Goal: Task Accomplishment & Management: Complete application form

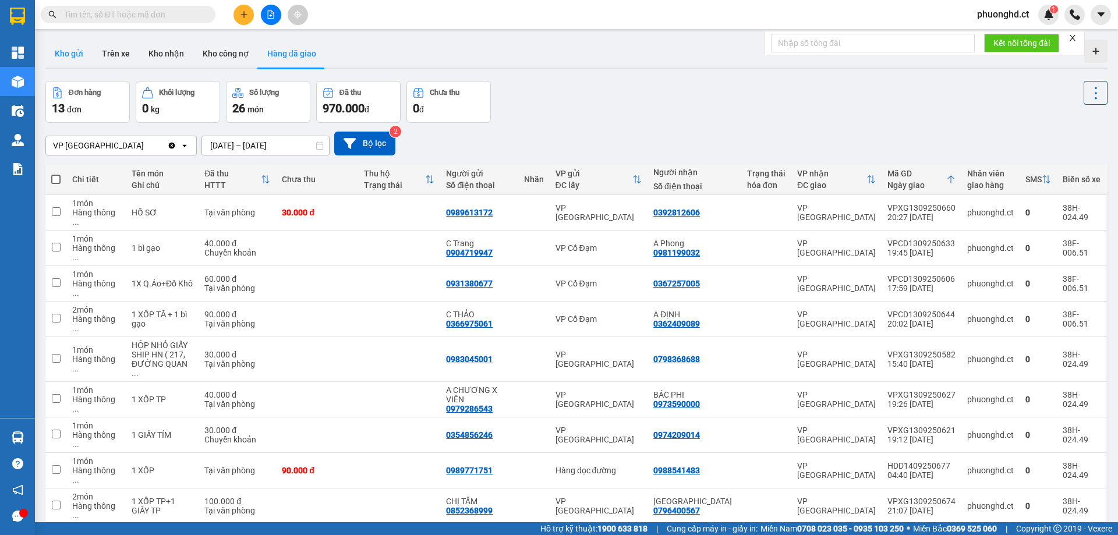
click at [76, 59] on button "Kho gửi" at bounding box center [68, 54] width 47 height 28
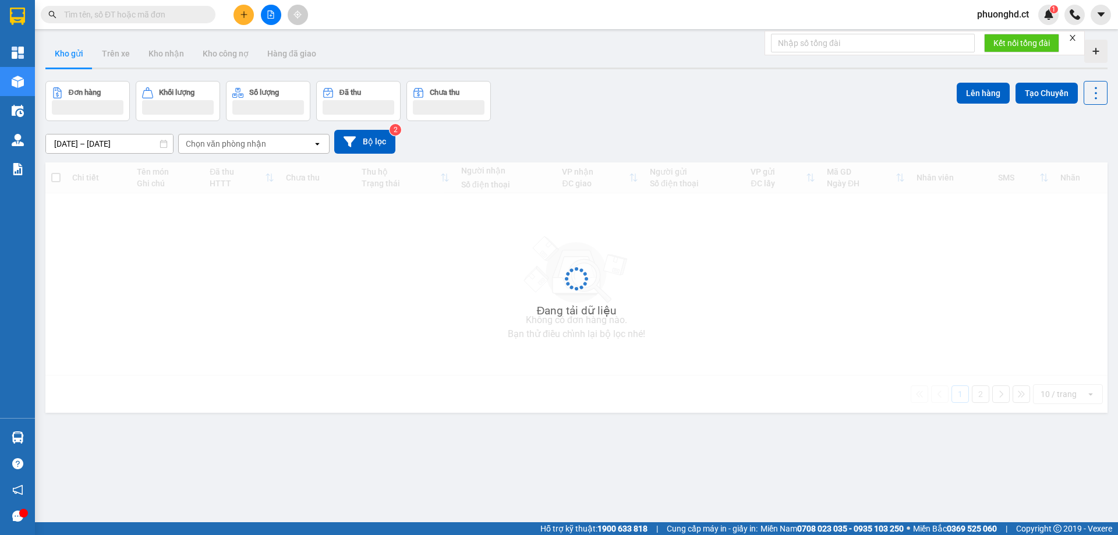
click at [1073, 38] on icon "close" at bounding box center [1072, 38] width 8 height 8
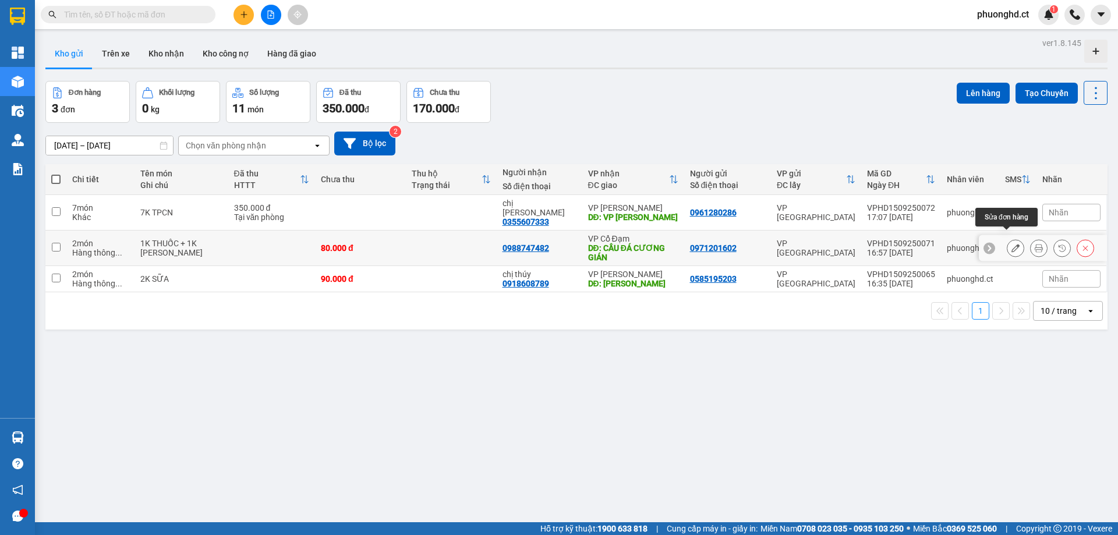
click at [1011, 244] on icon at bounding box center [1015, 248] width 8 height 8
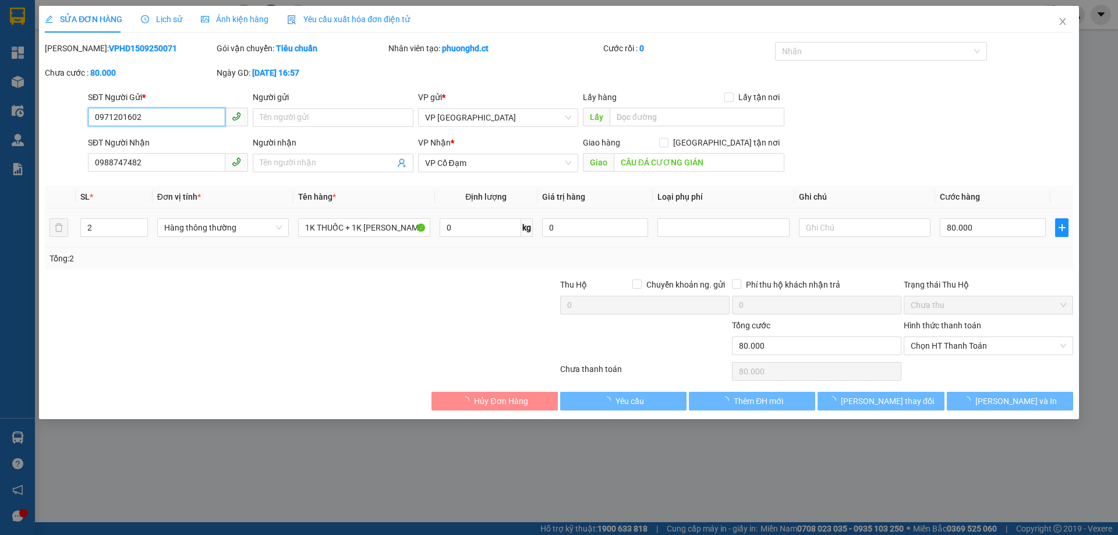
type input "0971201602"
type input "0988747482"
type input "CẦU ĐÁ CƯƠNG GIÁN"
type input "80.000"
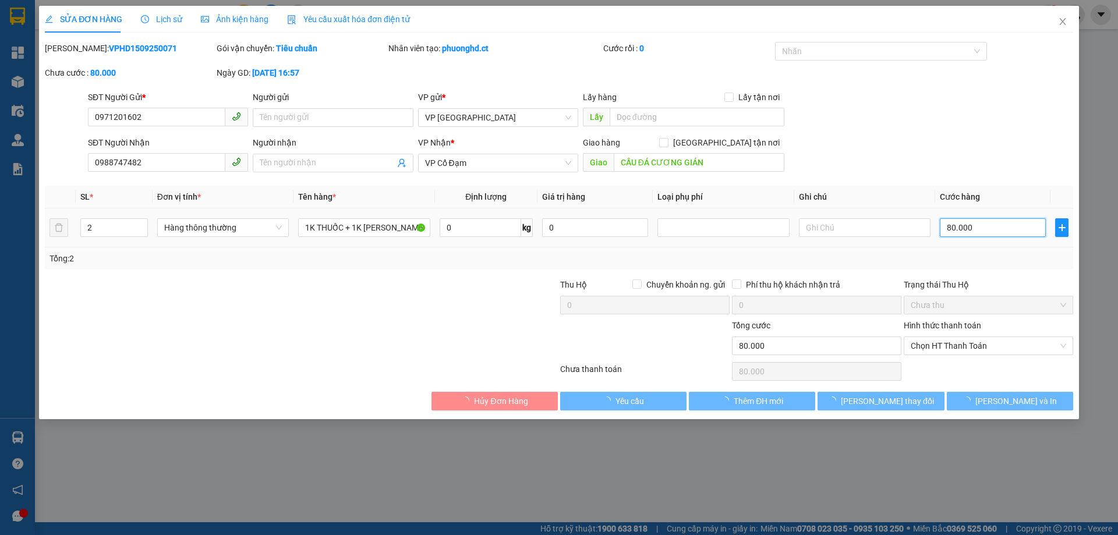
click at [949, 229] on input "80.000" at bounding box center [993, 227] width 106 height 19
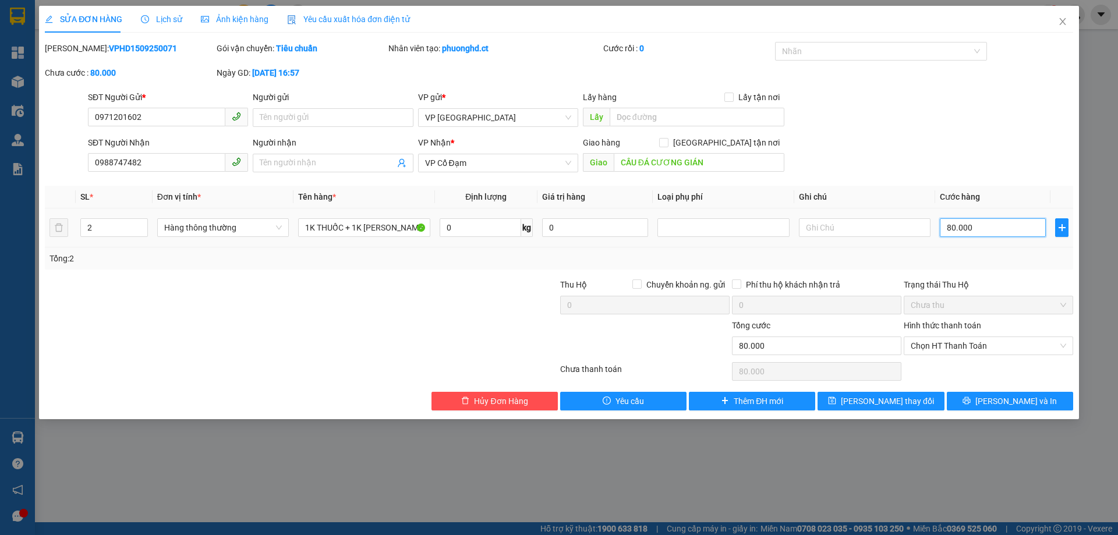
click at [949, 229] on input "80.000" at bounding box center [993, 227] width 106 height 19
click at [954, 231] on input "80.000" at bounding box center [993, 227] width 106 height 19
click at [947, 231] on input "80.000" at bounding box center [993, 227] width 106 height 19
type input "90.000"
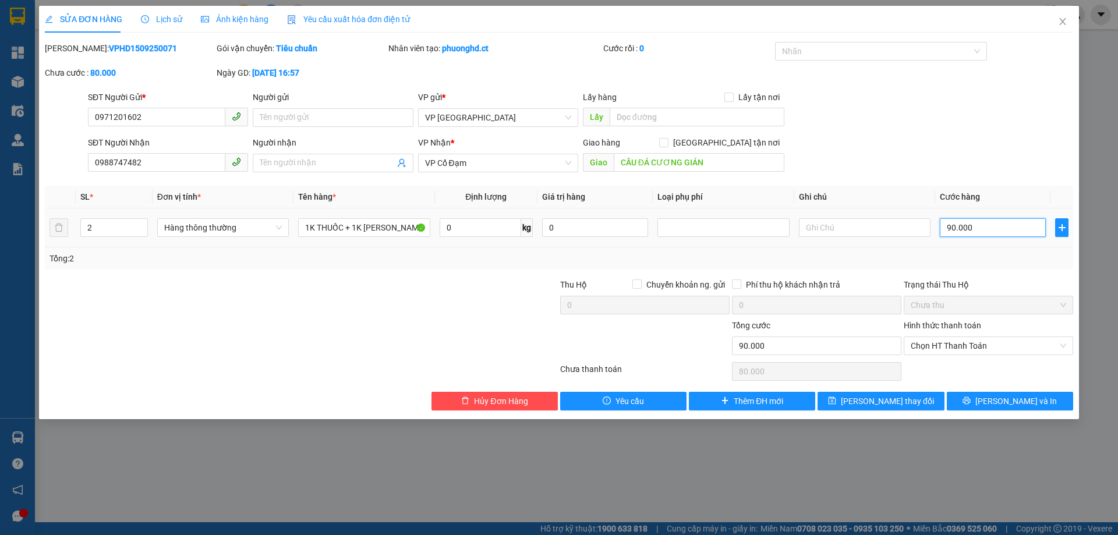
type input "90.000"
click at [898, 136] on div "SĐT Người Nhận 0988747482 Người nhận Tên người nhận VP Nhận * VP Cổ Đạm Giao hà…" at bounding box center [581, 156] width 990 height 41
click at [1020, 348] on span "Chọn HT Thanh Toán" at bounding box center [987, 345] width 155 height 17
click at [956, 155] on div "SĐT Người Nhận 0988747482 Người nhận Tên người nhận VP Nhận * VP Cổ Đạm Giao hà…" at bounding box center [581, 156] width 990 height 41
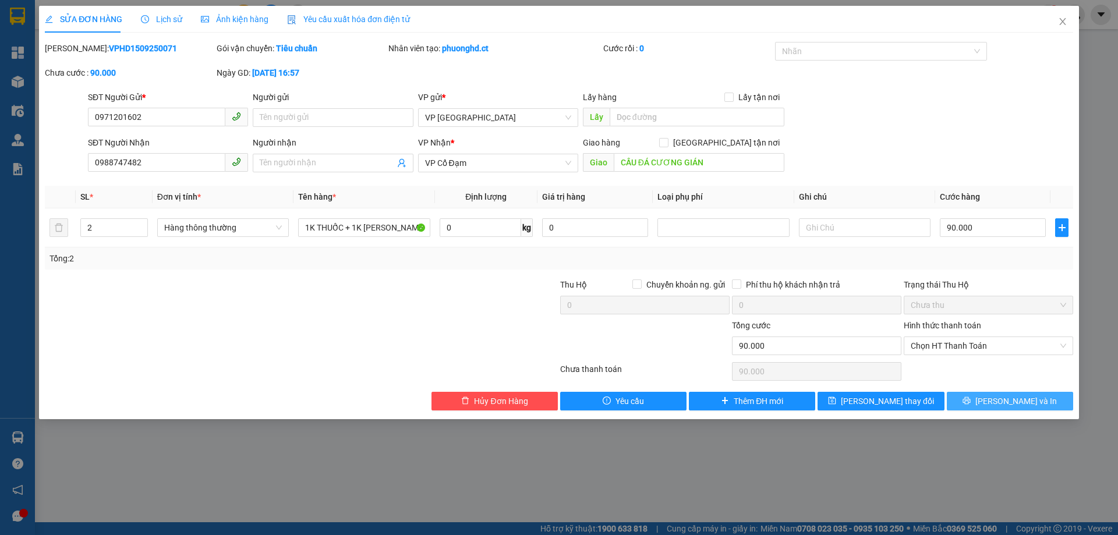
click at [1012, 398] on span "[PERSON_NAME] và In" at bounding box center [1015, 401] width 81 height 13
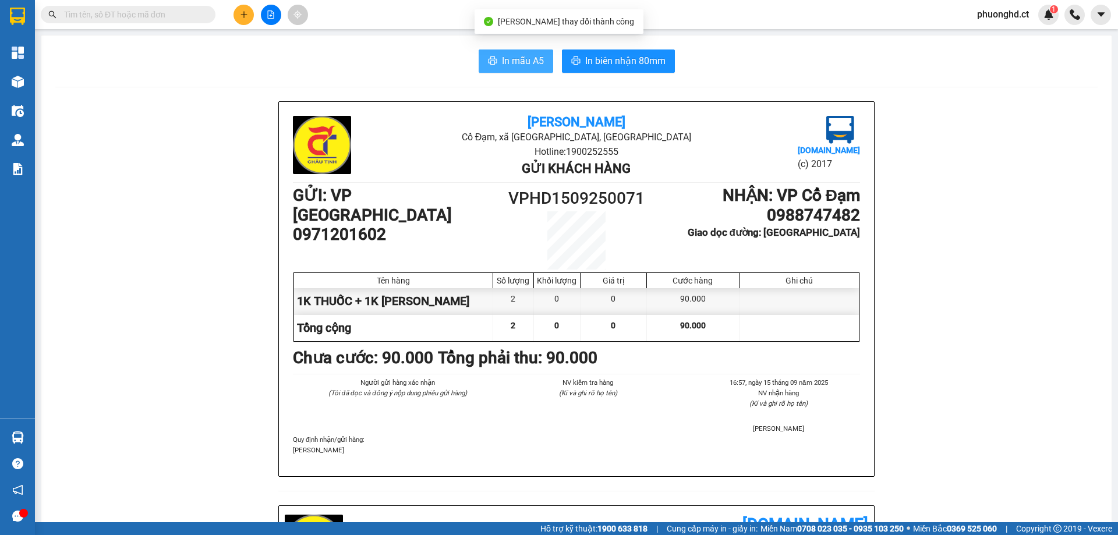
click at [521, 63] on span "In mẫu A5" at bounding box center [523, 61] width 42 height 15
click at [1000, 16] on span "phuonghd.ct" at bounding box center [1003, 14] width 70 height 15
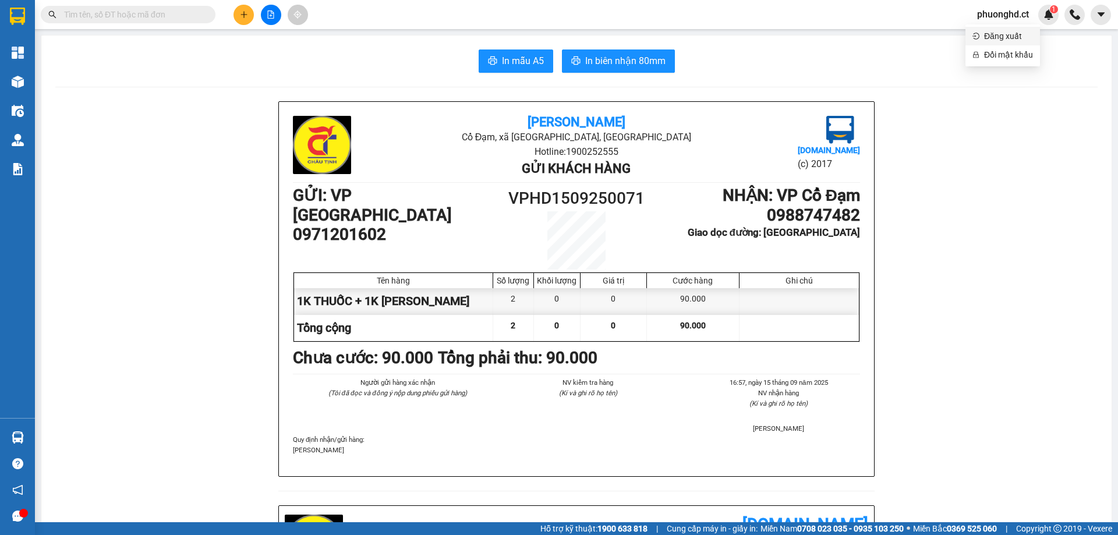
click at [1004, 35] on span "Đăng xuất" at bounding box center [1008, 36] width 49 height 13
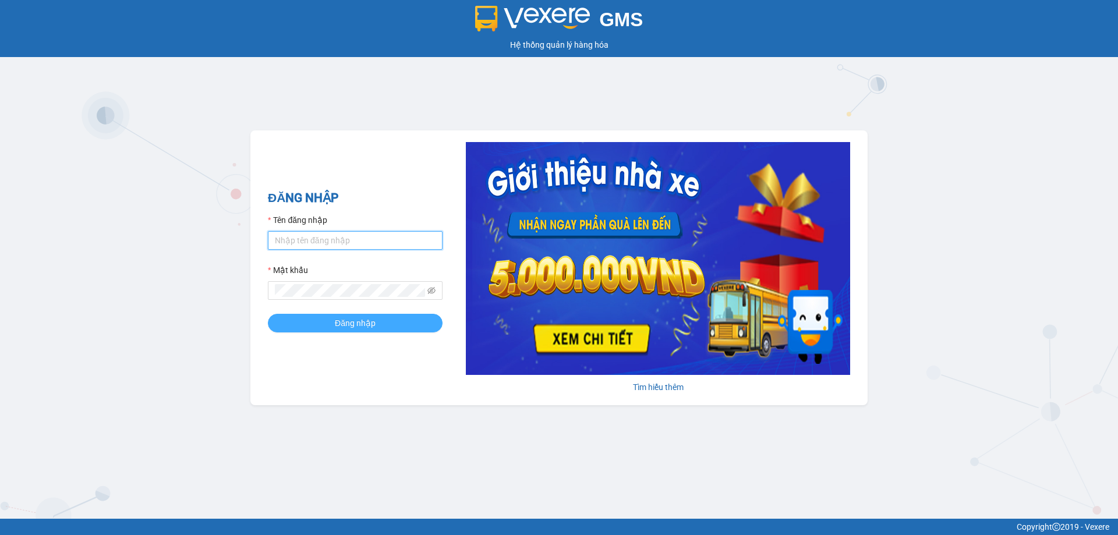
type input "phuonghd.ct"
click at [352, 327] on span "Đăng nhập" at bounding box center [355, 323] width 41 height 13
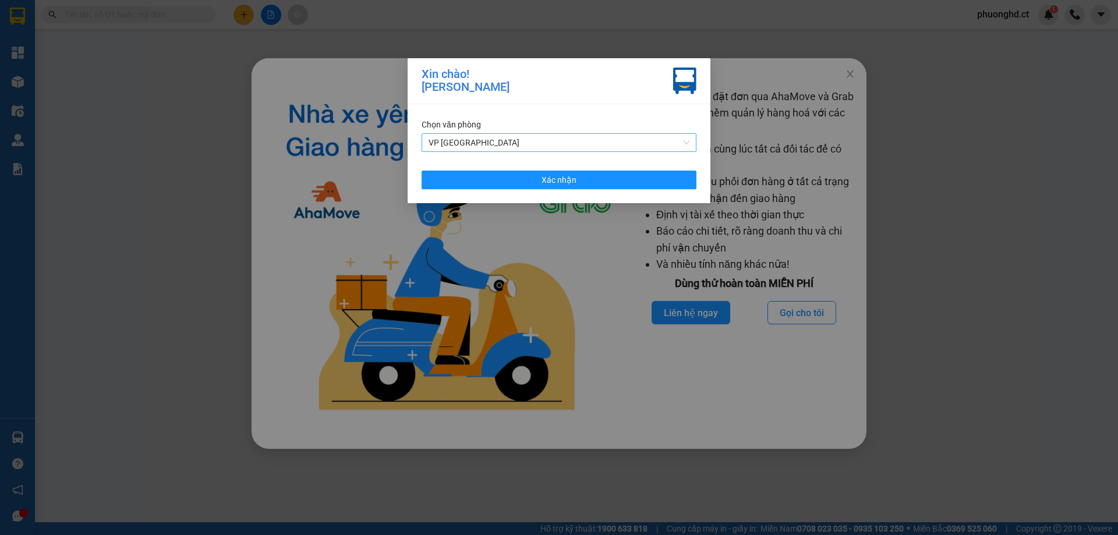
click at [519, 143] on span "VP [GEOGRAPHIC_DATA]" at bounding box center [558, 142] width 261 height 17
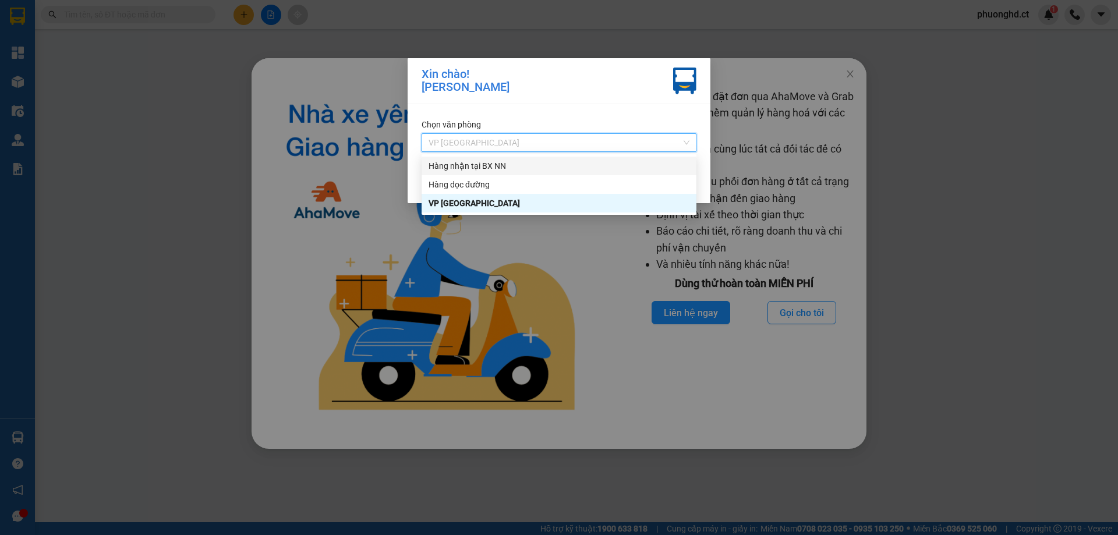
click at [520, 158] on div "Hàng nhận tại BX NN" at bounding box center [558, 166] width 275 height 19
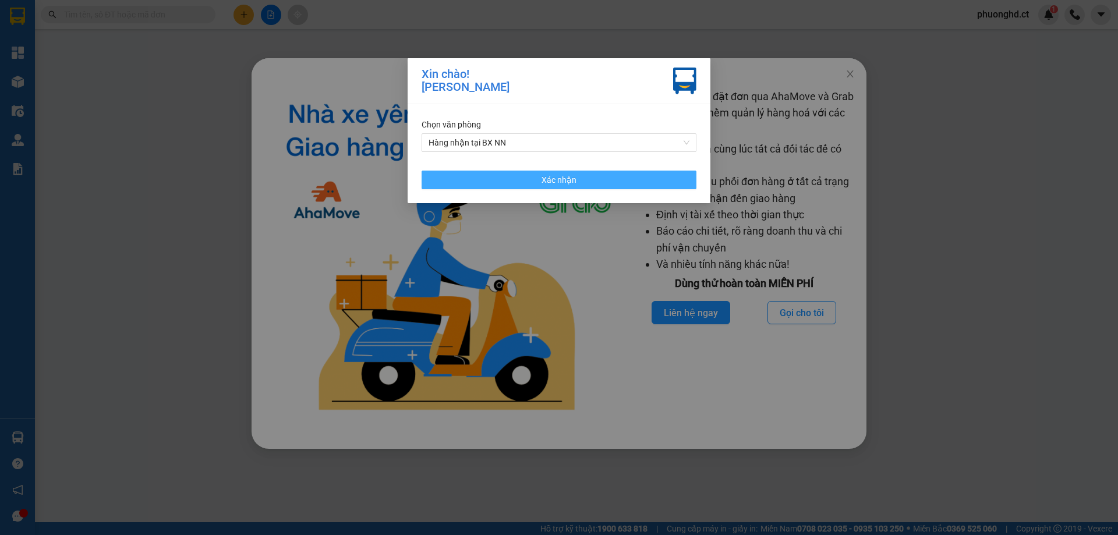
click at [546, 171] on button "Xác nhận" at bounding box center [558, 180] width 275 height 19
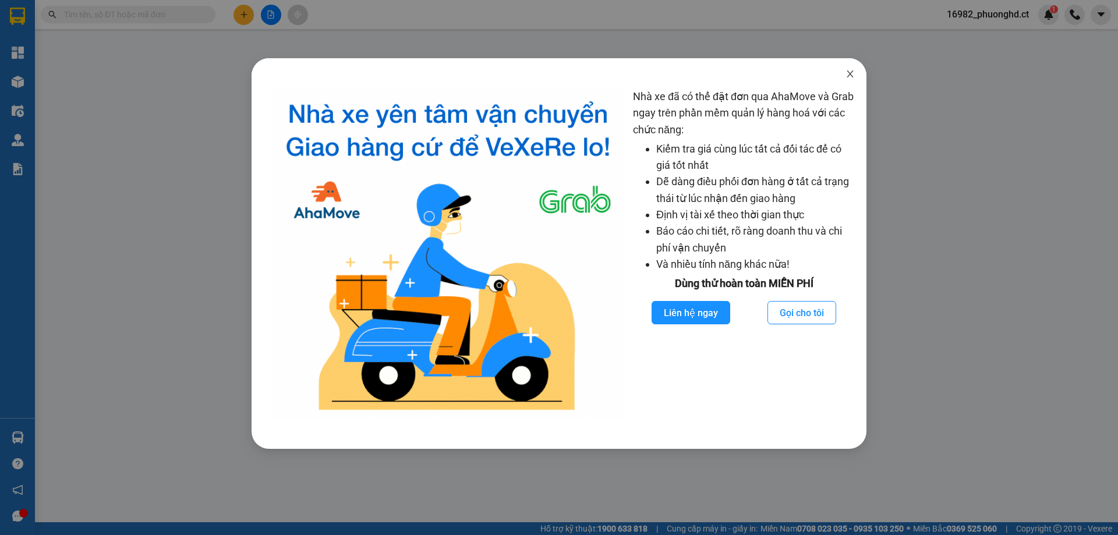
click at [846, 74] on icon "close" at bounding box center [849, 73] width 9 height 9
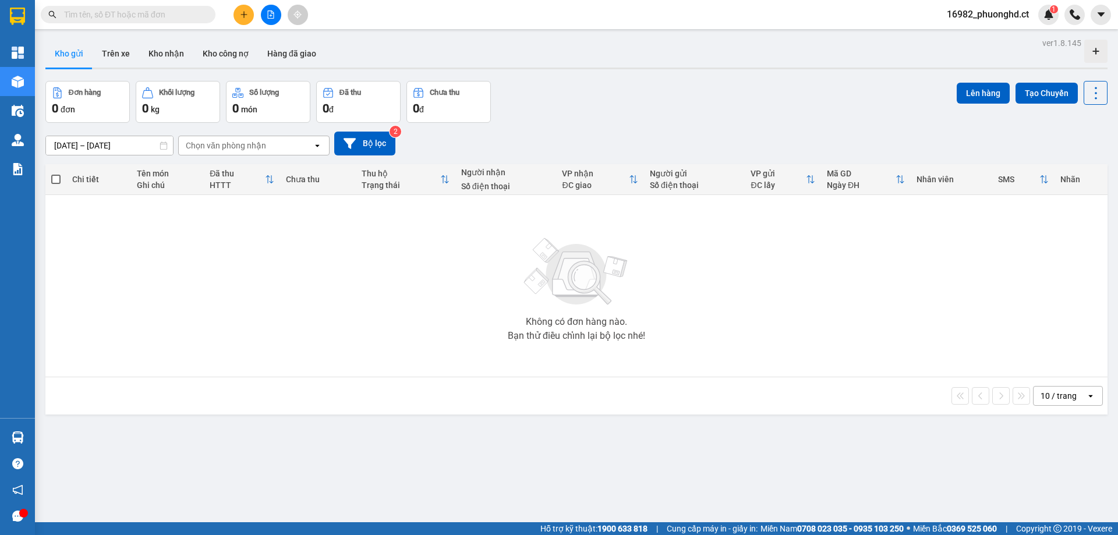
click at [279, 19] on button at bounding box center [271, 15] width 20 height 20
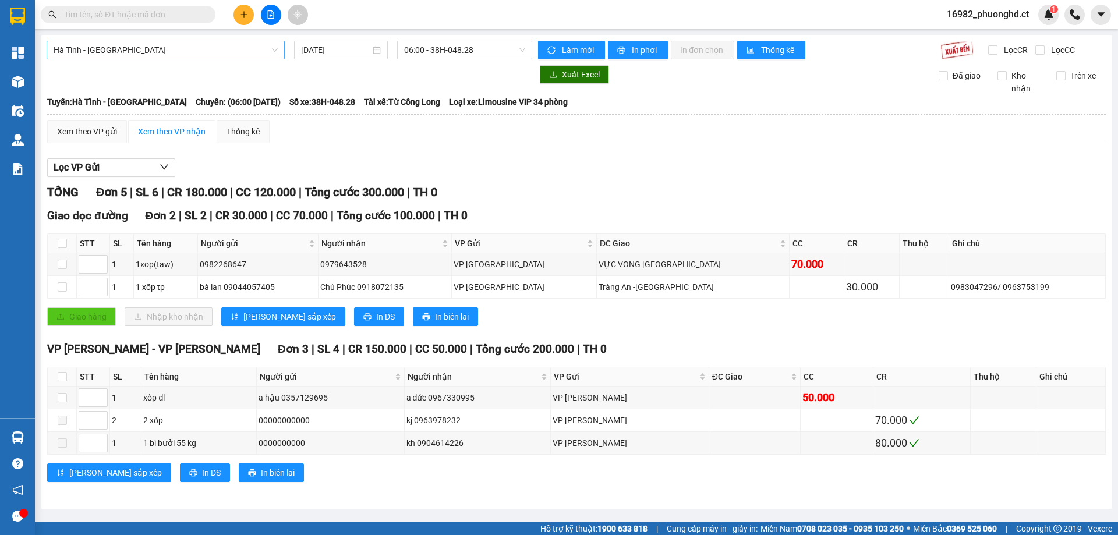
click at [173, 53] on span "Hà Tĩnh - [GEOGRAPHIC_DATA]" at bounding box center [166, 49] width 224 height 17
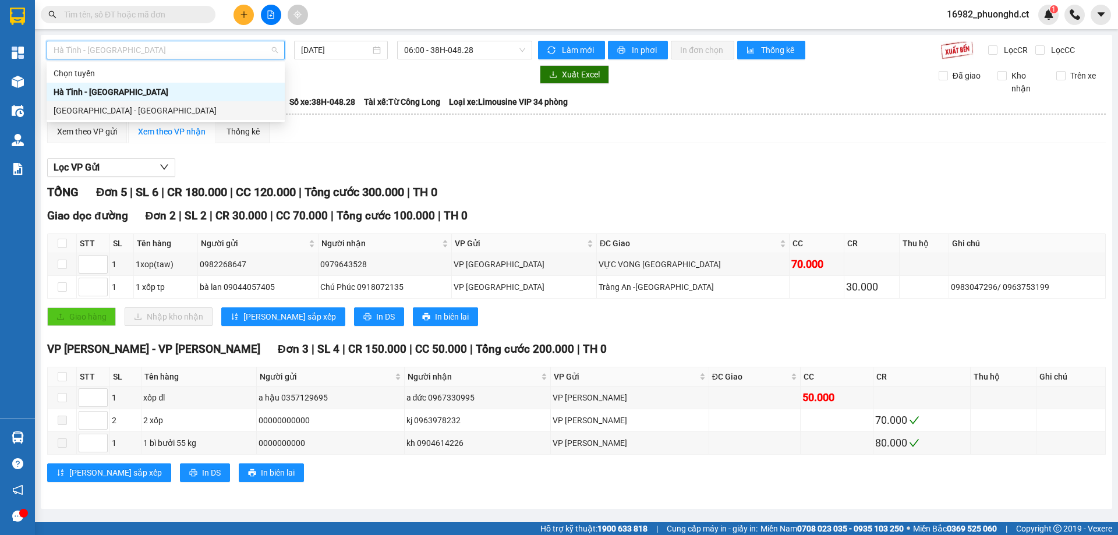
click at [90, 109] on div "[GEOGRAPHIC_DATA] - [GEOGRAPHIC_DATA]" at bounding box center [166, 110] width 224 height 13
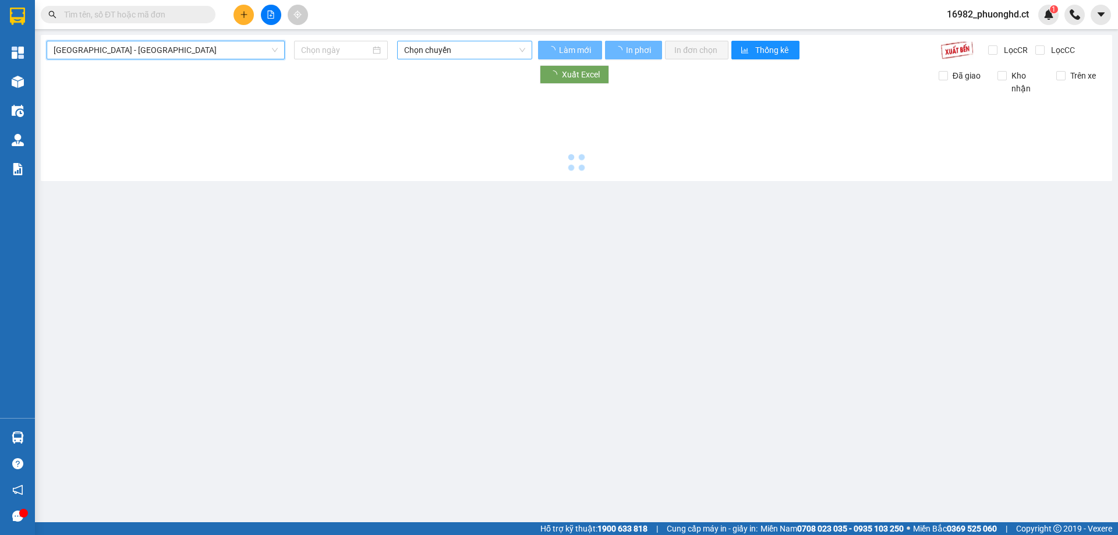
type input "[DATE]"
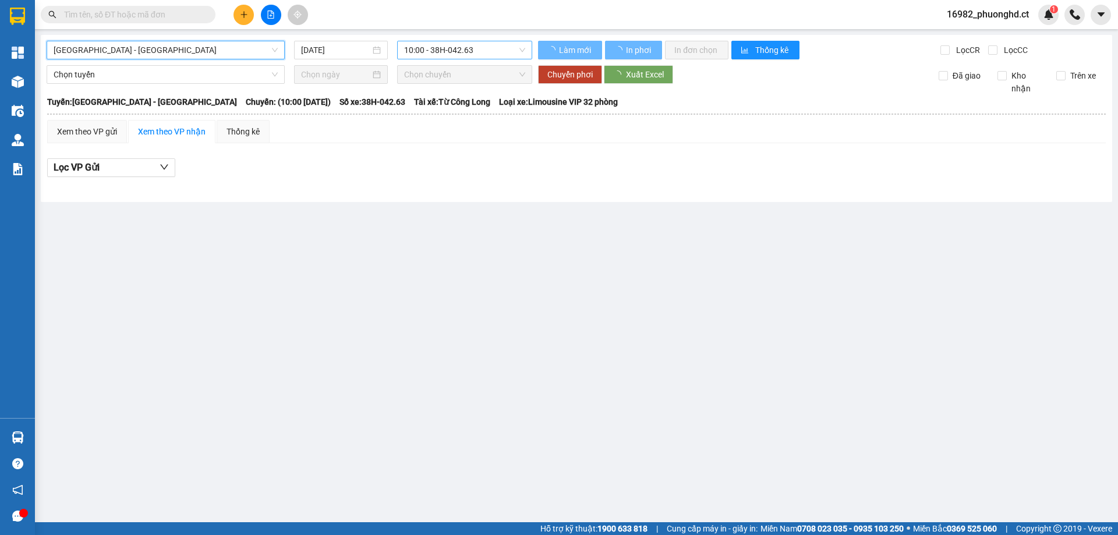
click at [454, 56] on span "10:00 - 38H-042.63" at bounding box center [464, 49] width 121 height 17
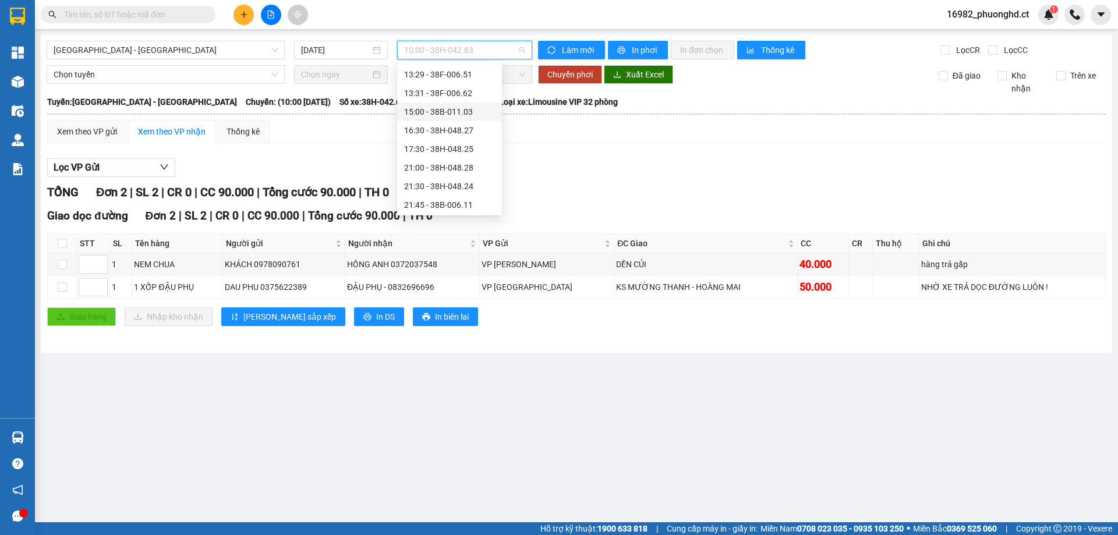
scroll to position [75, 0]
click at [449, 150] on div "17:30 - 38H-048.25" at bounding box center [449, 147] width 91 height 13
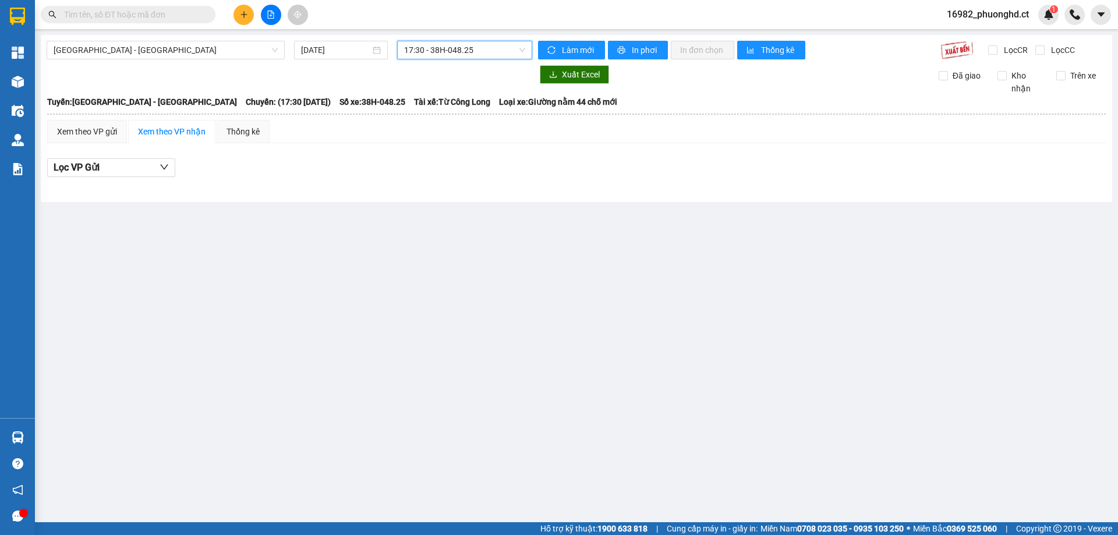
click at [243, 10] on button at bounding box center [243, 15] width 20 height 20
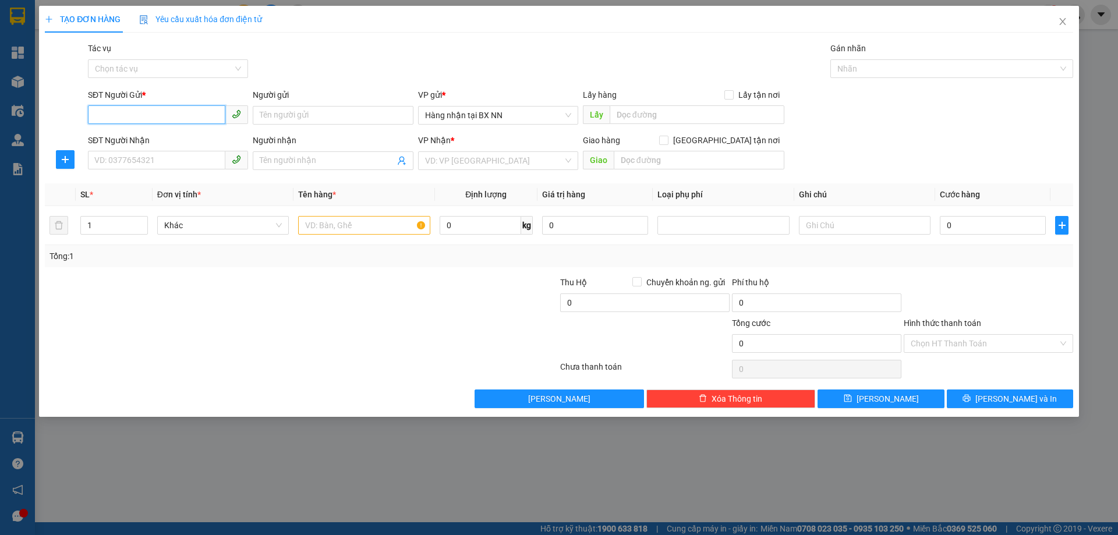
paste input "0000000000"
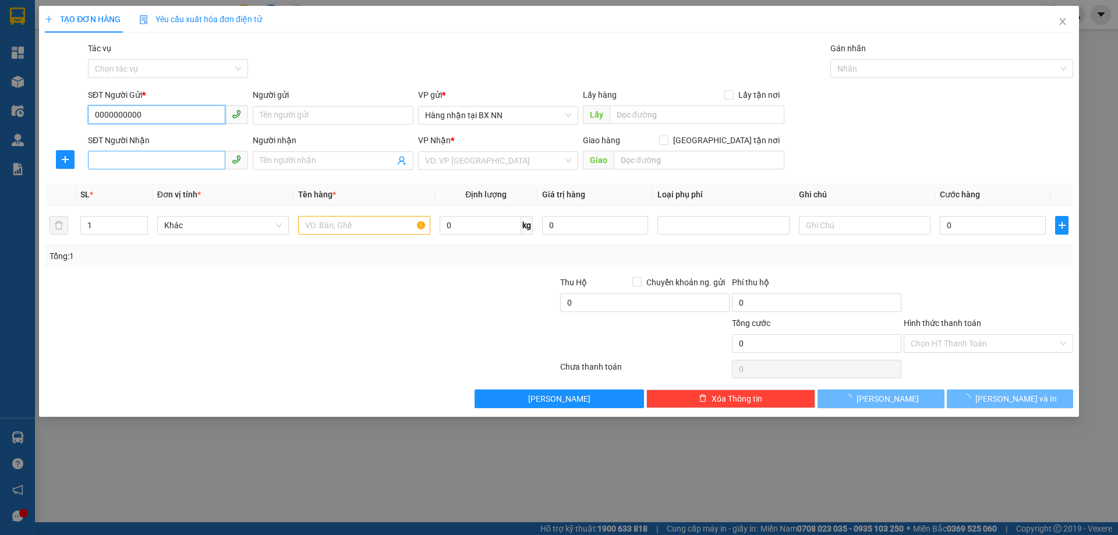
type input "0000000000"
click at [200, 166] on input "SĐT Người Nhận" at bounding box center [156, 160] width 137 height 19
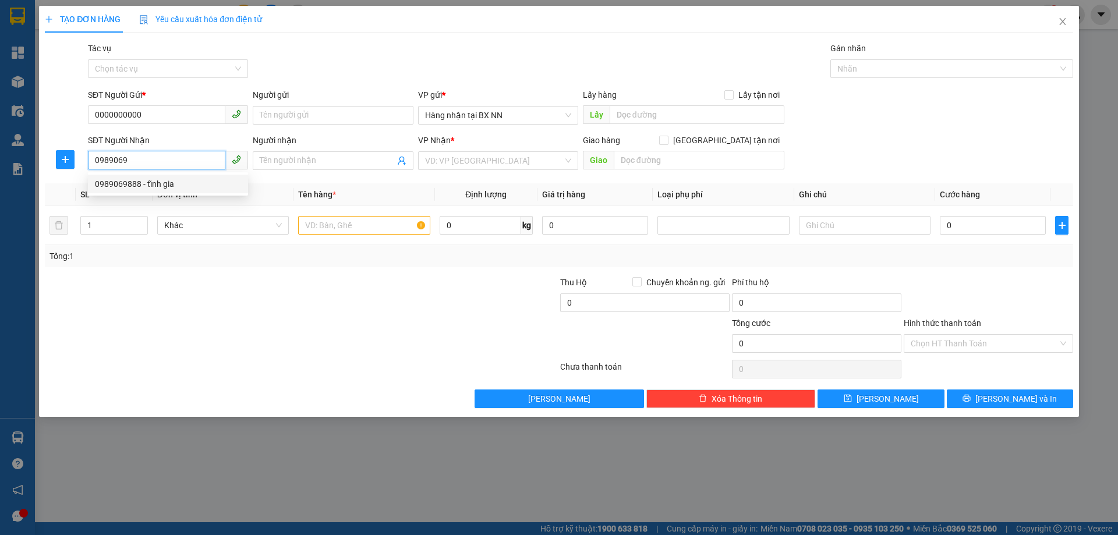
click at [190, 188] on div "0989069888 - tĩnh gia" at bounding box center [168, 184] width 146 height 13
type input "0989069888"
type input "tĩnh gia"
type input "AN LỘC"
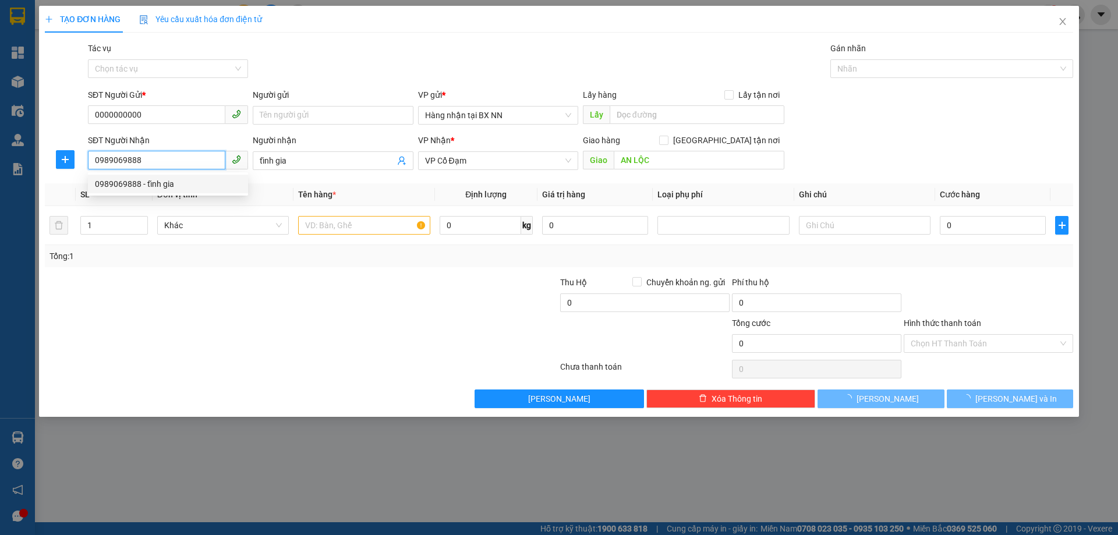
type input "60.000"
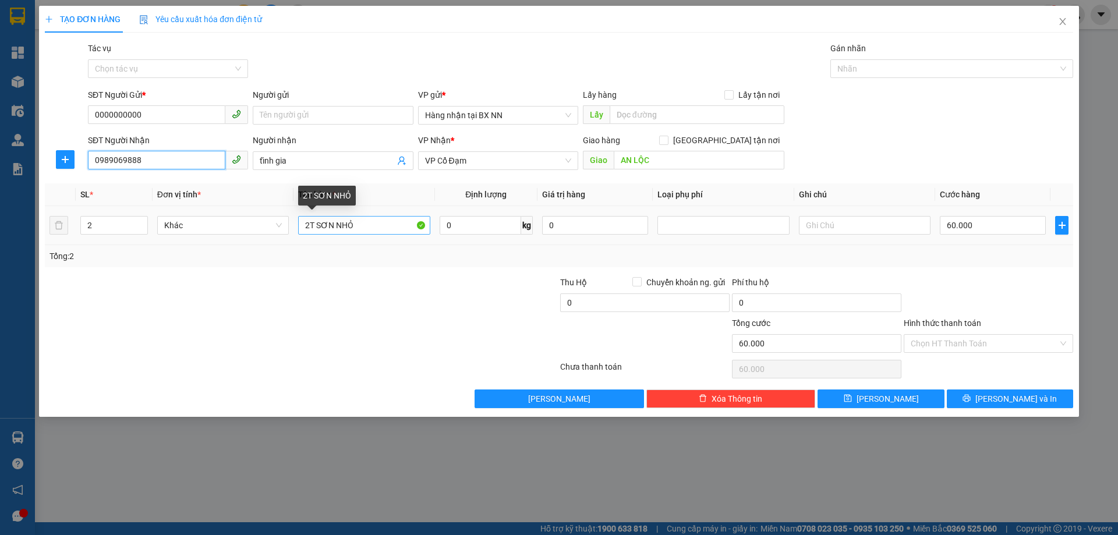
type input "0989069888"
drag, startPoint x: 362, startPoint y: 225, endPoint x: 235, endPoint y: 237, distance: 127.5
click at [235, 237] on tr "2 Khác 2T SƠN NHỎ 0 kg 0 60.000" at bounding box center [559, 225] width 1028 height 39
type input "4K GIẤY + 1 LON"
click at [57, 233] on tr "2 Khác 4K GIẤY + 1 LON 0 kg 0 60.000" at bounding box center [559, 225] width 1028 height 39
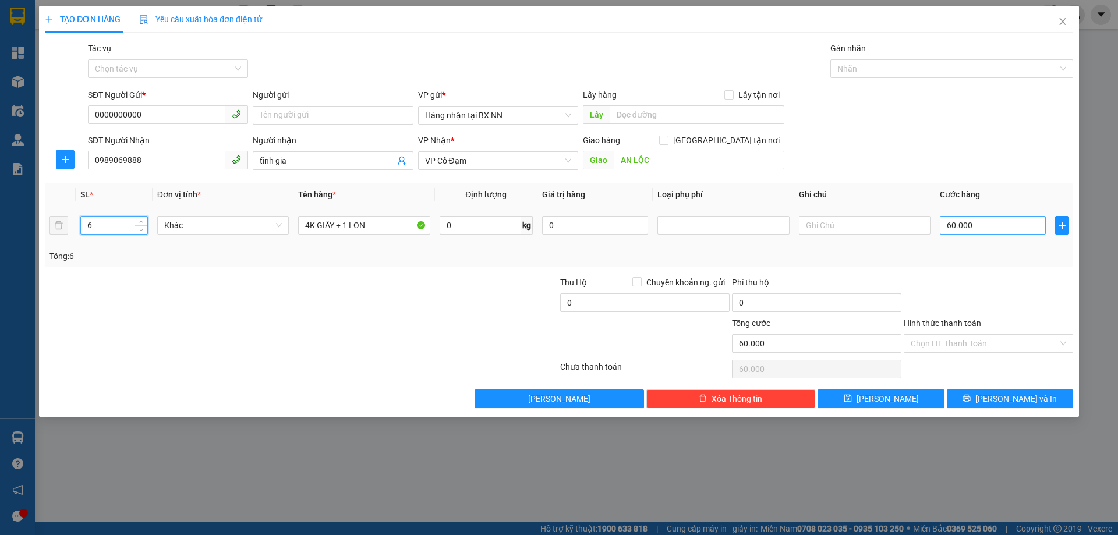
type input "6"
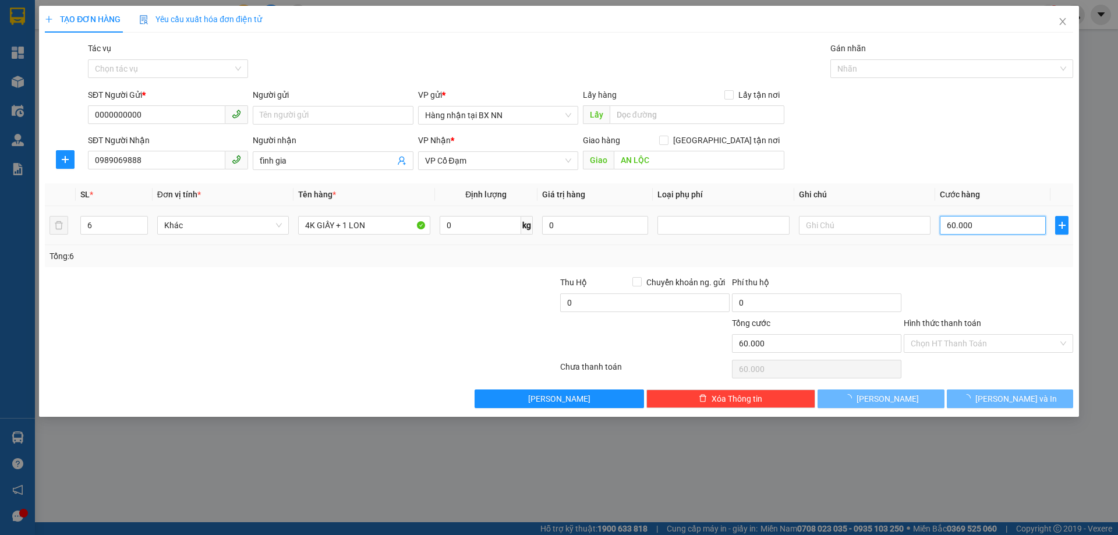
click at [994, 226] on input "60.000" at bounding box center [993, 225] width 106 height 19
type input "0"
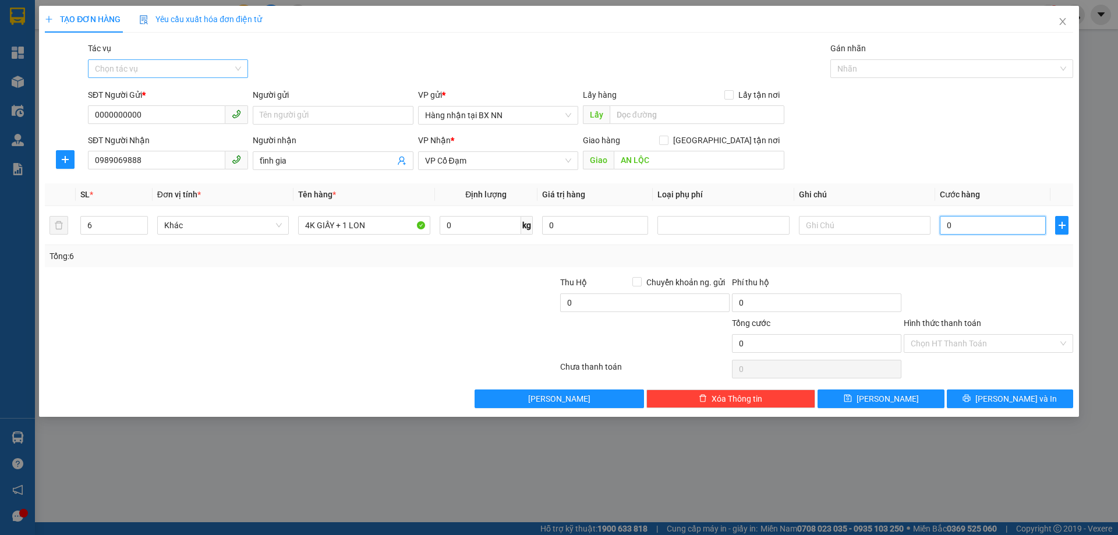
type input "0"
click at [177, 73] on input "Tác vụ" at bounding box center [164, 68] width 138 height 17
click at [149, 94] on div "Nhập hàng lên xe" at bounding box center [168, 92] width 146 height 13
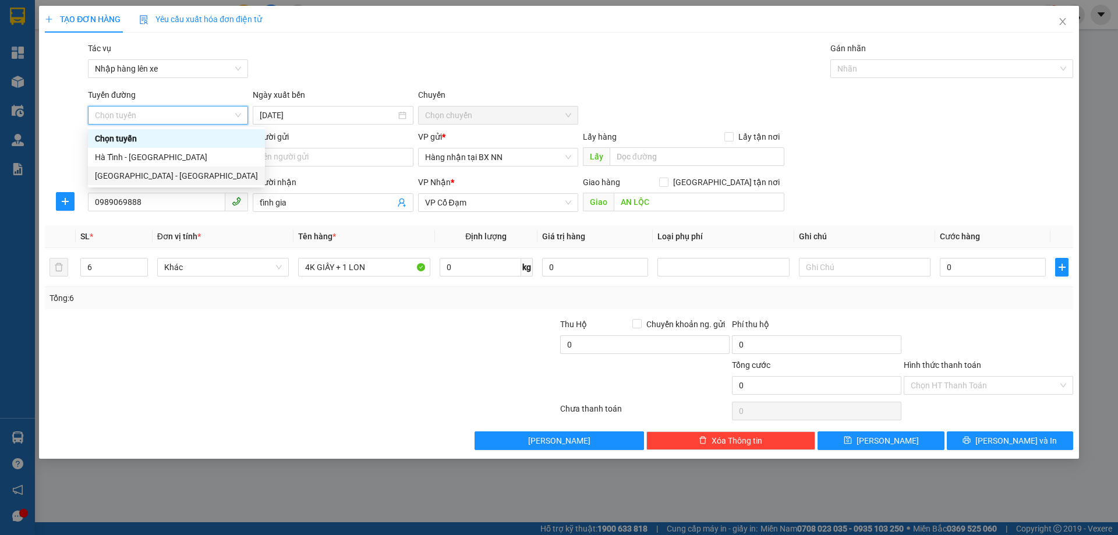
click at [142, 168] on div "[GEOGRAPHIC_DATA] - [GEOGRAPHIC_DATA]" at bounding box center [176, 175] width 177 height 19
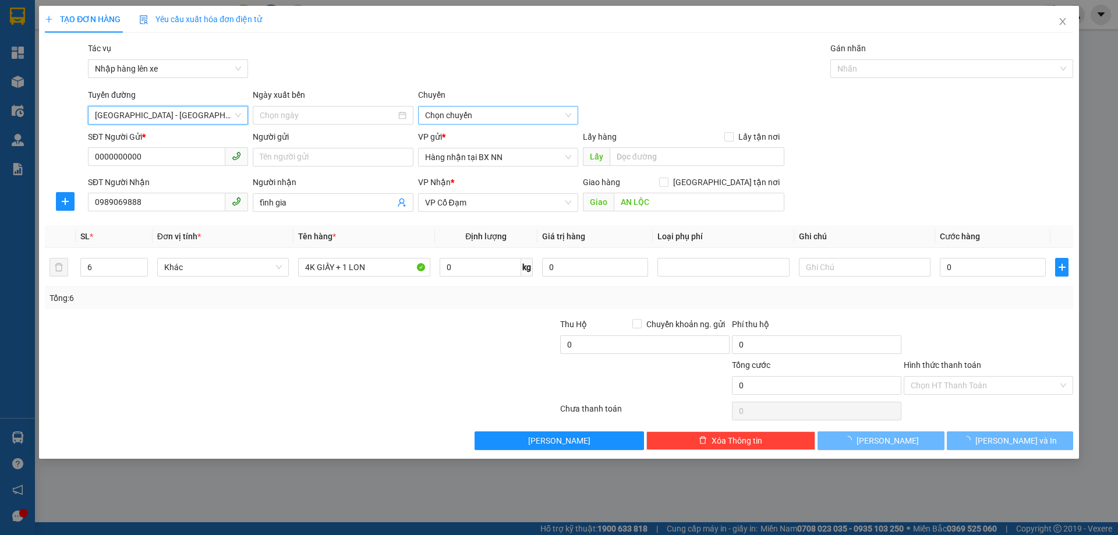
type input "[DATE]"
click at [519, 111] on span "10:00 - 38H-042.63" at bounding box center [498, 115] width 146 height 17
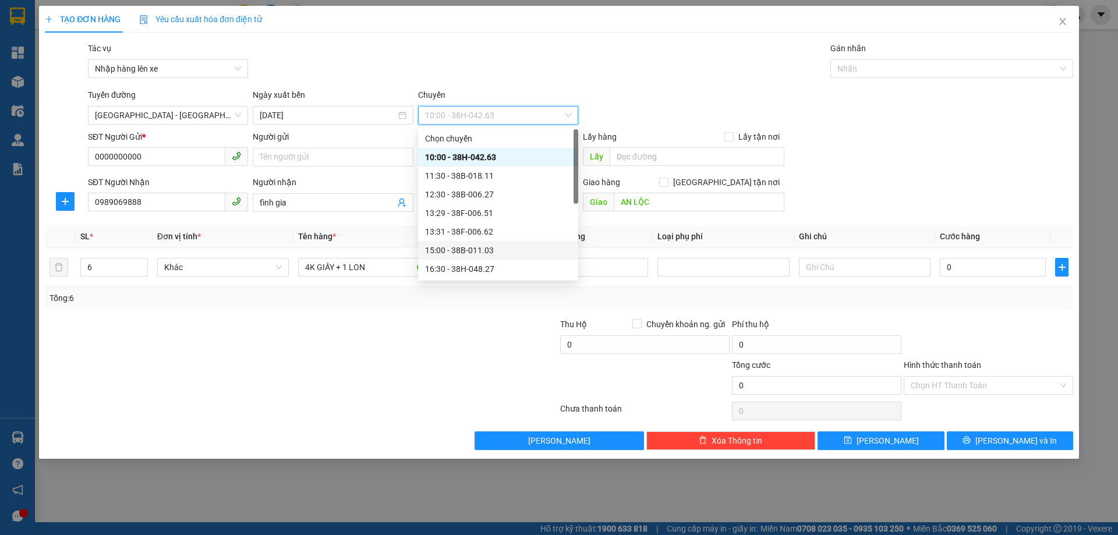
scroll to position [75, 0]
click at [485, 211] on div "17:30 - 38H-048.25" at bounding box center [498, 213] width 146 height 13
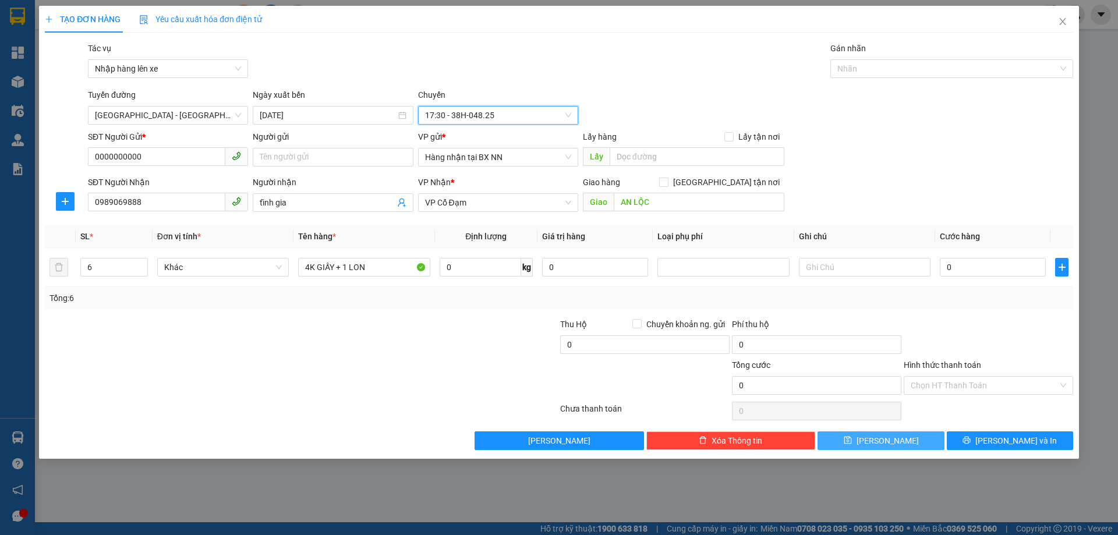
click at [853, 440] on button "[PERSON_NAME]" at bounding box center [880, 440] width 126 height 19
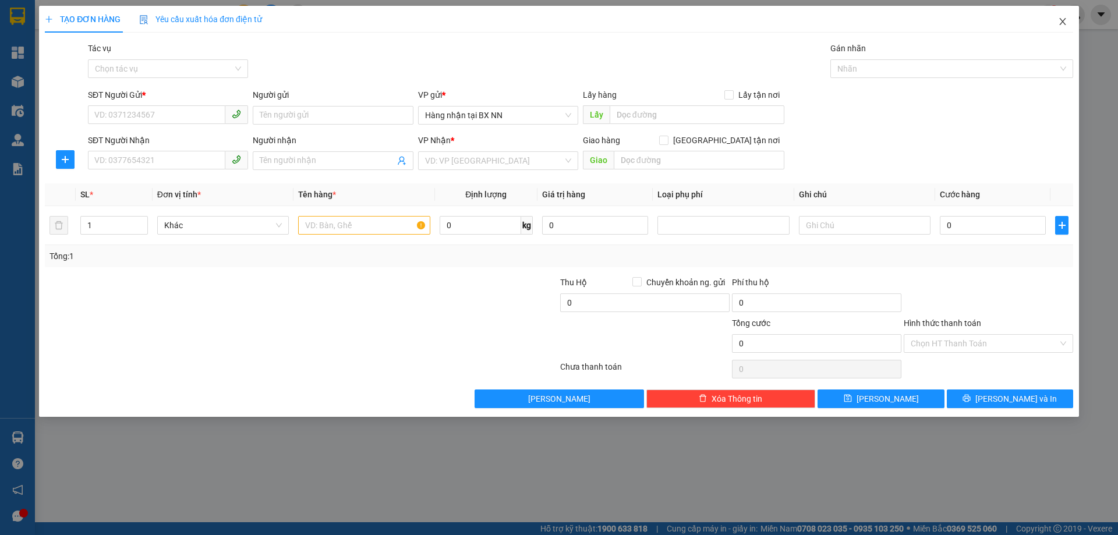
click at [1058, 20] on icon "close" at bounding box center [1062, 21] width 9 height 9
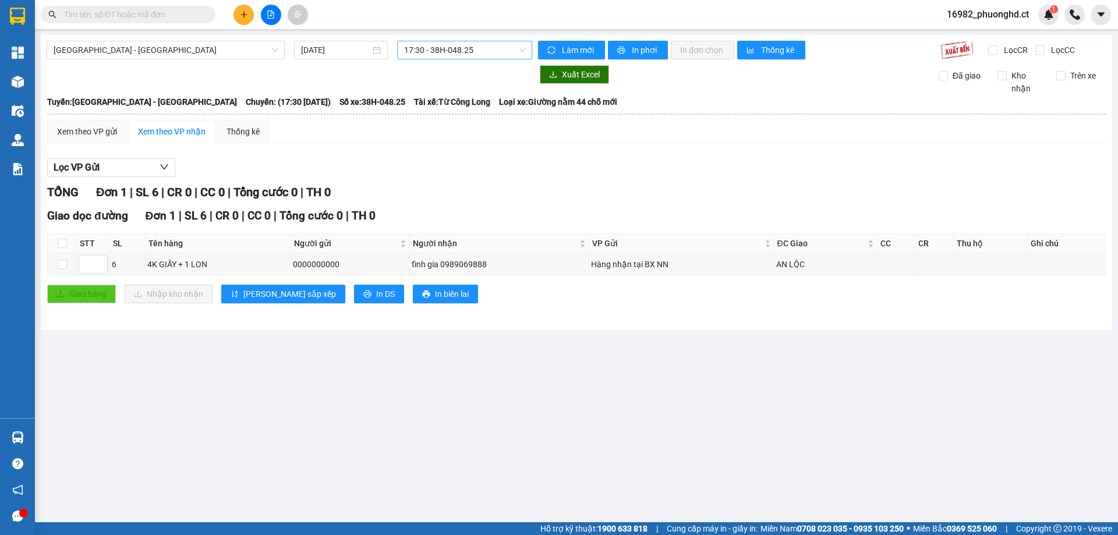
click at [511, 44] on span "17:30 - 38H-048.25" at bounding box center [464, 49] width 121 height 17
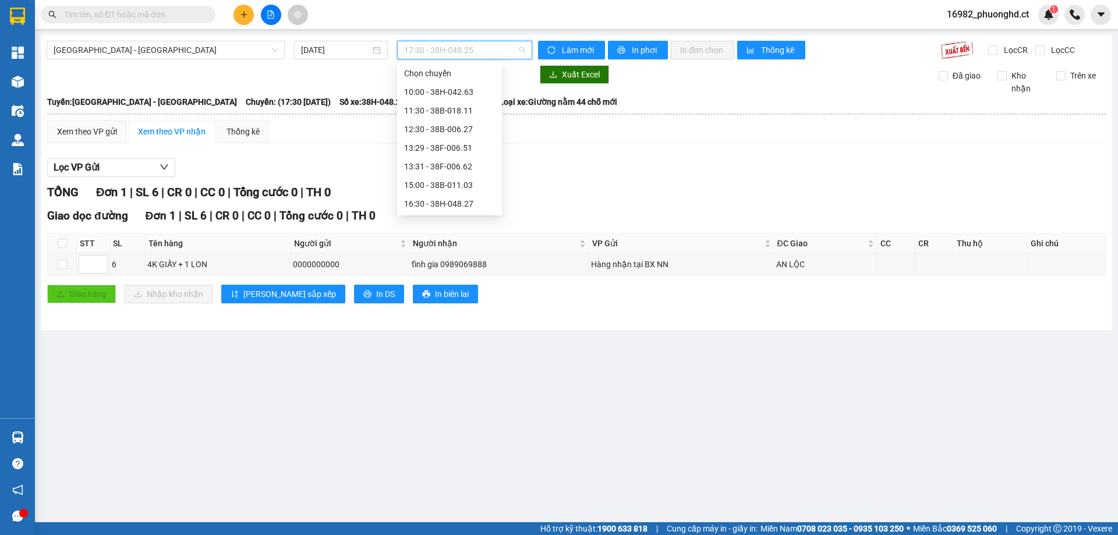
scroll to position [19, 0]
click at [466, 178] on div "16:30 - 38H-048.27" at bounding box center [449, 185] width 105 height 19
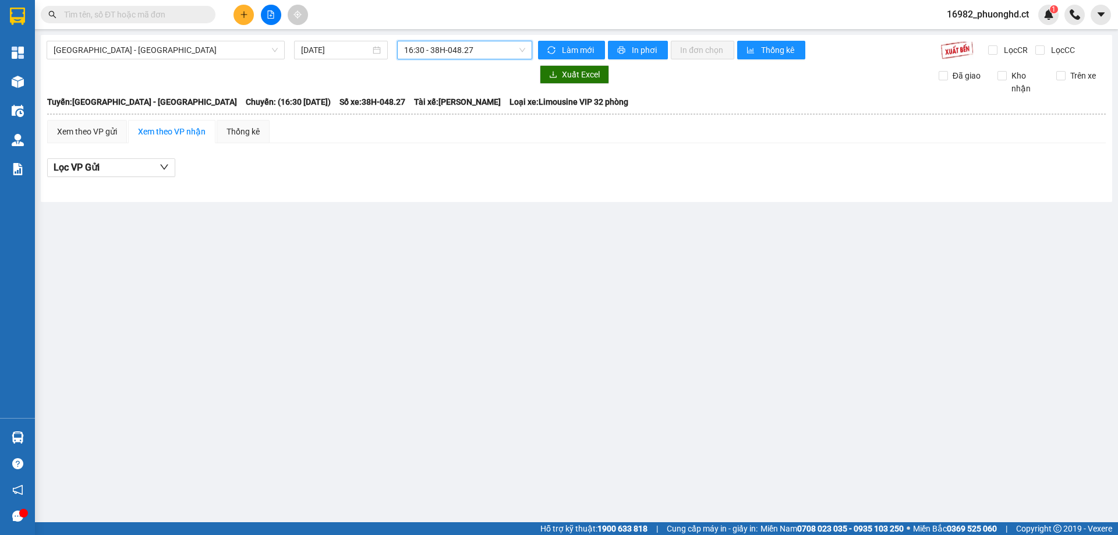
click at [249, 19] on button at bounding box center [243, 15] width 20 height 20
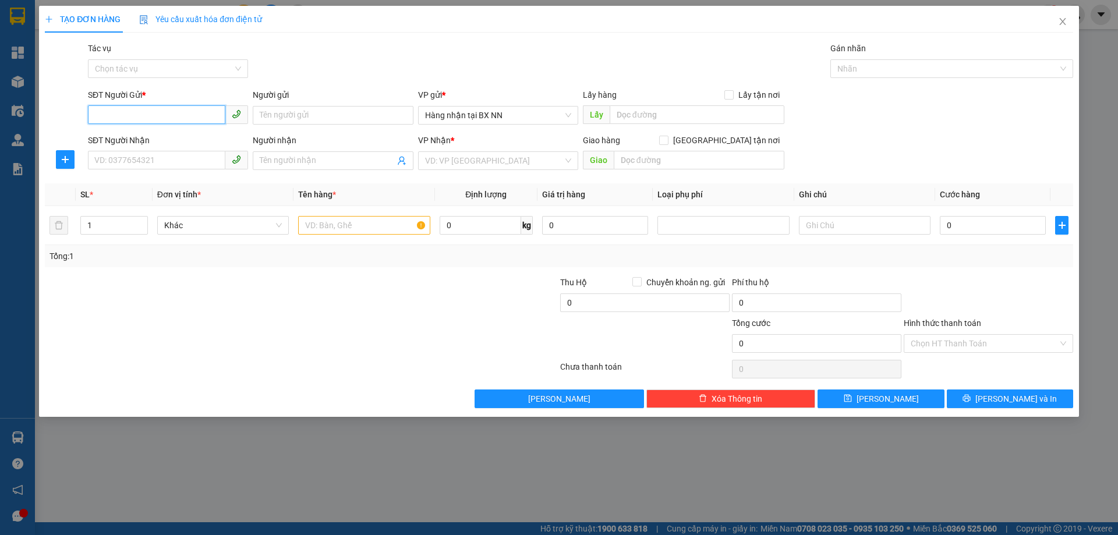
paste input "0000000000"
type input "0000000000"
click at [166, 170] on div "SĐT Người Nhận VD: 0377654321" at bounding box center [168, 154] width 160 height 41
click at [165, 168] on input "SĐT Người Nhận" at bounding box center [156, 160] width 137 height 19
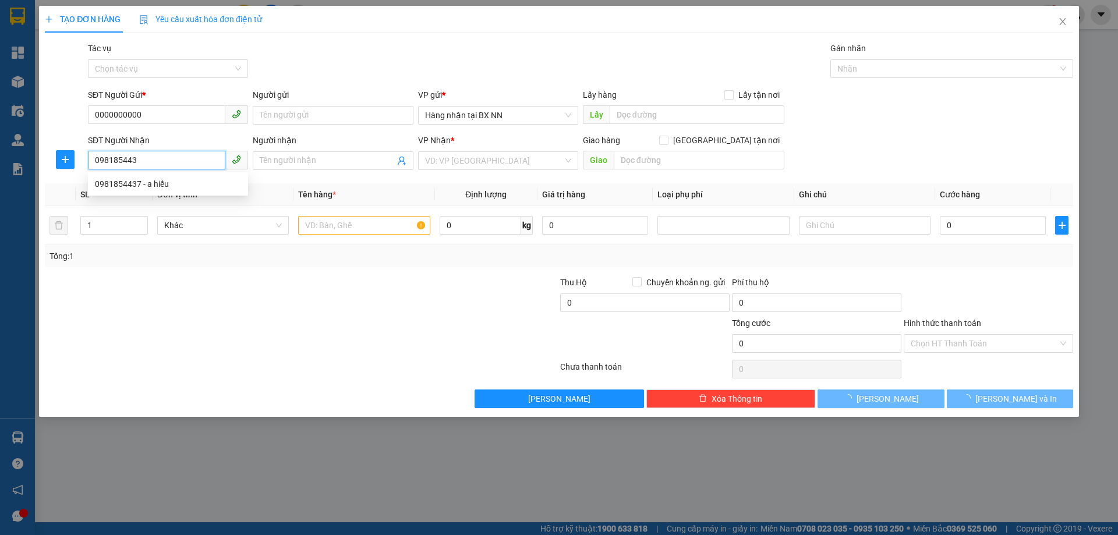
type input "0981854437"
click at [215, 181] on div "0981854437 - a hiếu" at bounding box center [168, 184] width 146 height 13
type input "a hiếu"
type input "[PERSON_NAME]"
type input "150.000"
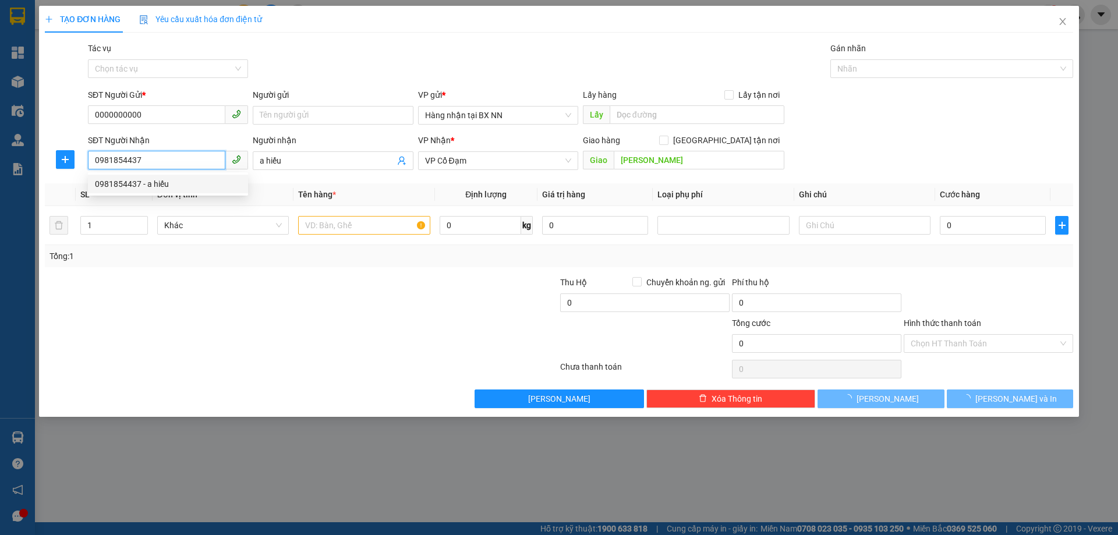
type input "150.000"
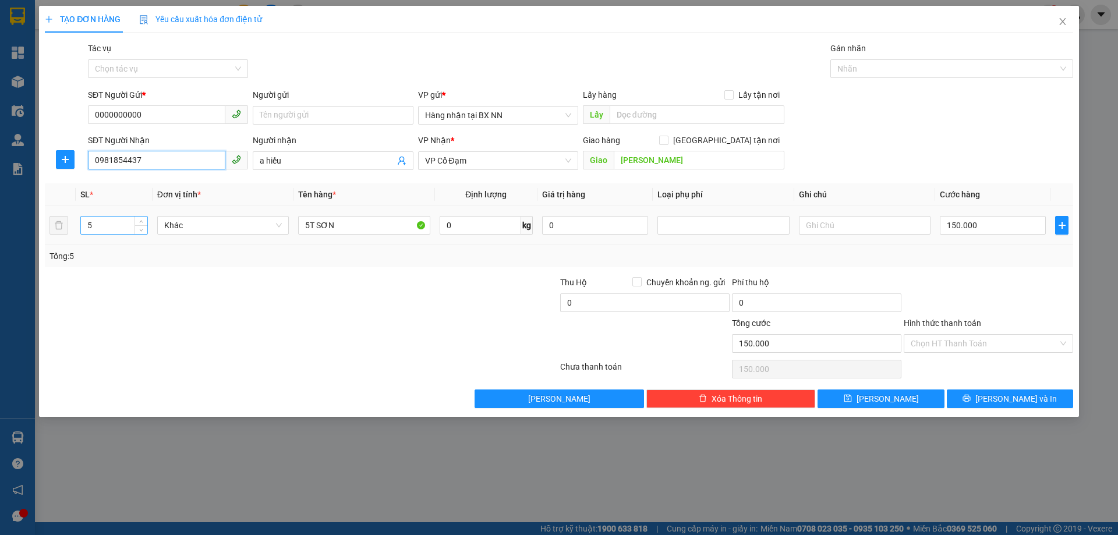
type input "0981854437"
click at [68, 230] on tr "5 Khác 5T SƠN 0 kg 0 150.000" at bounding box center [559, 225] width 1028 height 39
type input "1"
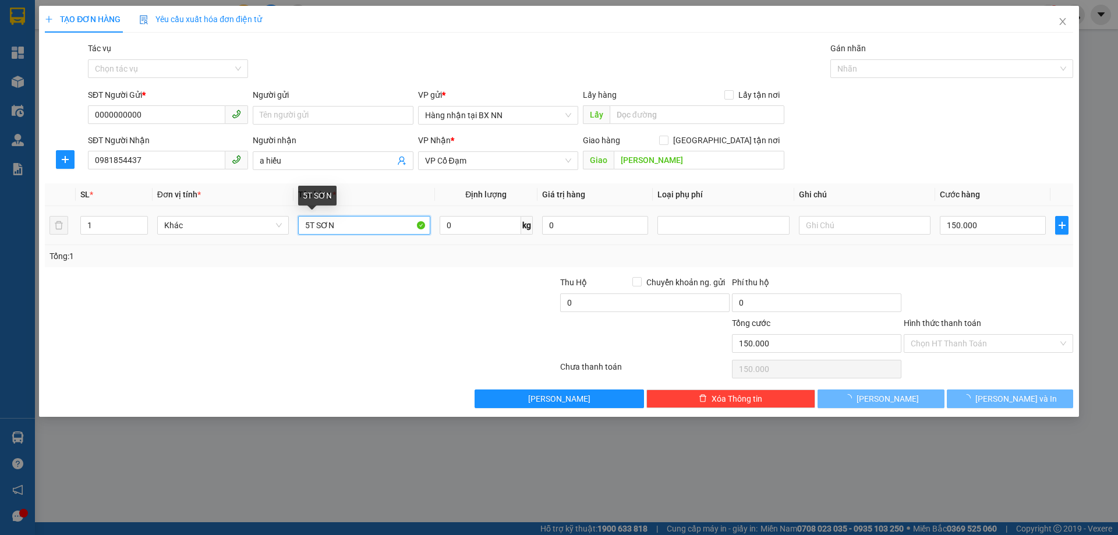
drag, startPoint x: 311, startPoint y: 227, endPoint x: 300, endPoint y: 229, distance: 11.2
click at [300, 229] on input "5T SƠN" at bounding box center [364, 225] width 132 height 19
type input "0"
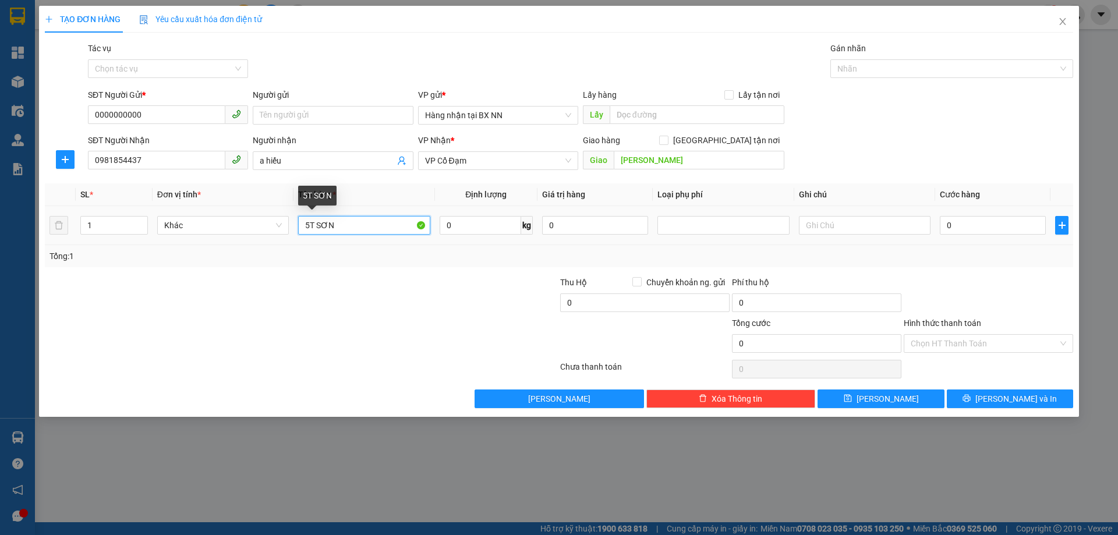
drag, startPoint x: 314, startPoint y: 229, endPoint x: 302, endPoint y: 229, distance: 12.2
click at [302, 229] on input "5T SƠN" at bounding box center [364, 225] width 132 height 19
type input "1K SƠN"
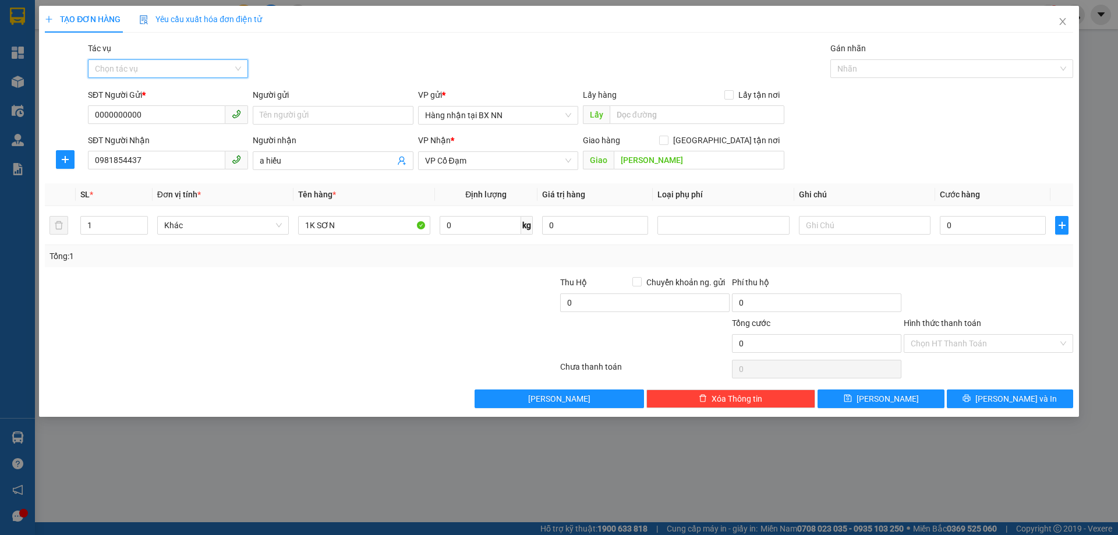
click at [208, 69] on input "Tác vụ" at bounding box center [164, 68] width 138 height 17
click at [168, 94] on div "Nhập hàng lên xe" at bounding box center [168, 92] width 146 height 13
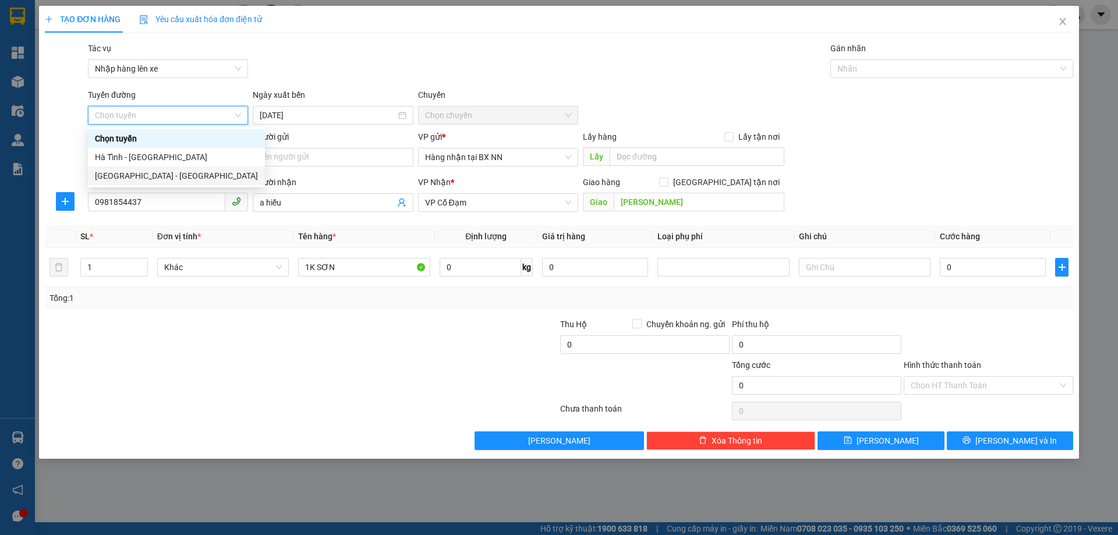
click at [134, 178] on div "[GEOGRAPHIC_DATA] - [GEOGRAPHIC_DATA]" at bounding box center [176, 175] width 163 height 13
type input "[DATE]"
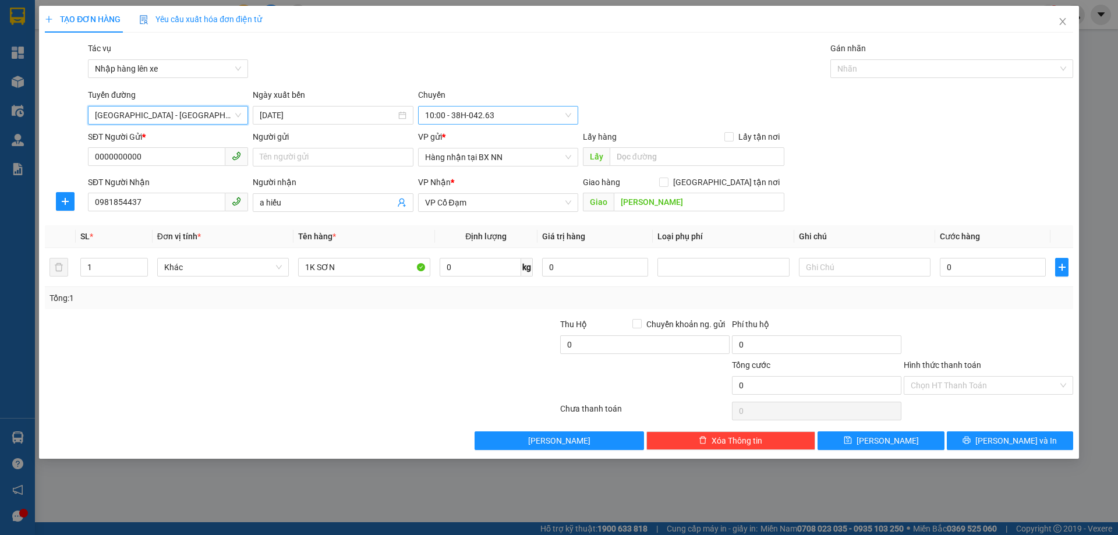
click at [520, 118] on span "10:00 - 38H-042.63" at bounding box center [498, 115] width 146 height 17
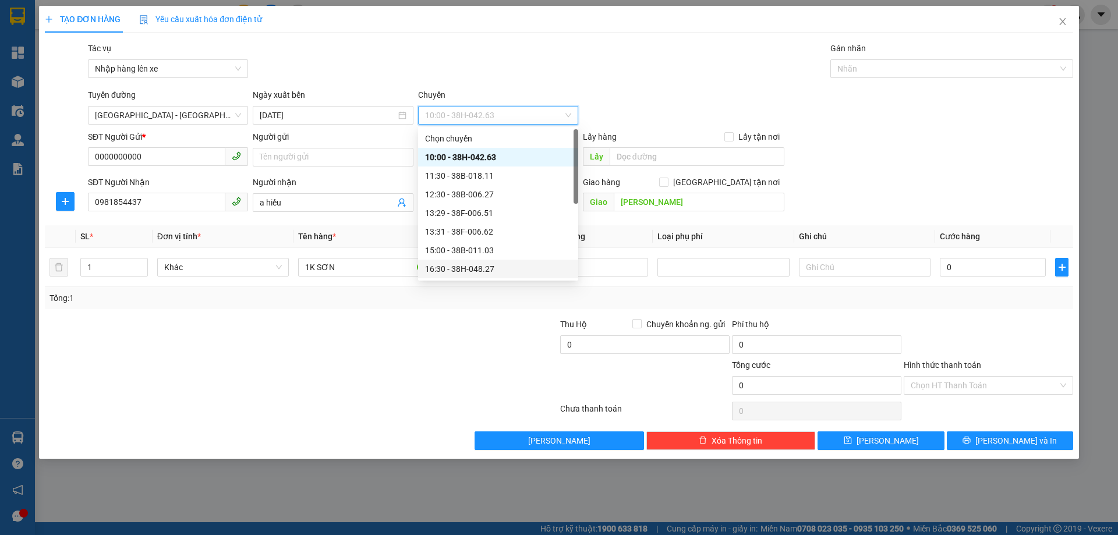
click at [488, 271] on div "16:30 - 38H-048.27" at bounding box center [498, 269] width 146 height 13
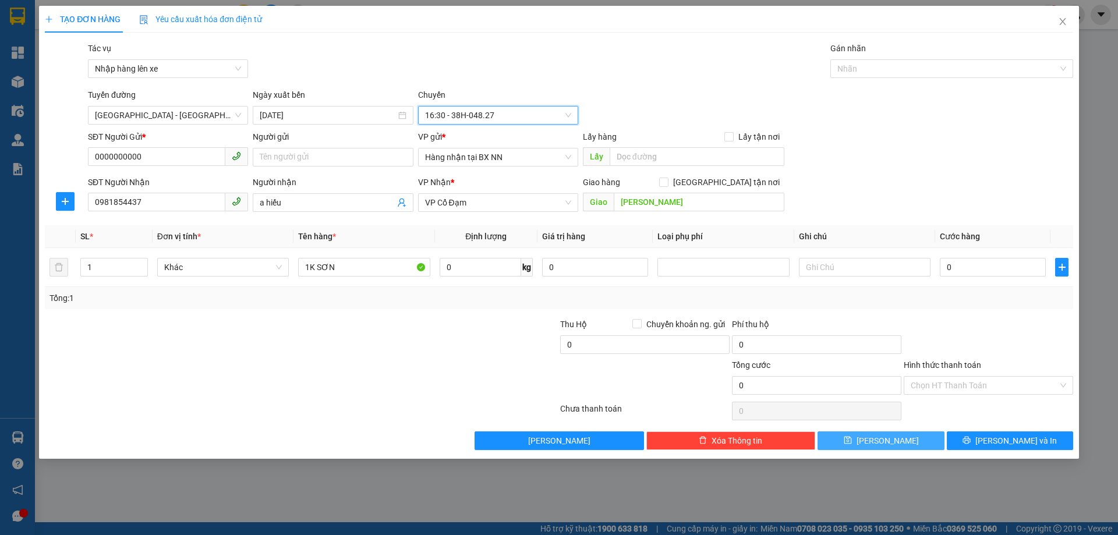
click at [867, 431] on button "[PERSON_NAME]" at bounding box center [880, 440] width 126 height 19
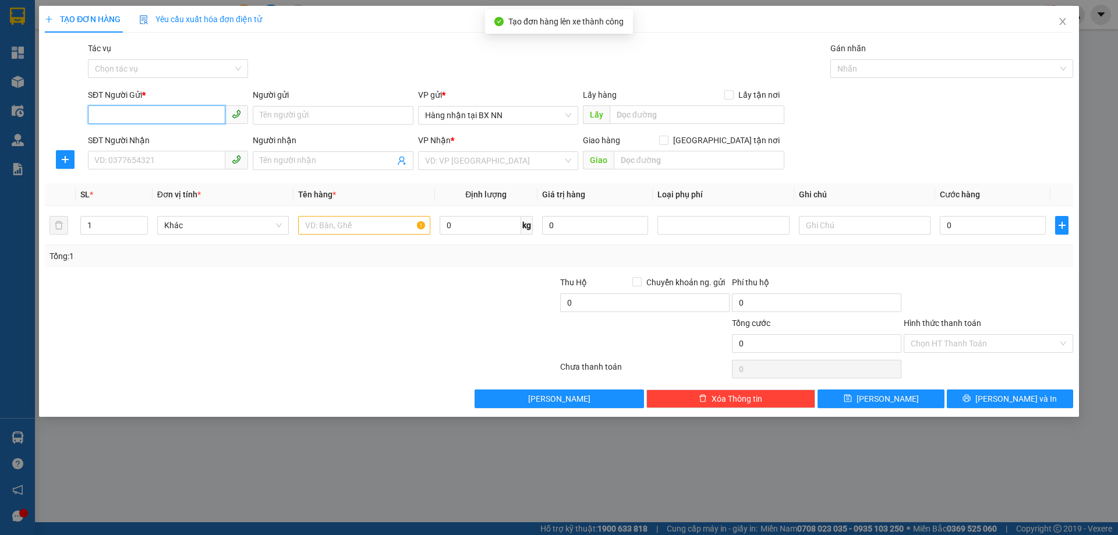
click at [142, 113] on input "SĐT Người Gửi *" at bounding box center [156, 114] width 137 height 19
paste input "0000000000"
type input "0000000000"
click at [153, 164] on input "SĐT Người Nhận" at bounding box center [156, 160] width 137 height 19
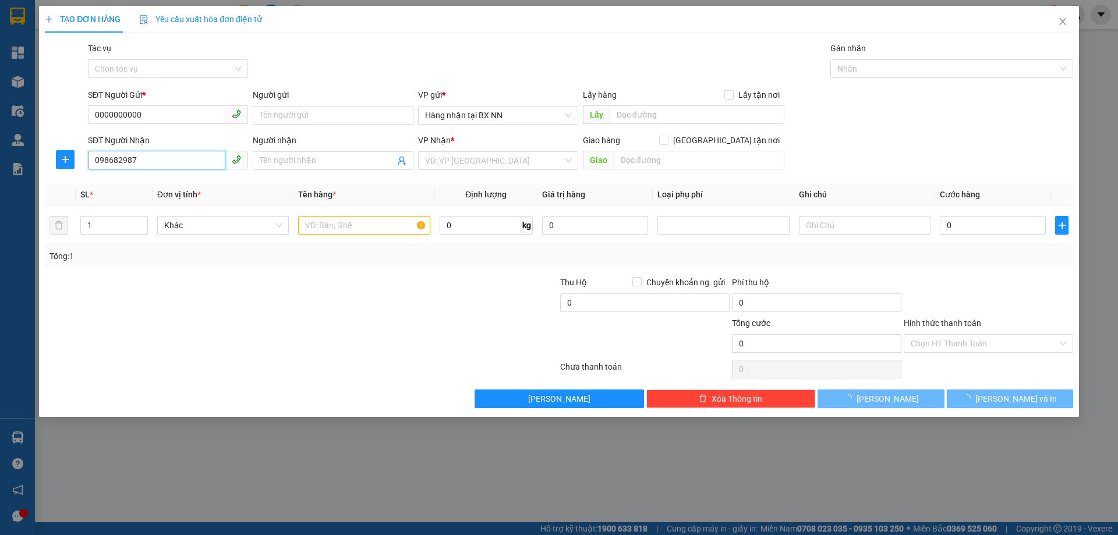
type input "0986829872"
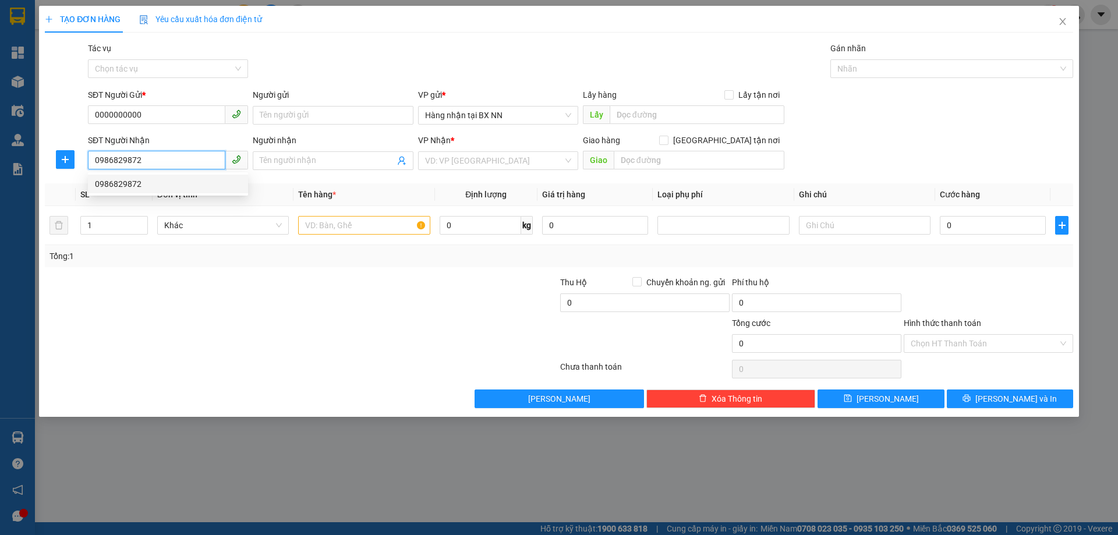
click at [162, 185] on div "0986829872" at bounding box center [168, 184] width 146 height 13
type input "[PERSON_NAME]"
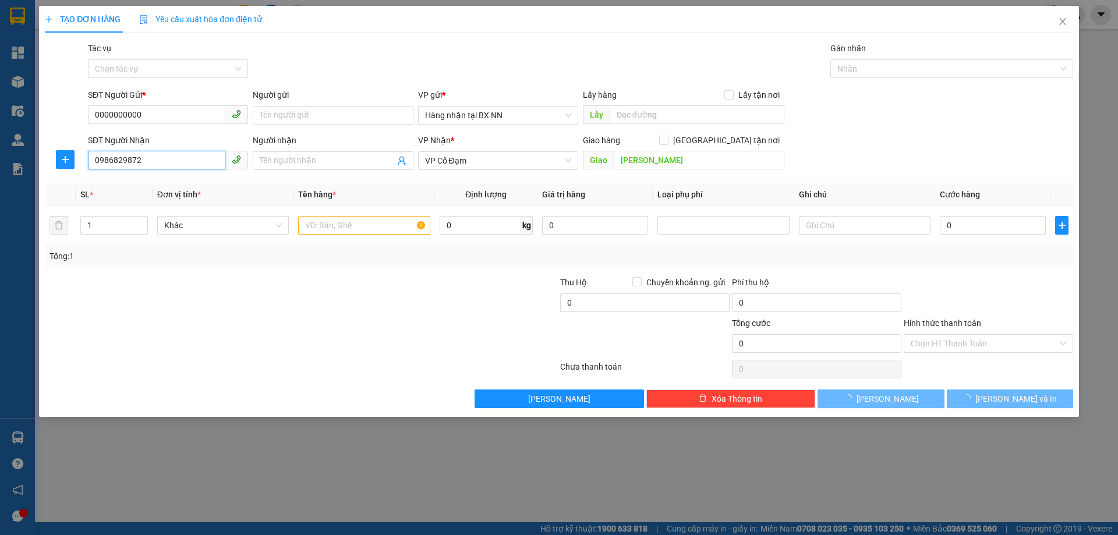
type input "40.000"
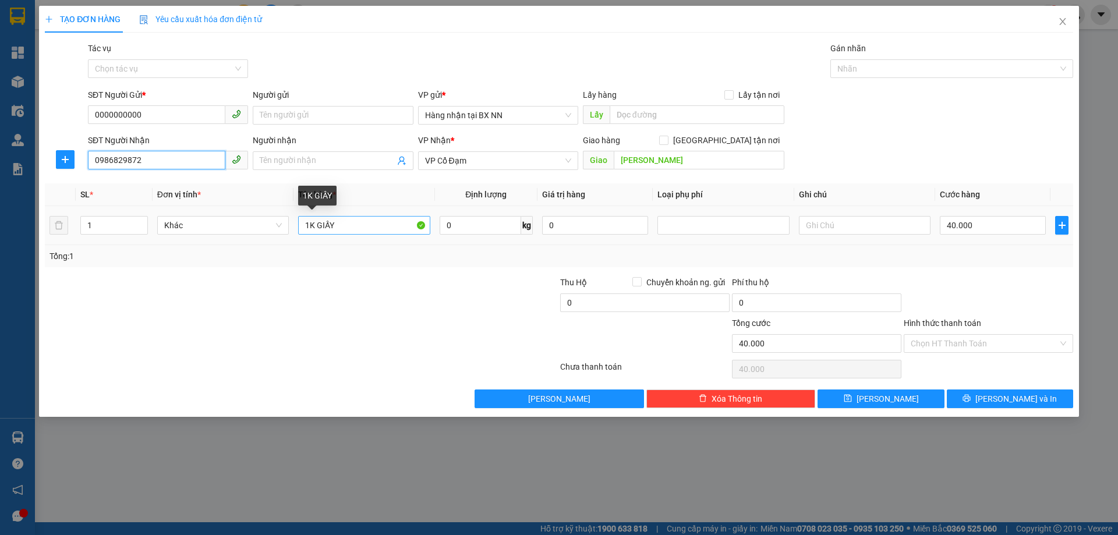
type input "0986829872"
click at [313, 226] on input "1K GIẤY" at bounding box center [364, 225] width 132 height 19
type input "1T GIẤY"
click at [1007, 226] on input "40.000" at bounding box center [993, 225] width 106 height 19
type input "0"
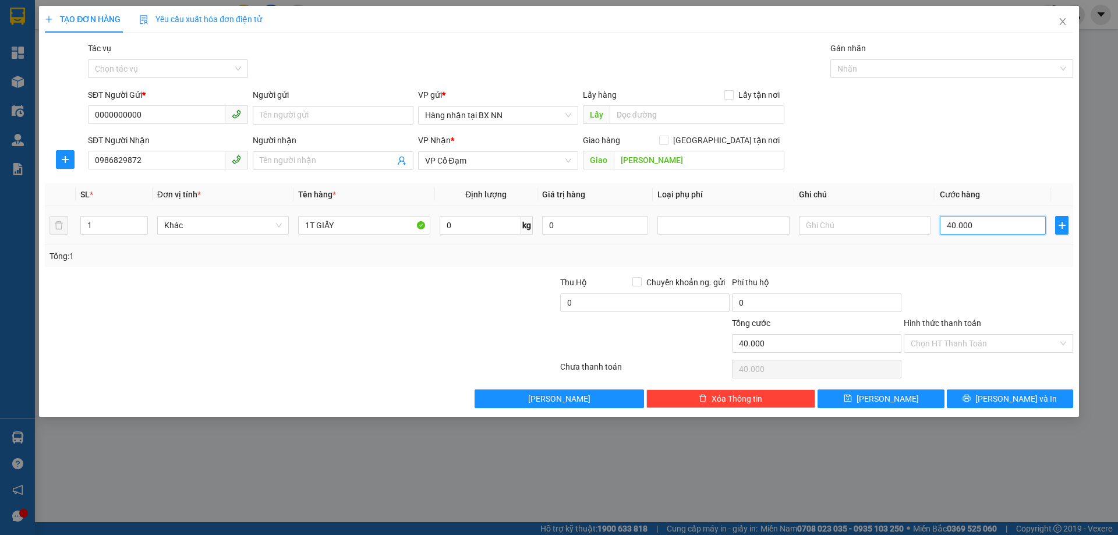
type input "0"
click at [153, 70] on input "Tác vụ" at bounding box center [164, 68] width 138 height 17
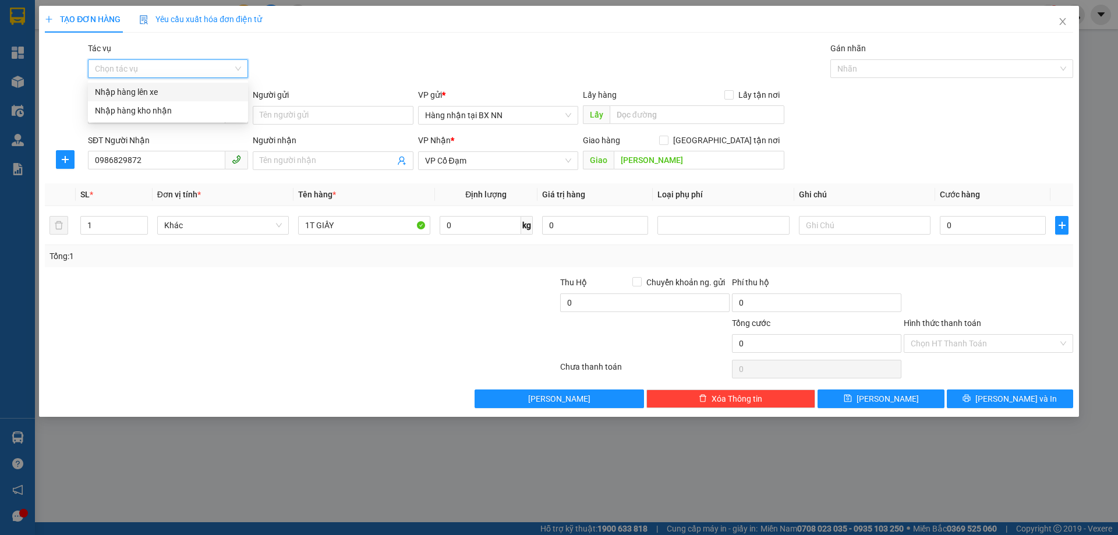
click at [136, 94] on div "Nhập hàng lên xe" at bounding box center [168, 92] width 146 height 13
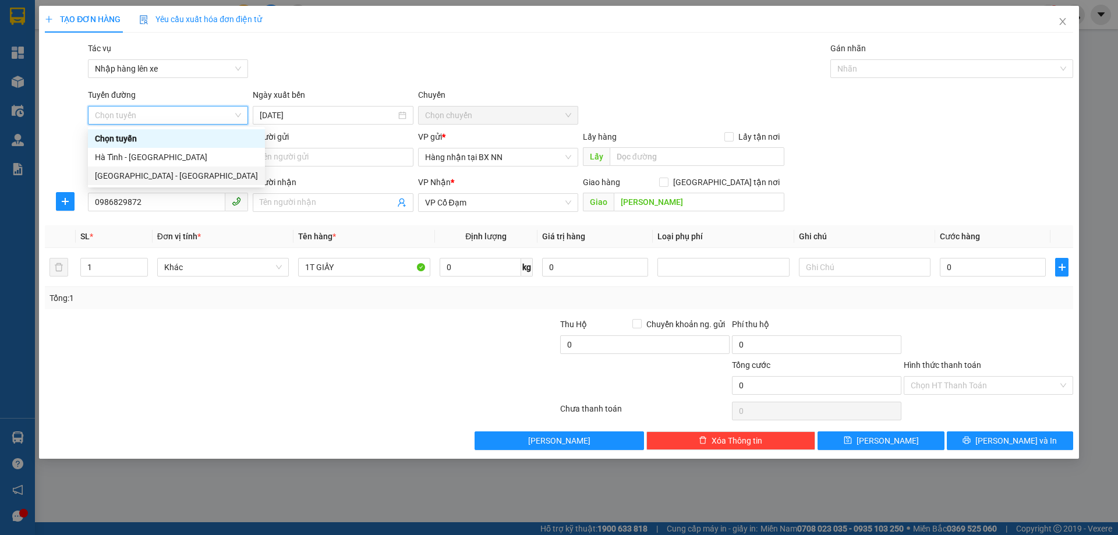
click at [123, 173] on div "[GEOGRAPHIC_DATA] - [GEOGRAPHIC_DATA]" at bounding box center [176, 175] width 163 height 13
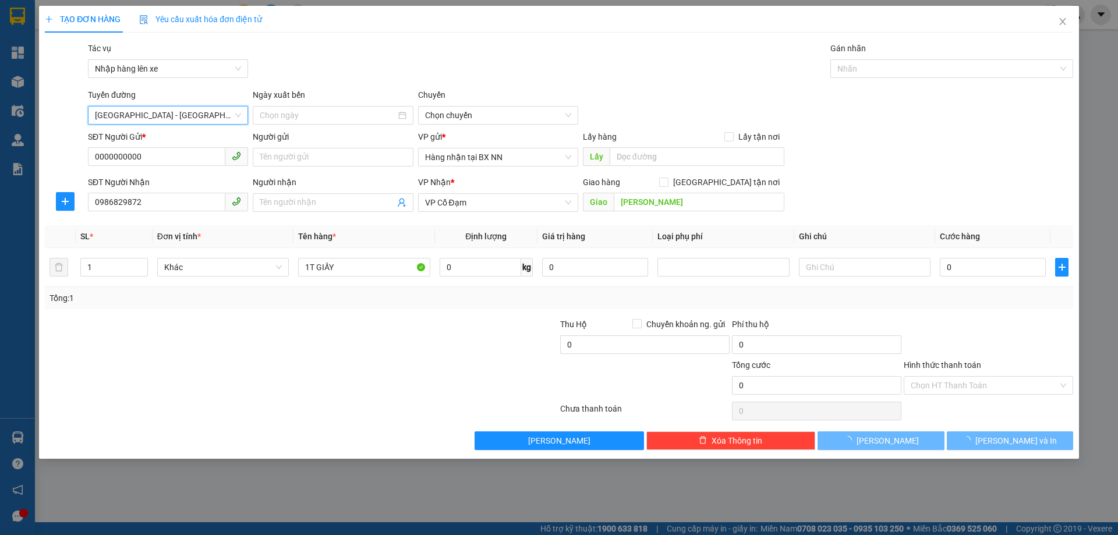
type input "[DATE]"
click at [502, 122] on span "10:00 - 38H-042.63" at bounding box center [498, 115] width 146 height 17
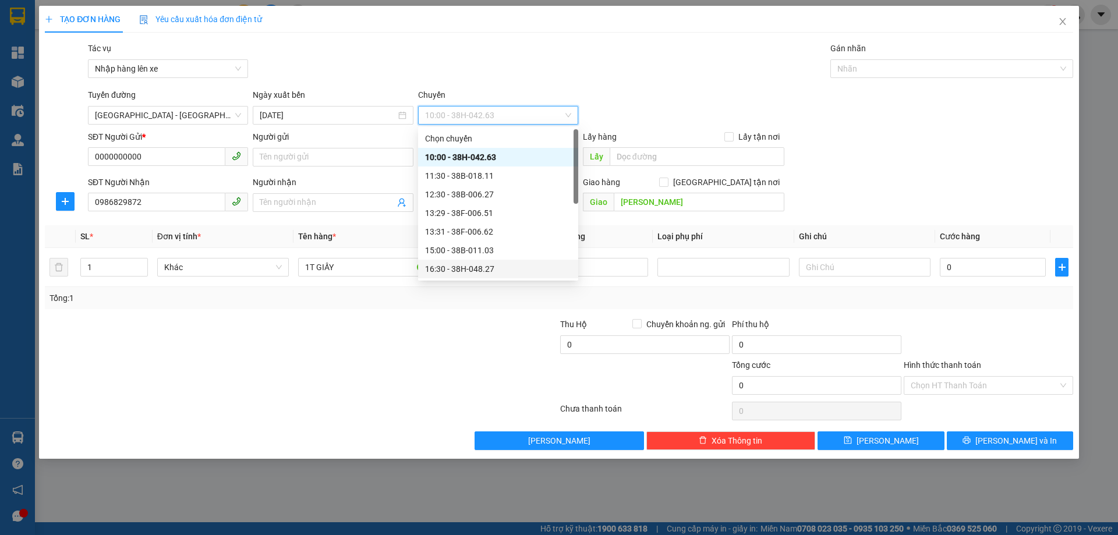
click at [480, 267] on div "16:30 - 38H-048.27" at bounding box center [498, 269] width 146 height 13
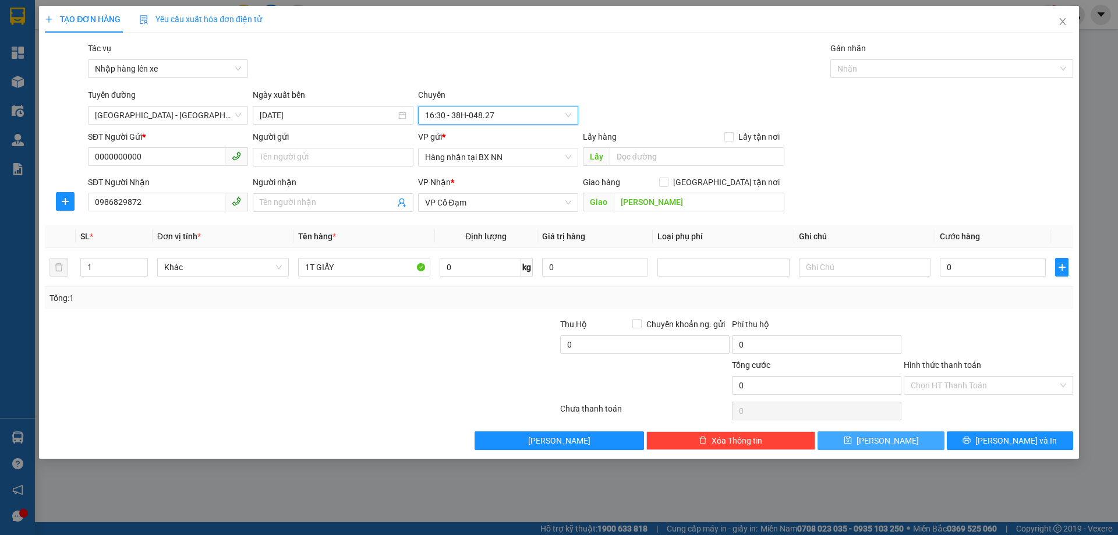
click at [894, 441] on span "[PERSON_NAME]" at bounding box center [887, 440] width 62 height 13
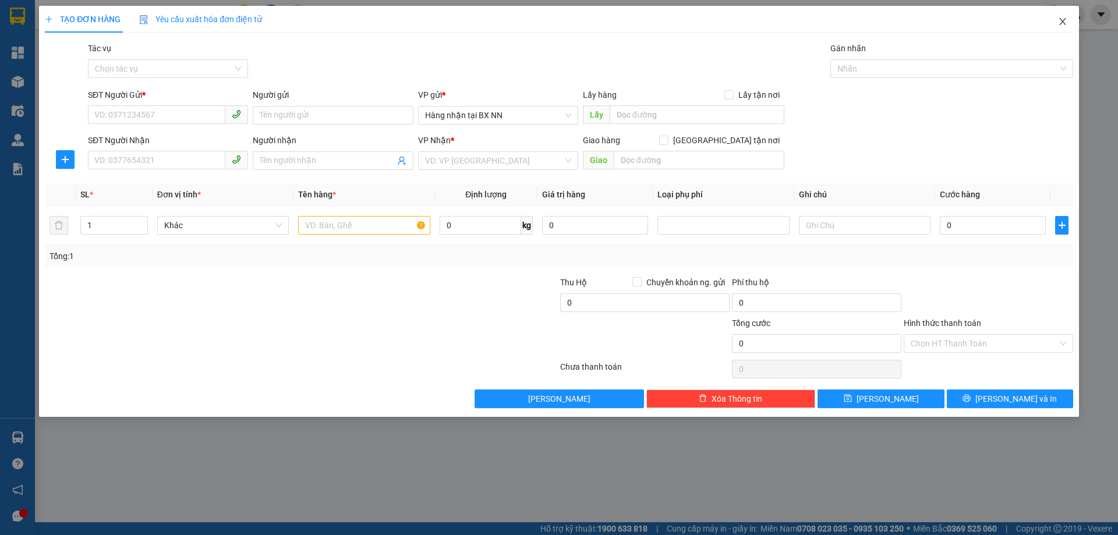
click at [1065, 19] on icon "close" at bounding box center [1062, 21] width 9 height 9
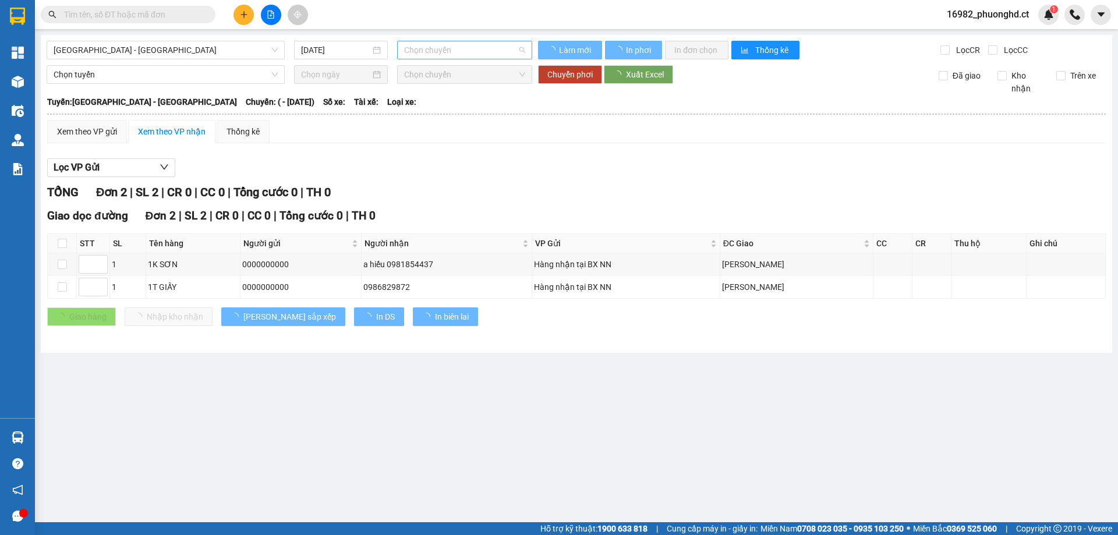
click at [463, 51] on span "Chọn chuyến" at bounding box center [464, 49] width 121 height 17
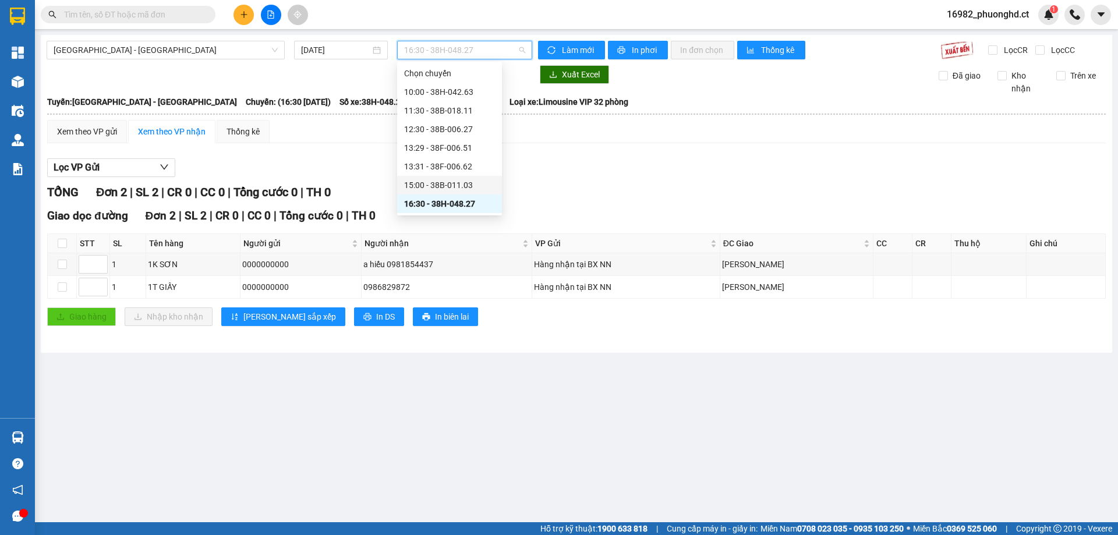
click at [465, 182] on div "15:00 - 38B-011.03" at bounding box center [449, 185] width 91 height 13
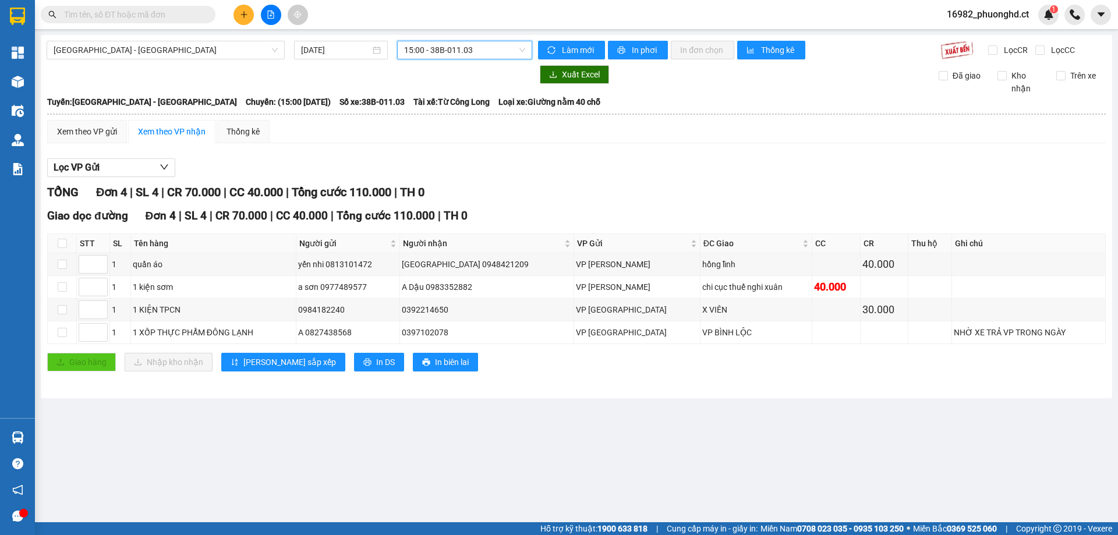
click at [244, 15] on icon "plus" at bounding box center [243, 14] width 6 height 1
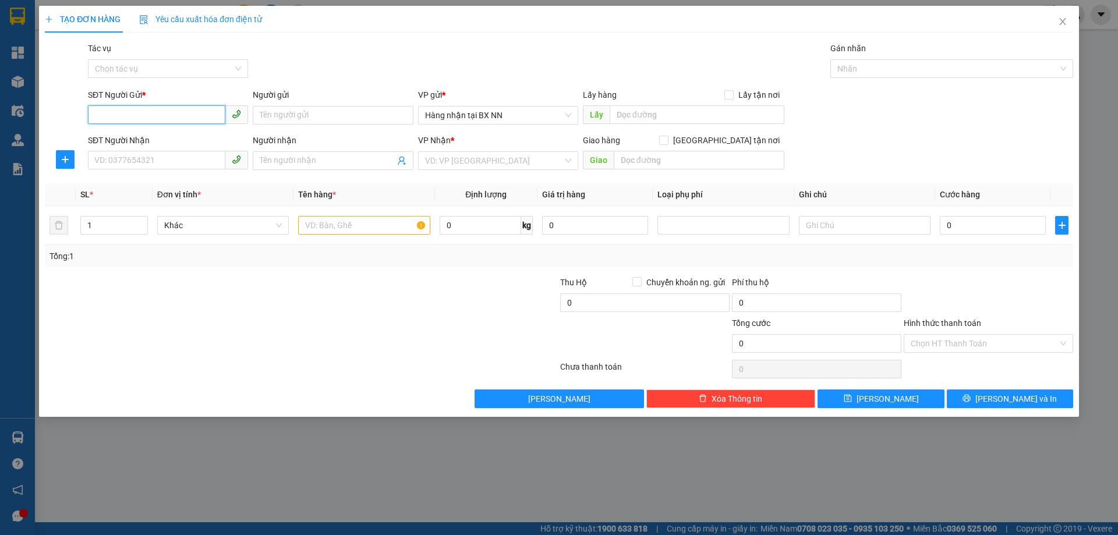
paste input "0000000000"
type input "0000000000"
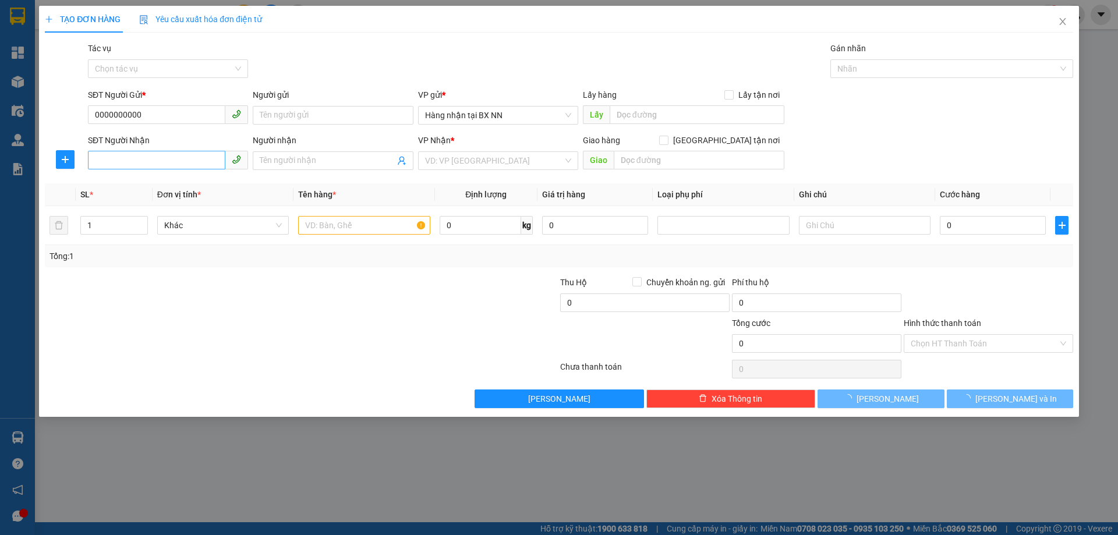
click at [175, 155] on div "SĐT Người Nhận VD: 0377654321" at bounding box center [168, 154] width 160 height 41
click at [173, 160] on input "SĐT Người Nhận" at bounding box center [156, 160] width 137 height 19
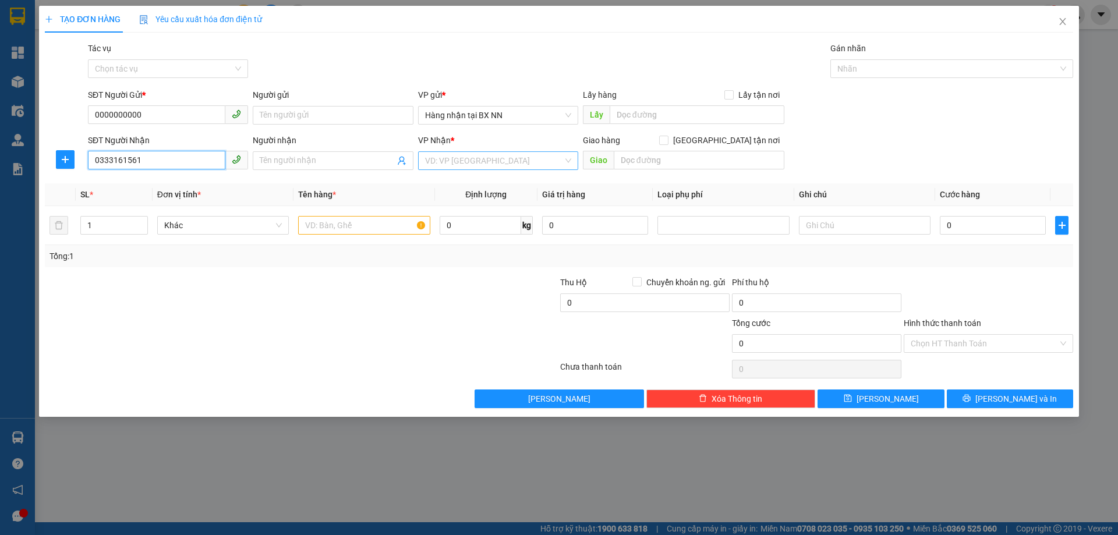
type input "0333161561"
click at [545, 158] on input "search" at bounding box center [494, 160] width 138 height 17
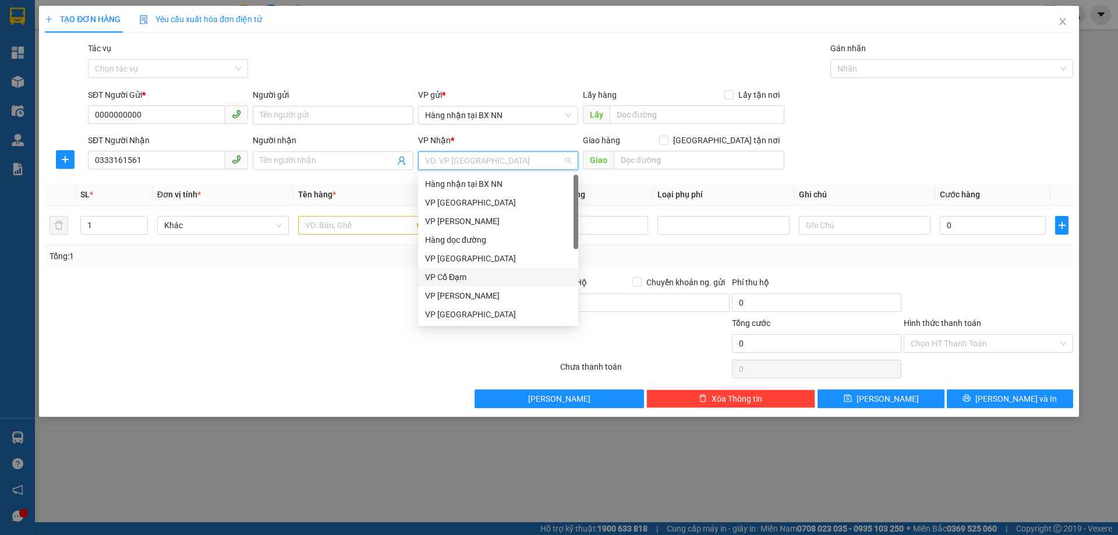
click at [452, 281] on div "VP Cổ Đạm" at bounding box center [498, 277] width 146 height 13
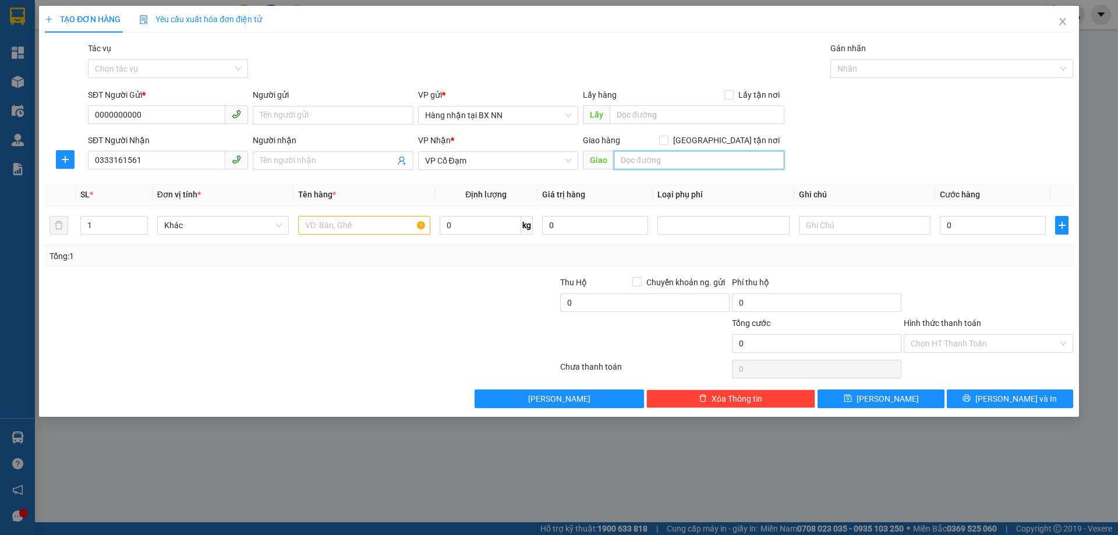
click at [690, 166] on input "text" at bounding box center [699, 160] width 171 height 19
type input "[PERSON_NAME]"
drag, startPoint x: 108, startPoint y: 229, endPoint x: 29, endPoint y: 240, distance: 79.4
click at [29, 240] on div "TẠO ĐƠN HÀNG Yêu cầu xuất hóa đơn điện tử Transit Pickup Surcharge Ids Transit …" at bounding box center [559, 267] width 1118 height 535
type input "3"
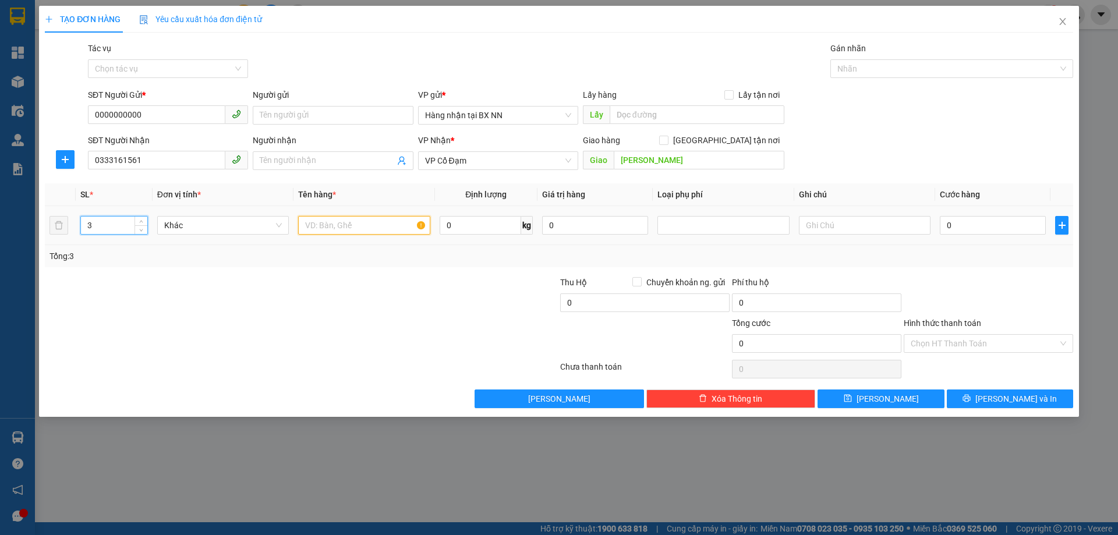
click at [342, 220] on input "text" at bounding box center [364, 225] width 132 height 19
type input "3K SÁCH"
click at [988, 224] on input "0" at bounding box center [993, 225] width 106 height 19
type input "10"
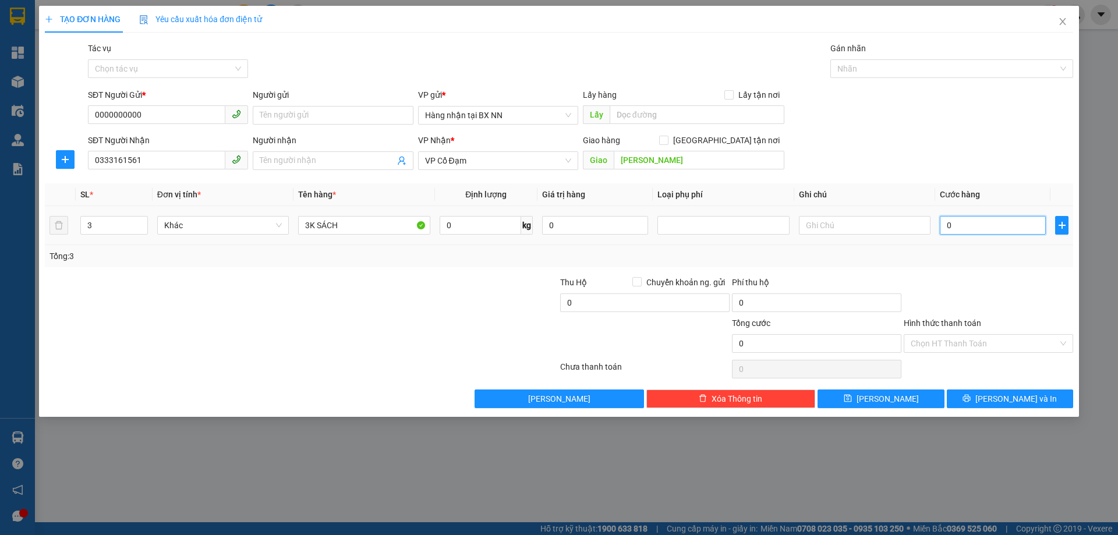
type input "10"
type input "150"
type input "150.000"
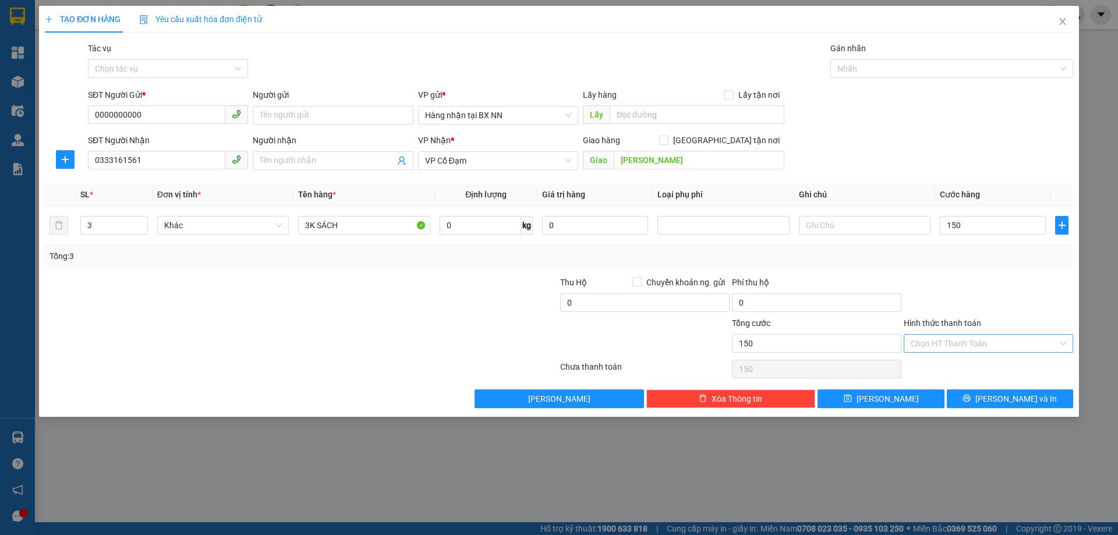
type input "150.000"
click at [994, 345] on input "Hình thức thanh toán" at bounding box center [983, 343] width 147 height 17
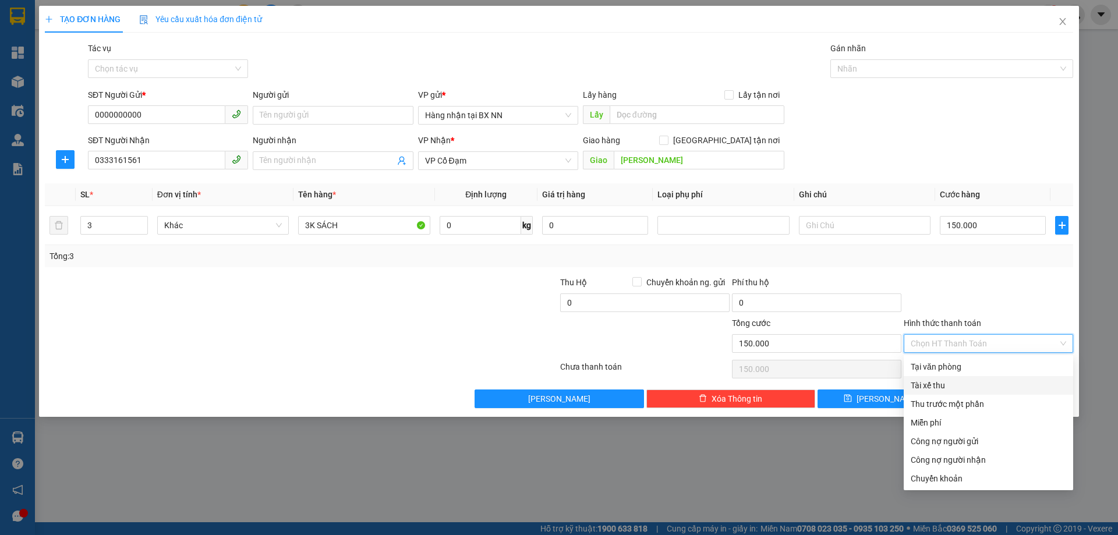
click at [937, 391] on div "Tài xế thu" at bounding box center [987, 385] width 155 height 13
type input "0"
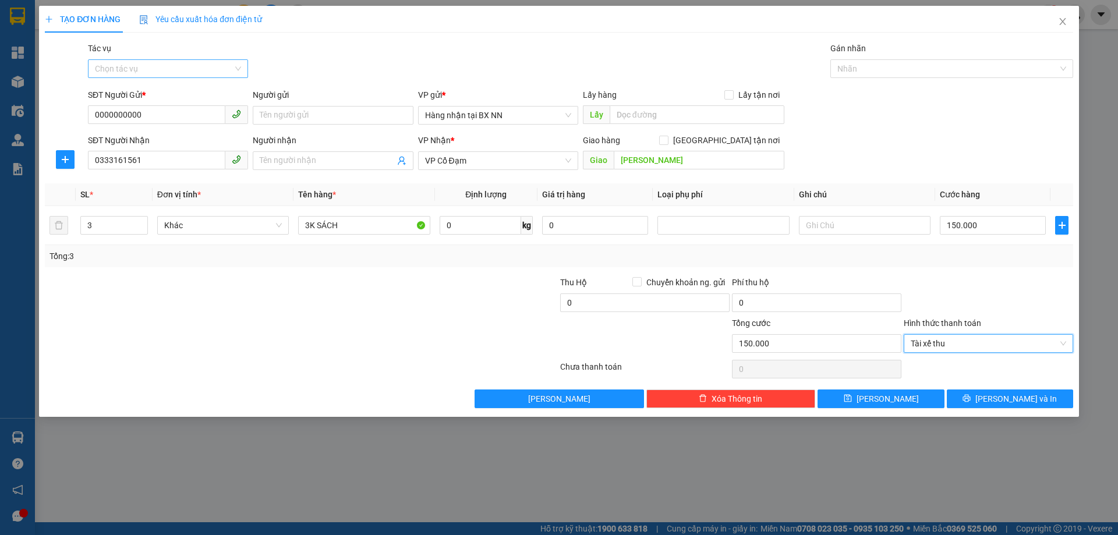
click at [140, 73] on input "Tác vụ" at bounding box center [164, 68] width 138 height 17
click at [134, 91] on div "Nhập hàng lên xe" at bounding box center [168, 92] width 146 height 13
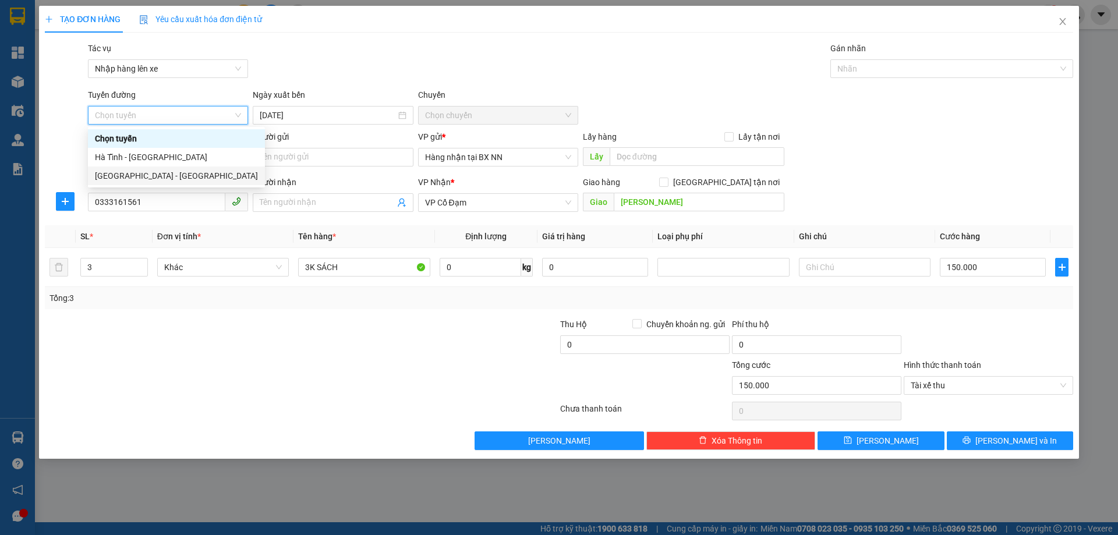
click at [97, 175] on div "[GEOGRAPHIC_DATA] - [GEOGRAPHIC_DATA]" at bounding box center [176, 175] width 163 height 13
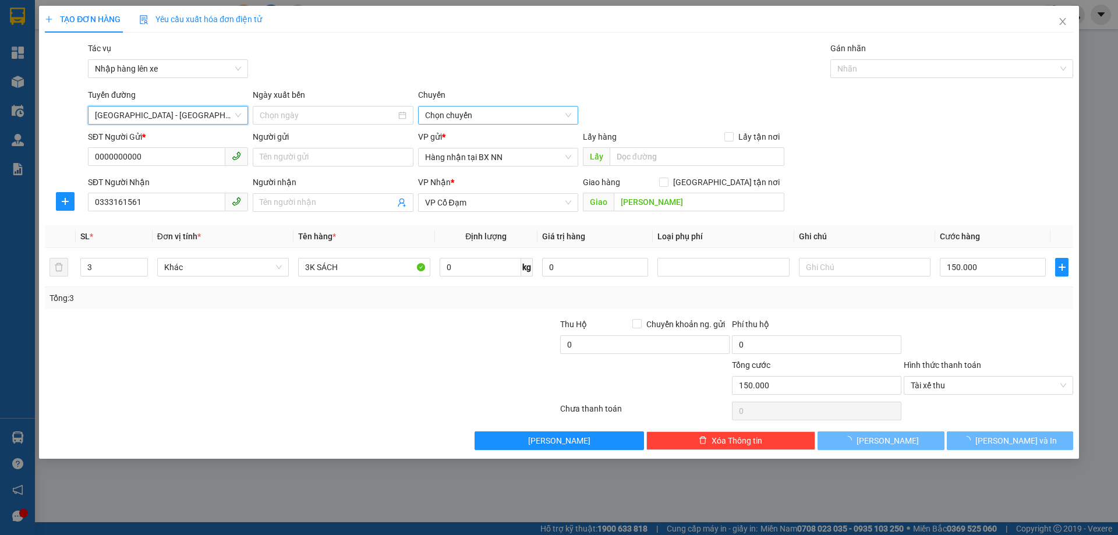
type input "[DATE]"
click at [495, 107] on span "10:00 - 38H-042.63" at bounding box center [498, 115] width 146 height 17
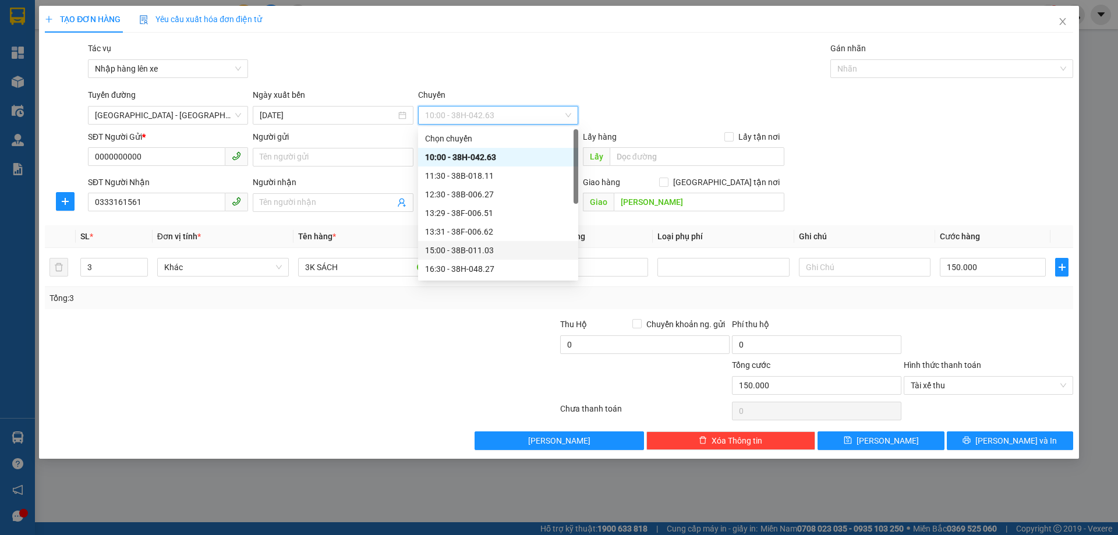
click at [456, 247] on div "15:00 - 38B-011.03" at bounding box center [498, 250] width 146 height 13
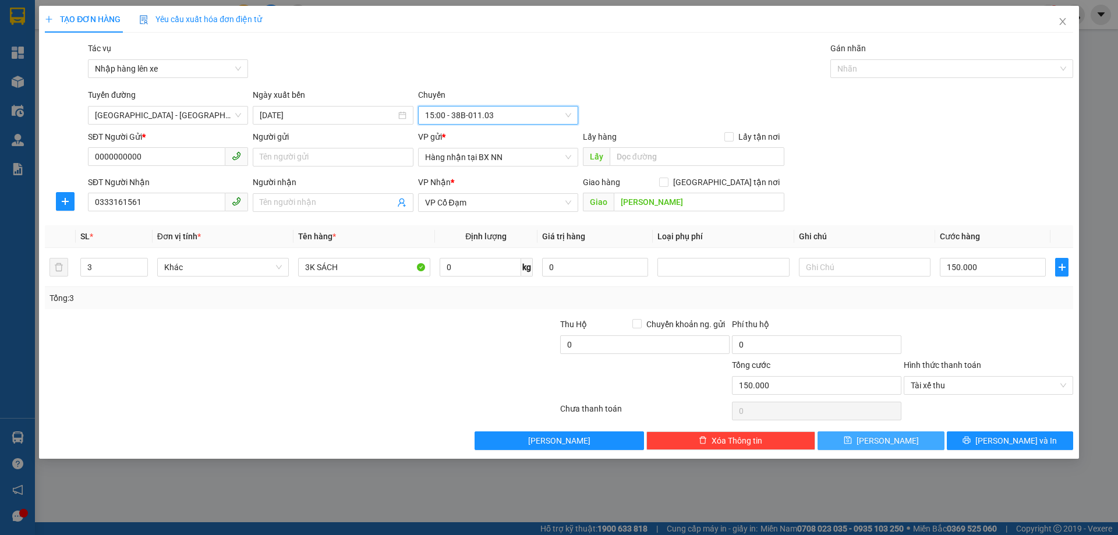
click at [852, 438] on button "[PERSON_NAME]" at bounding box center [880, 440] width 126 height 19
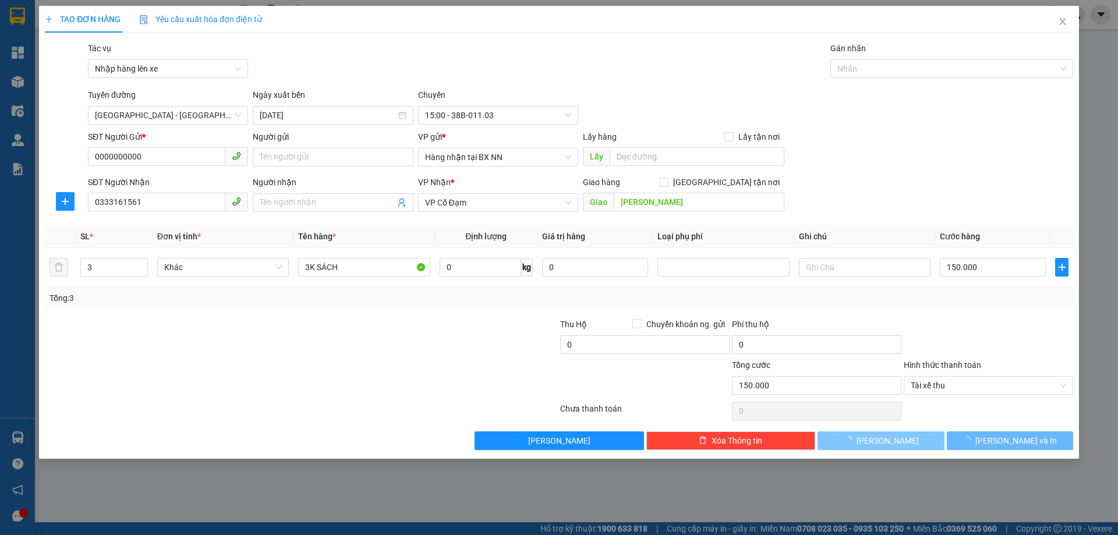
type input "1"
type input "0"
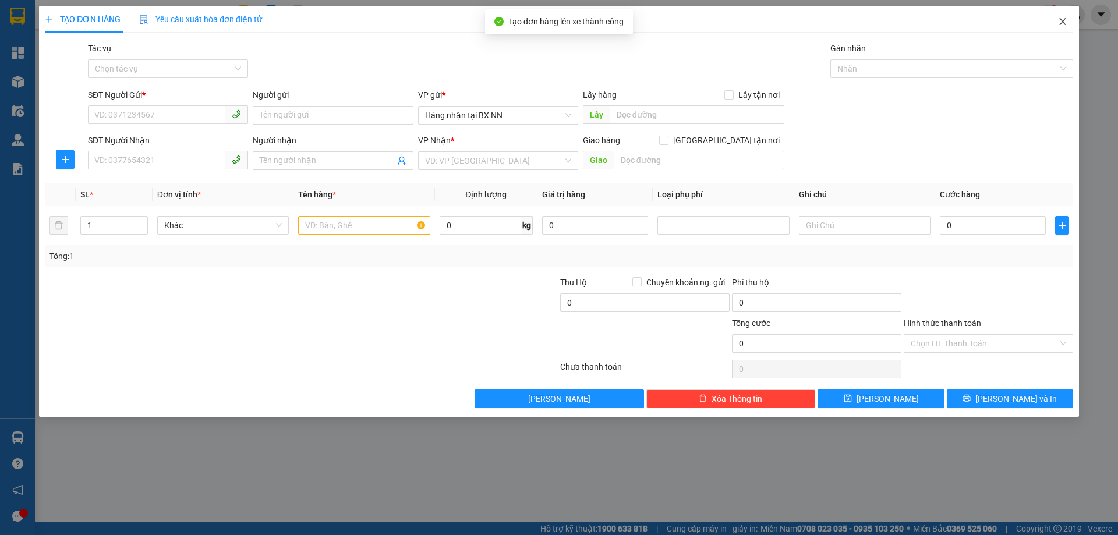
click at [1065, 20] on icon "close" at bounding box center [1062, 21] width 6 height 7
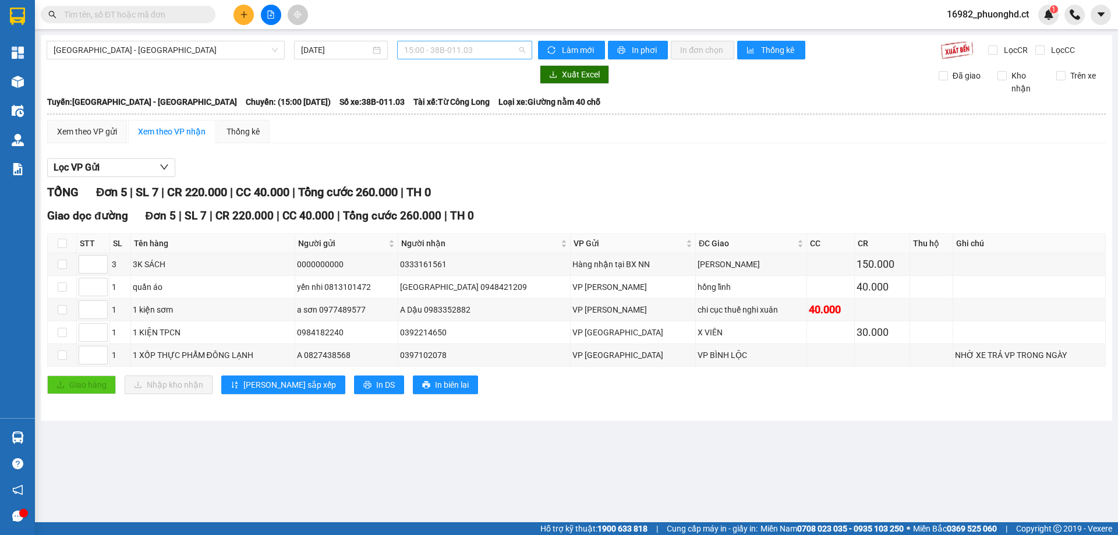
click at [465, 54] on span "15:00 - 38B-011.03" at bounding box center [464, 49] width 121 height 17
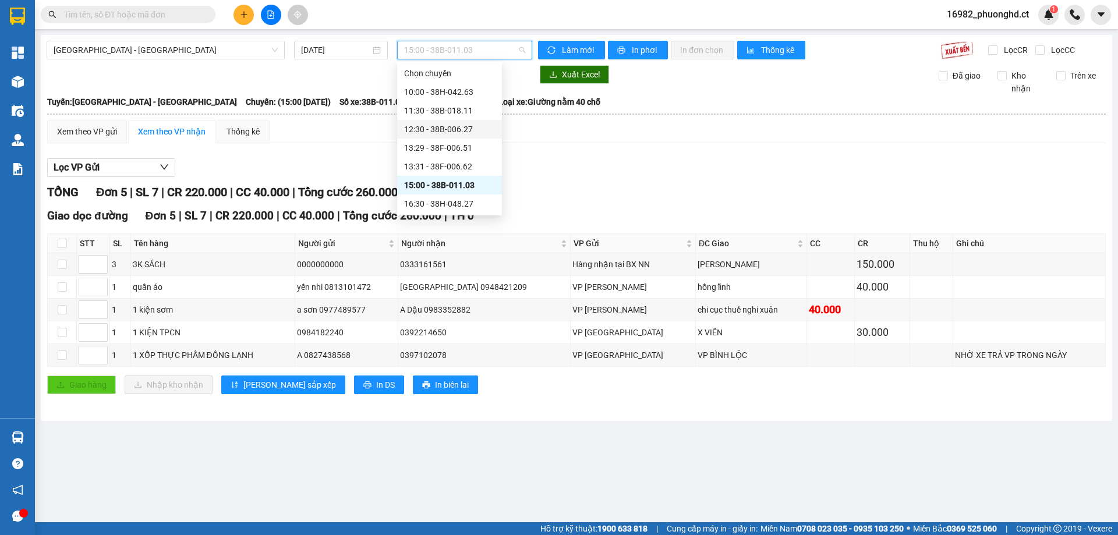
click at [457, 130] on div "12:30 - 38B-006.27" at bounding box center [449, 129] width 91 height 13
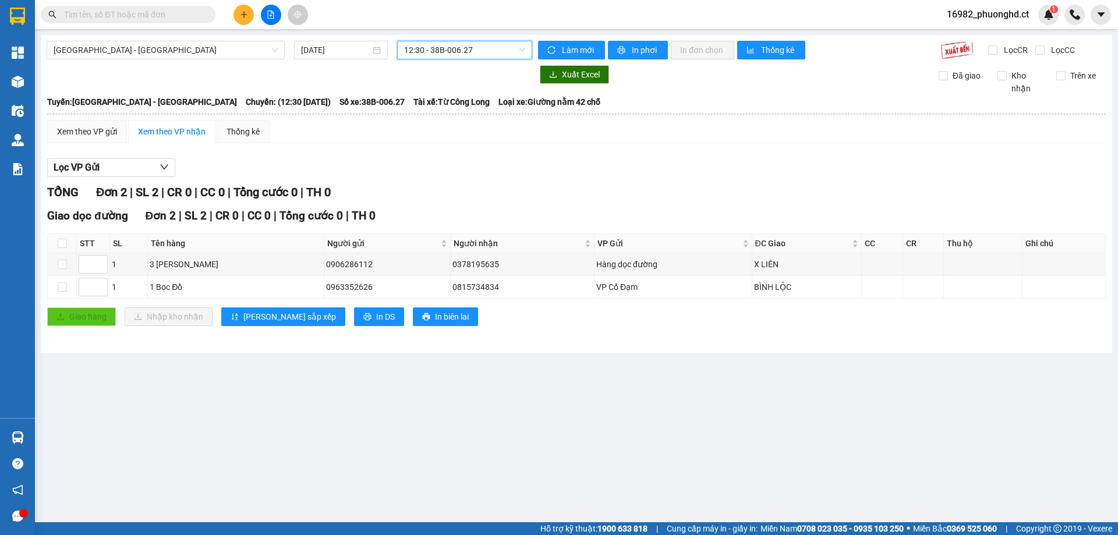
click at [239, 10] on div at bounding box center [270, 15] width 87 height 20
click at [240, 12] on icon "plus" at bounding box center [244, 14] width 8 height 8
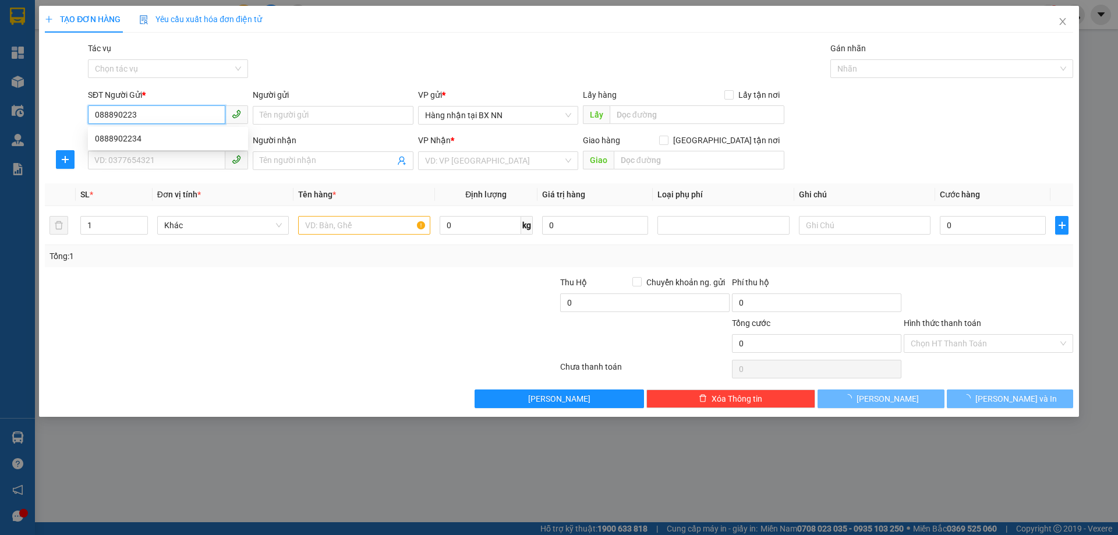
type input "0888902234"
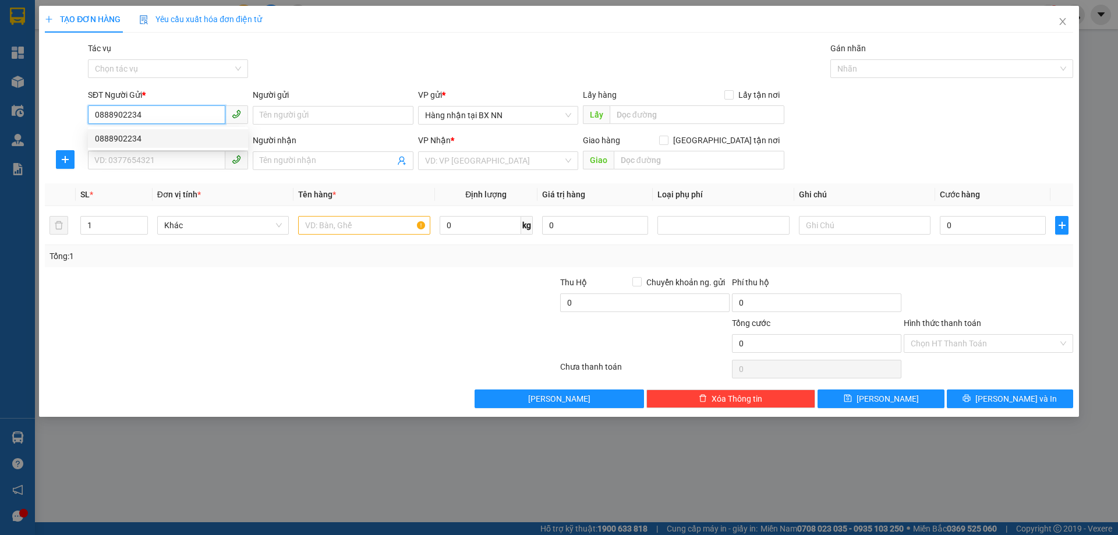
click at [123, 137] on div "0888902234" at bounding box center [168, 138] width 146 height 13
type input "0842111345"
type input "A RẠNG_ ĐL Bác Anh trả"
type input "PHÚC LỘC"
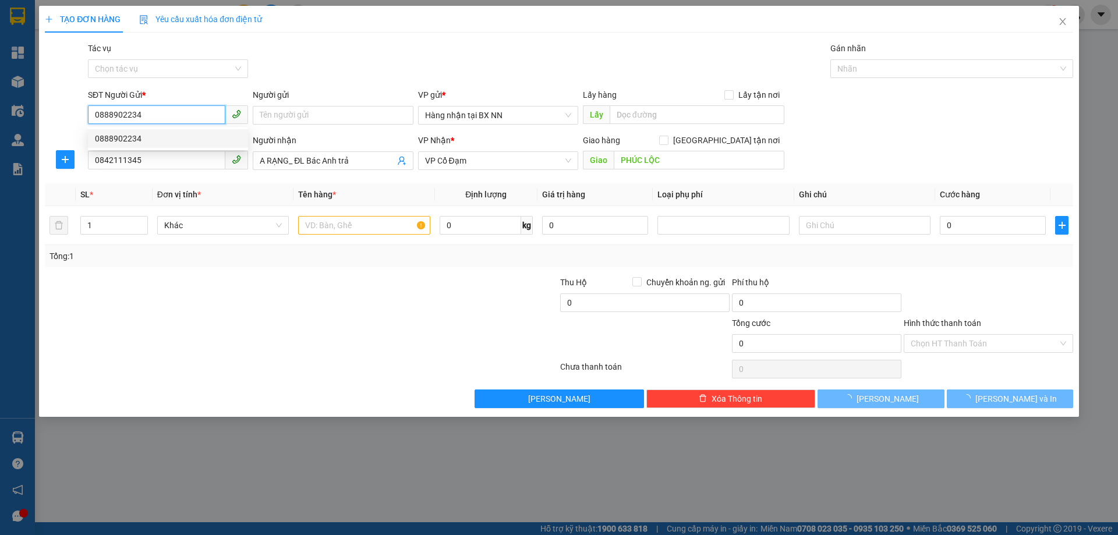
type input "40.000"
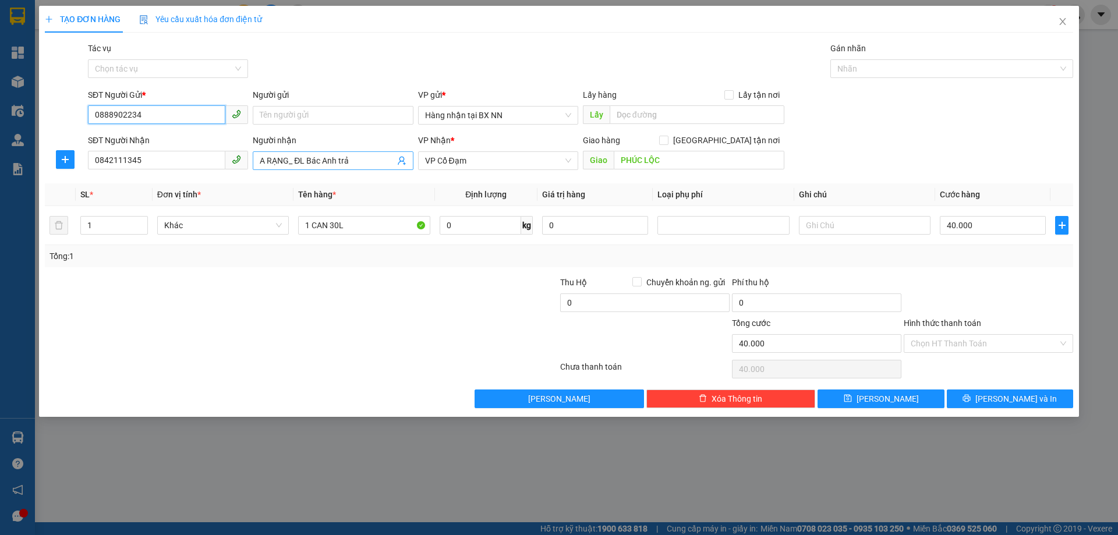
type input "0888902234"
drag, startPoint x: 290, startPoint y: 162, endPoint x: 382, endPoint y: 151, distance: 93.2
click at [382, 151] on span "A RẠNG_ ĐL Bác Anh trả" at bounding box center [333, 160] width 160 height 19
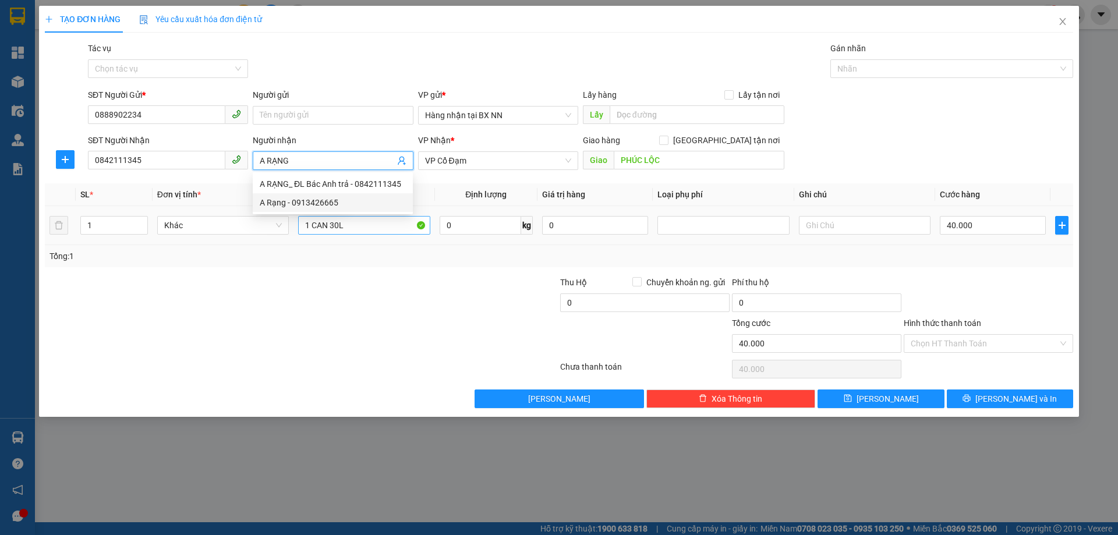
type input "A RẠNG"
drag, startPoint x: 346, startPoint y: 229, endPoint x: 332, endPoint y: 231, distance: 14.0
click at [332, 231] on input "1 CAN 30L" at bounding box center [364, 225] width 132 height 19
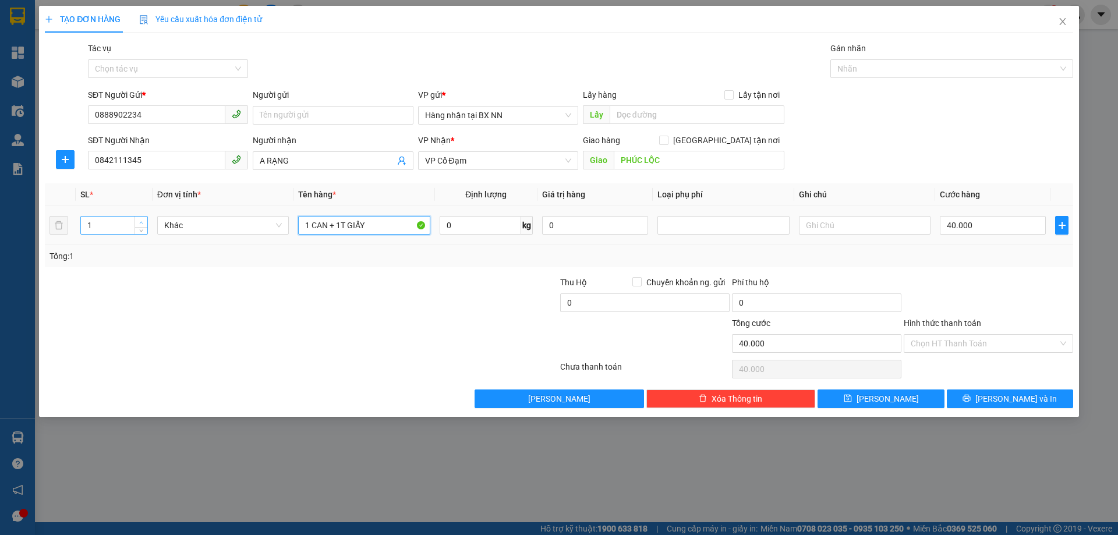
type input "1 CAN + 1T GIẤY"
type input "2"
click at [143, 219] on span "up" at bounding box center [141, 222] width 7 height 7
click at [994, 222] on input "40.000" at bounding box center [993, 225] width 106 height 19
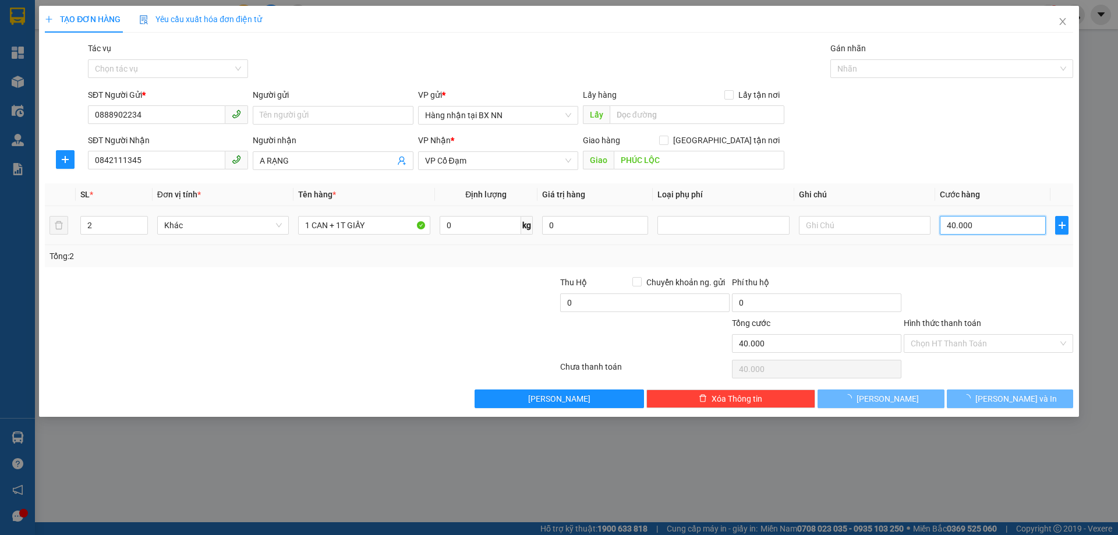
type input "0"
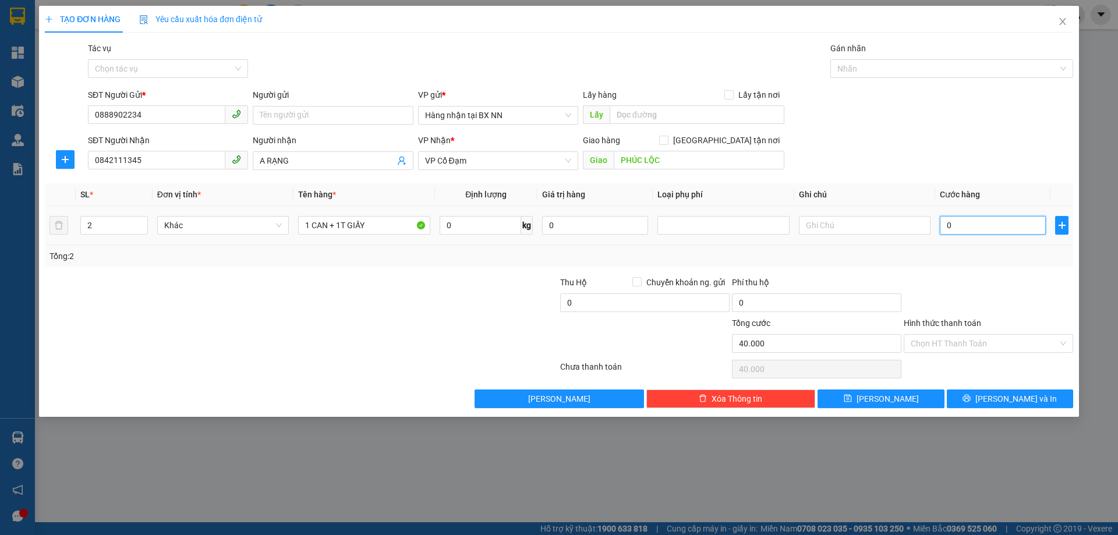
type input "0"
click at [133, 71] on input "Tác vụ" at bounding box center [164, 68] width 138 height 17
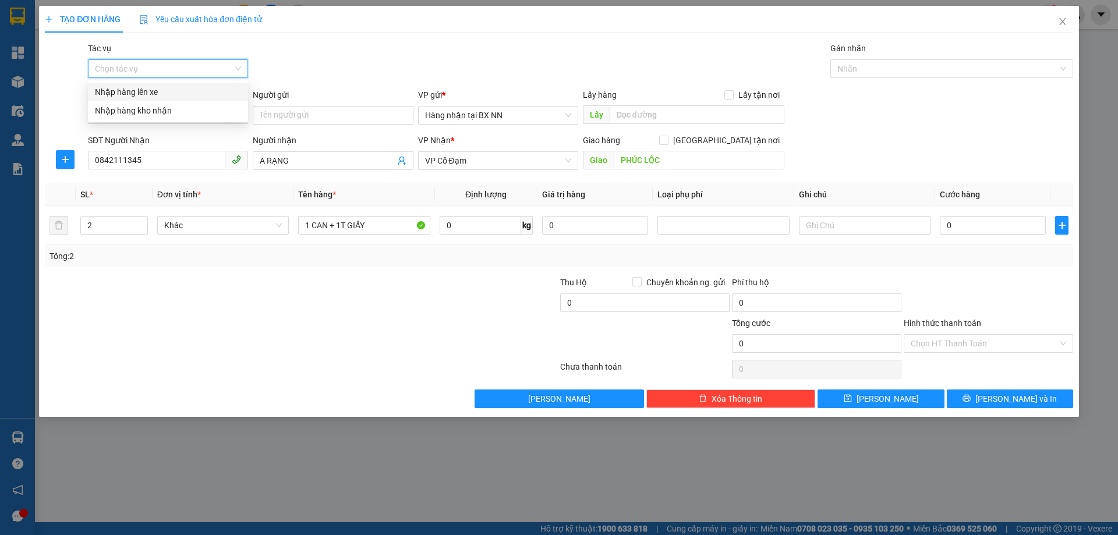
click at [126, 95] on div "Nhập hàng lên xe" at bounding box center [168, 92] width 146 height 13
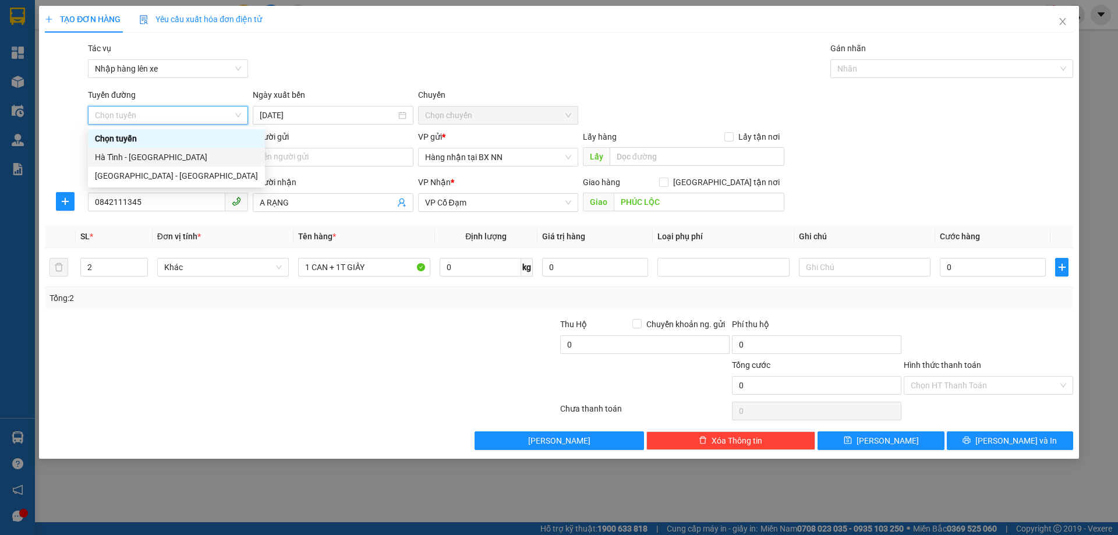
click at [126, 172] on div "[GEOGRAPHIC_DATA] - [GEOGRAPHIC_DATA]" at bounding box center [176, 175] width 163 height 13
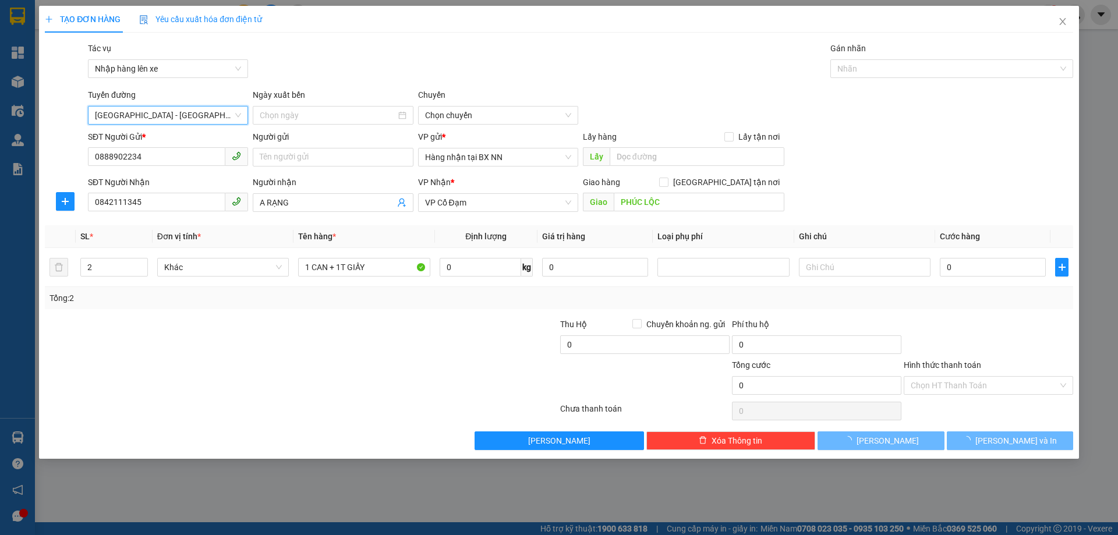
type input "[DATE]"
click at [485, 116] on span "10:00 - 38H-042.63" at bounding box center [498, 115] width 146 height 17
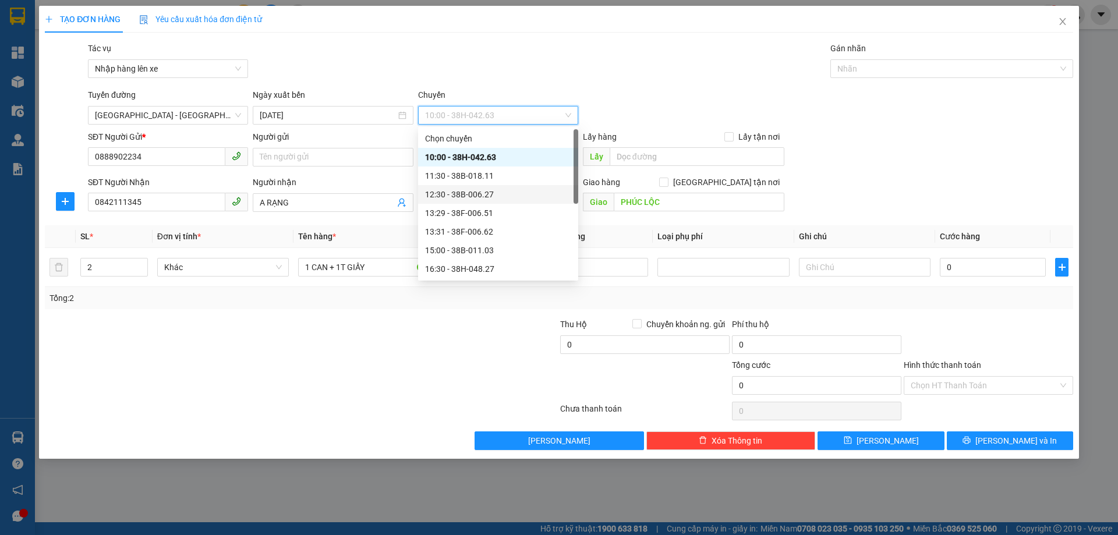
click at [474, 194] on div "12:30 - 38B-006.27" at bounding box center [498, 194] width 146 height 13
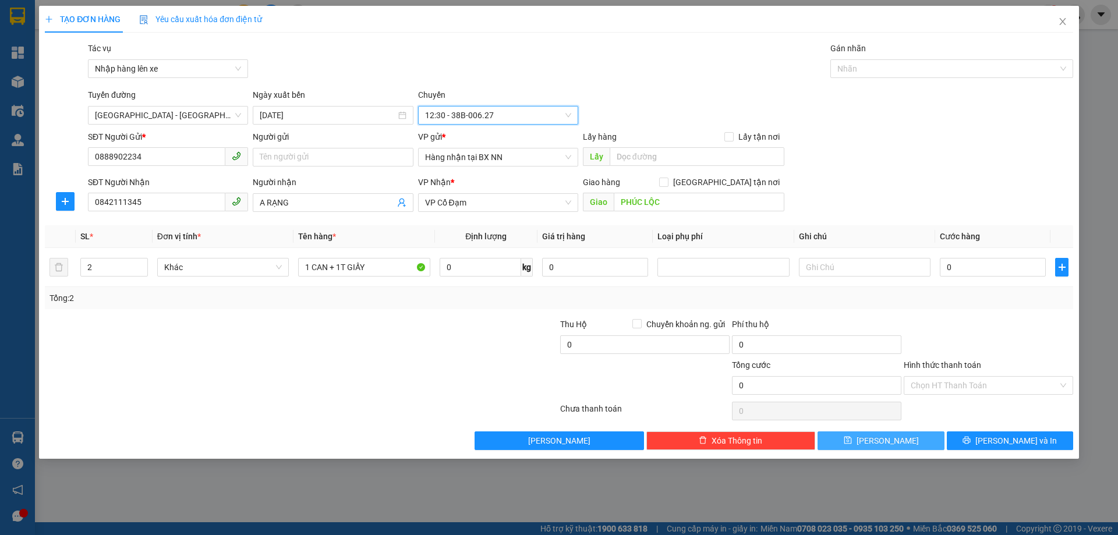
click at [854, 437] on button "[PERSON_NAME]" at bounding box center [880, 440] width 126 height 19
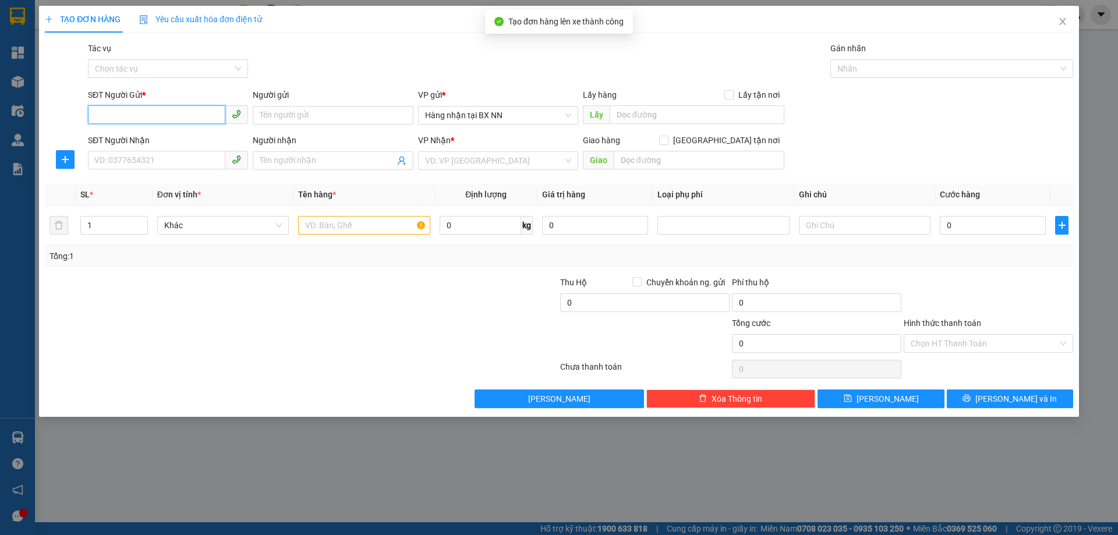
click at [146, 121] on input "SĐT Người Gửi *" at bounding box center [156, 114] width 137 height 19
paste input "0000000000"
type input "0000000000"
click at [146, 151] on input "SĐT Người Nhận" at bounding box center [156, 160] width 137 height 19
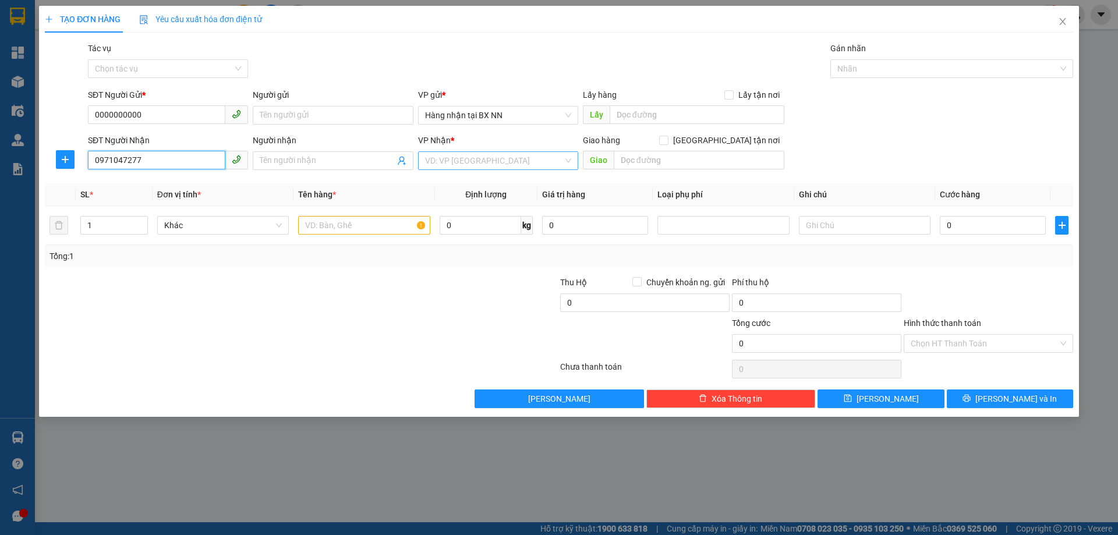
type input "0971047277"
click at [495, 167] on input "search" at bounding box center [494, 160] width 138 height 17
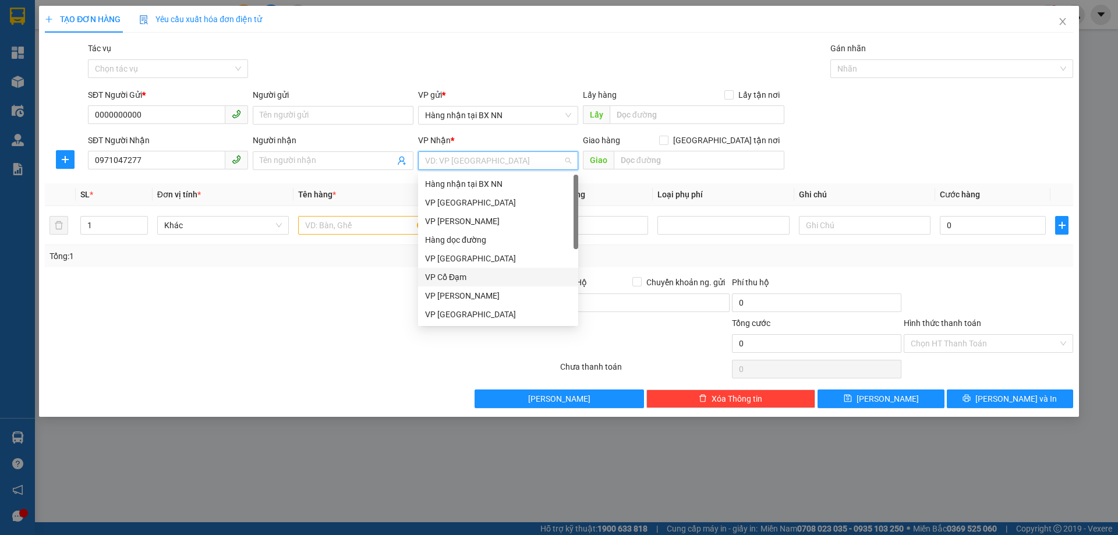
click at [462, 277] on div "VP Cổ Đạm" at bounding box center [498, 277] width 146 height 13
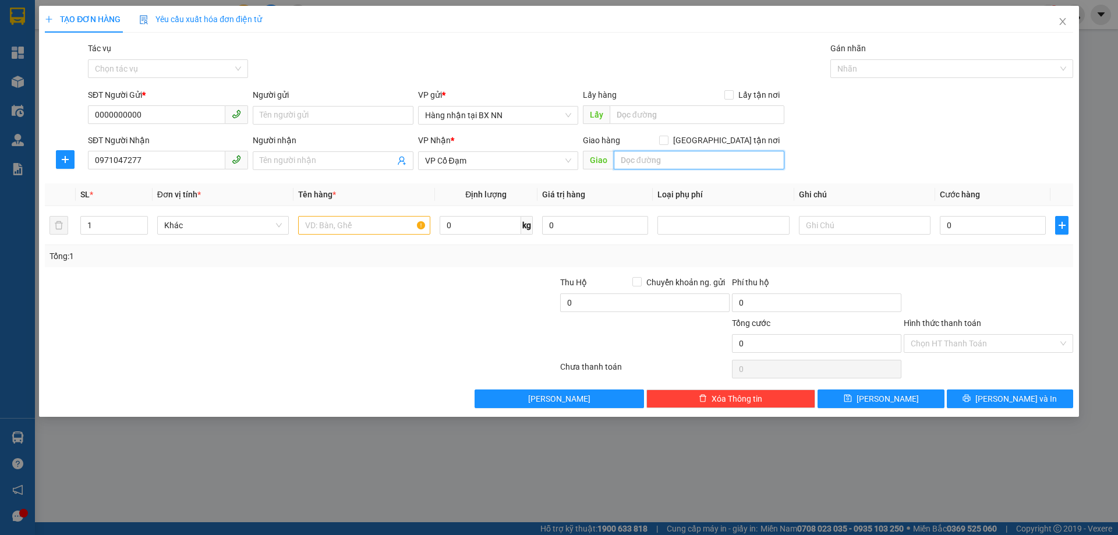
click at [681, 161] on input "text" at bounding box center [699, 160] width 171 height 19
type input "VP [PERSON_NAME]"
click at [339, 224] on input "text" at bounding box center [364, 225] width 132 height 19
type input "THÙNG XỐP"
click at [147, 74] on input "Tác vụ" at bounding box center [164, 68] width 138 height 17
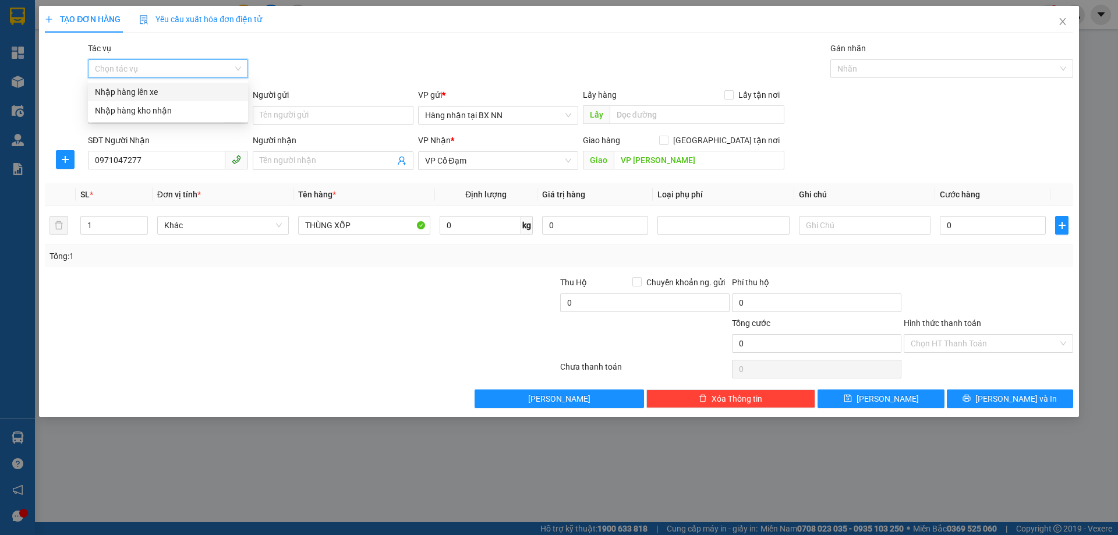
click at [149, 94] on div "Nhập hàng lên xe" at bounding box center [168, 92] width 146 height 13
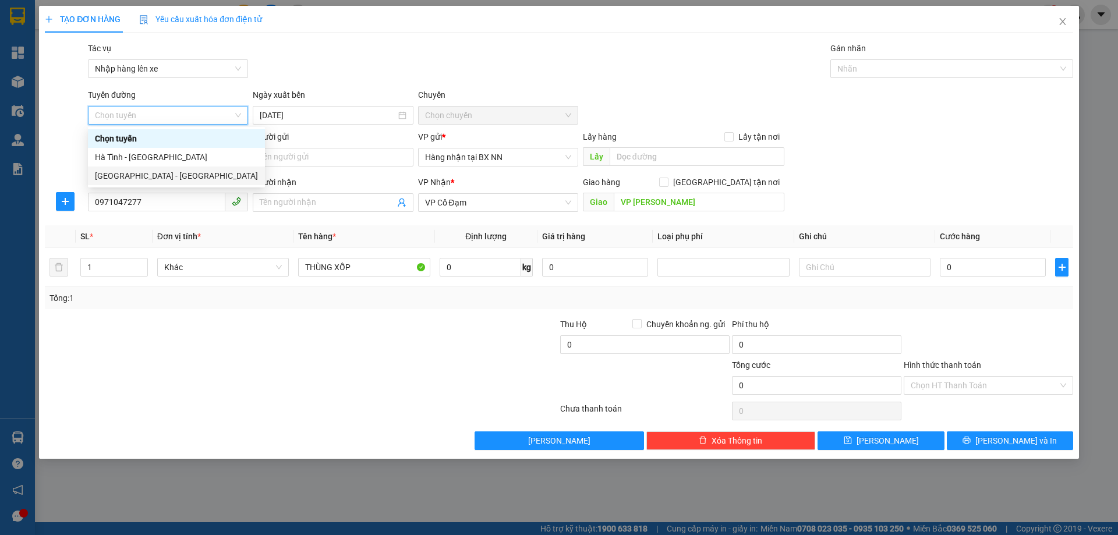
click at [134, 177] on div "[GEOGRAPHIC_DATA] - [GEOGRAPHIC_DATA]" at bounding box center [176, 175] width 163 height 13
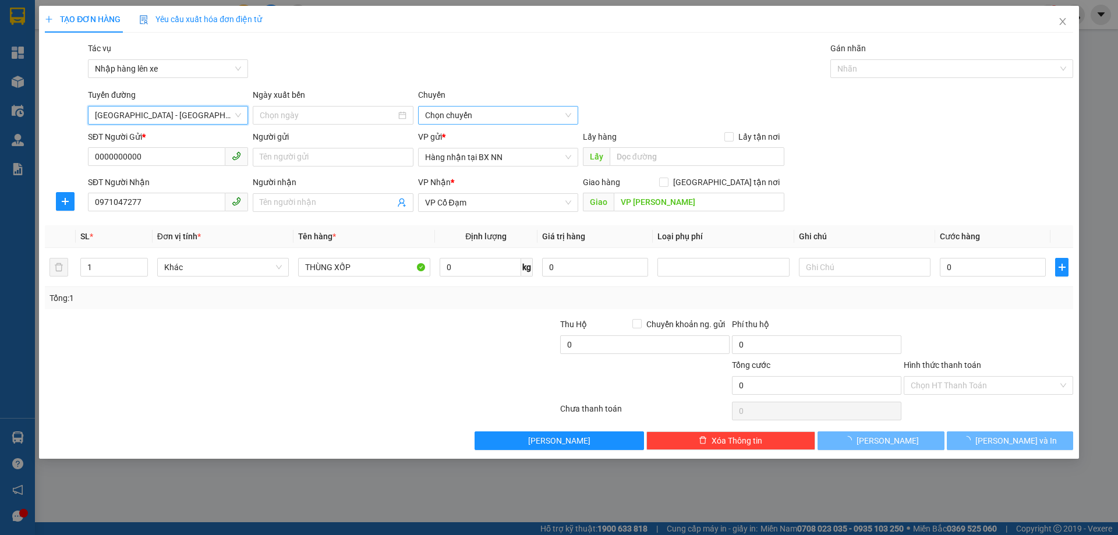
click at [472, 112] on span "Chọn chuyến" at bounding box center [498, 115] width 146 height 17
type input "[DATE]"
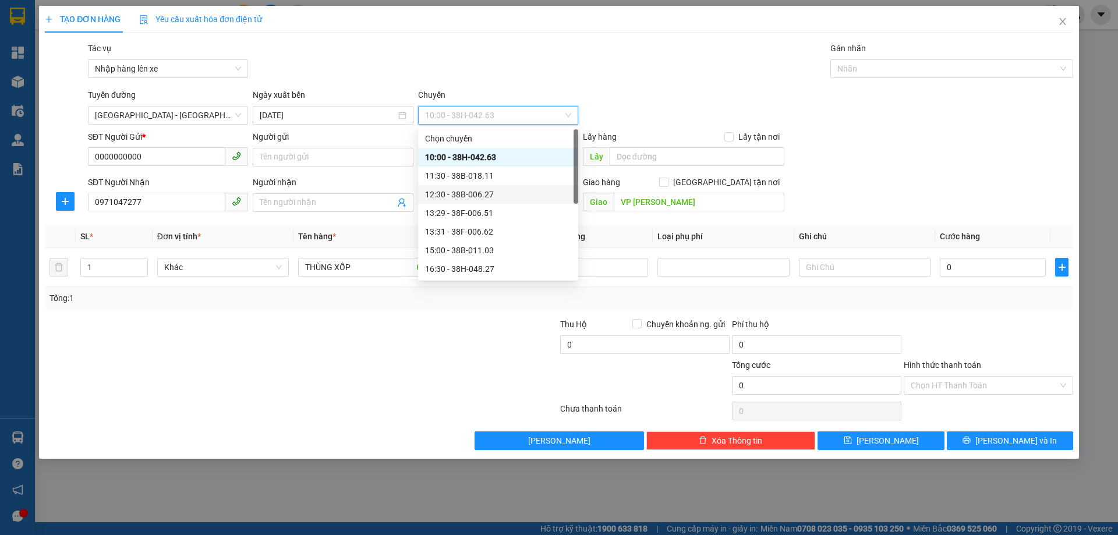
click at [475, 194] on div "12:30 - 38B-006.27" at bounding box center [498, 194] width 146 height 13
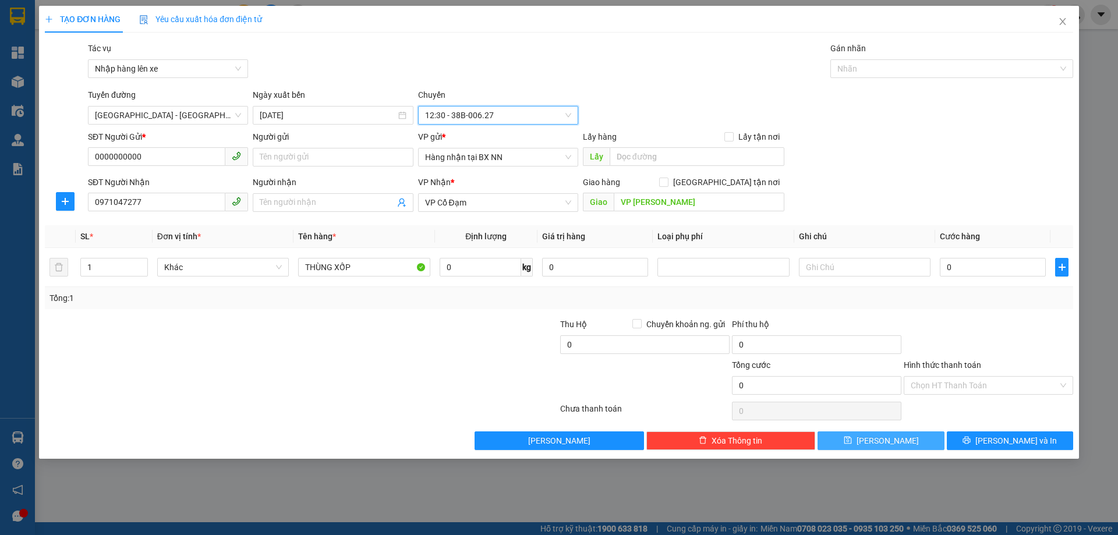
click at [898, 443] on button "[PERSON_NAME]" at bounding box center [880, 440] width 126 height 19
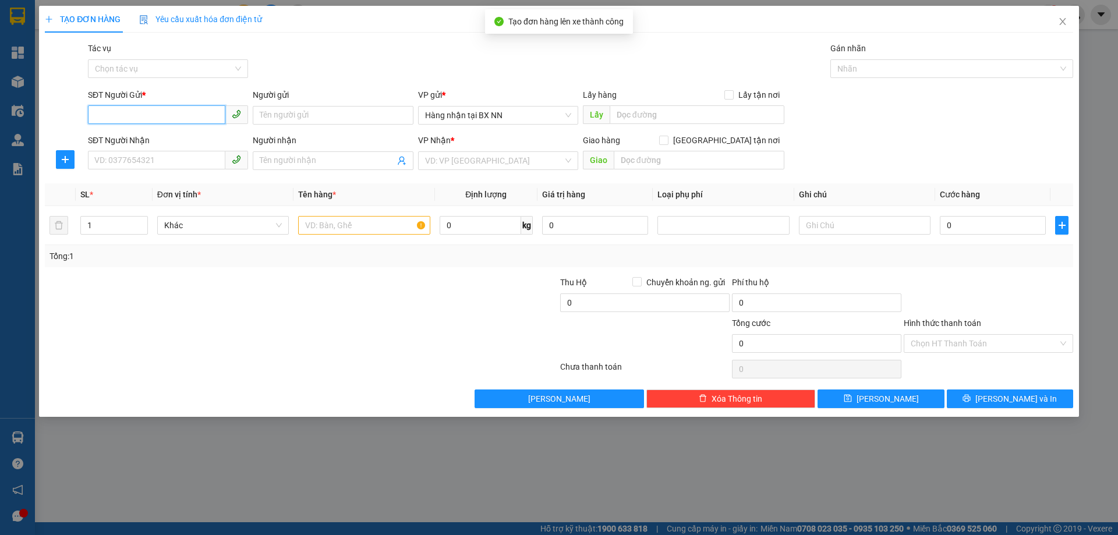
click at [160, 119] on input "SĐT Người Gửi *" at bounding box center [156, 114] width 137 height 19
paste input "0000000000"
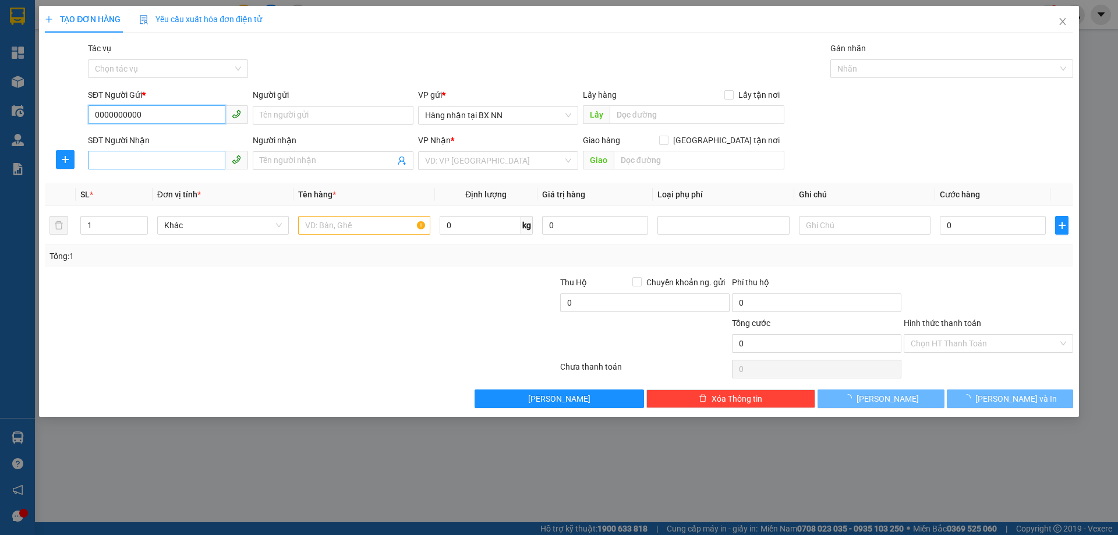
type input "0000000000"
click at [153, 165] on input "SĐT Người Nhận" at bounding box center [156, 160] width 137 height 19
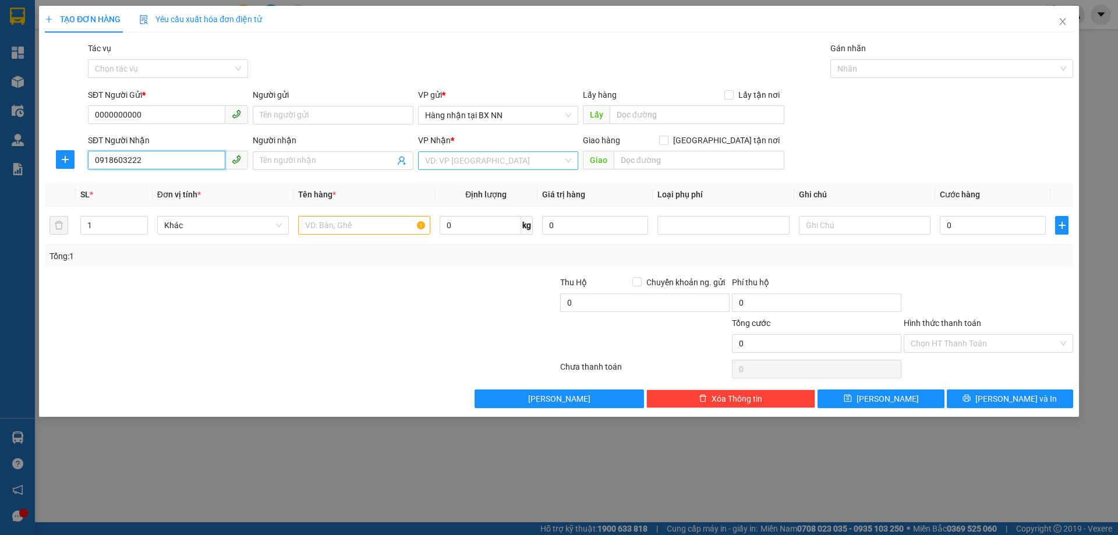
type input "0918603222"
click at [490, 166] on input "search" at bounding box center [494, 160] width 138 height 17
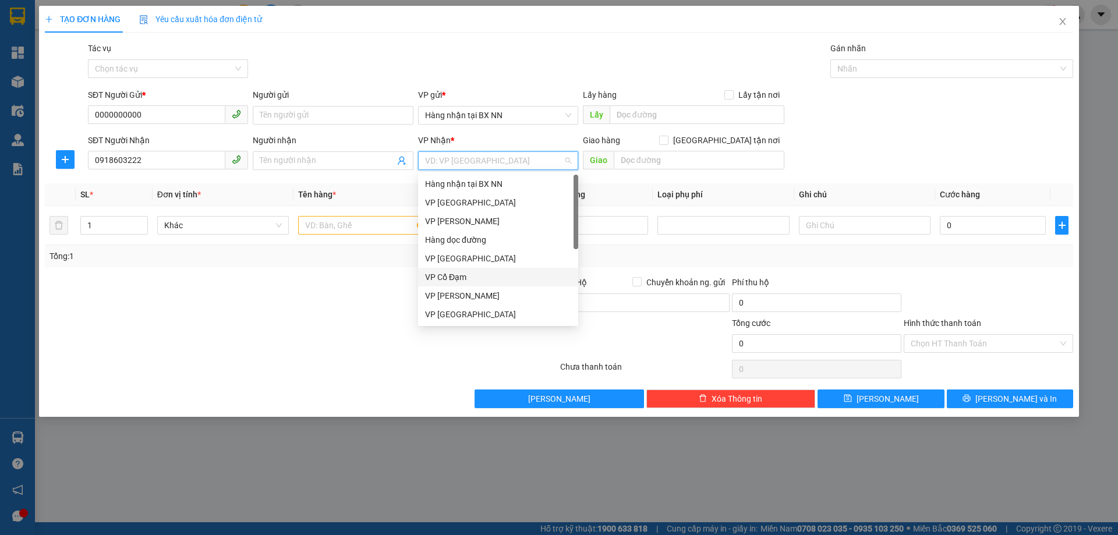
click at [479, 272] on div "VP Cổ Đạm" at bounding box center [498, 277] width 146 height 13
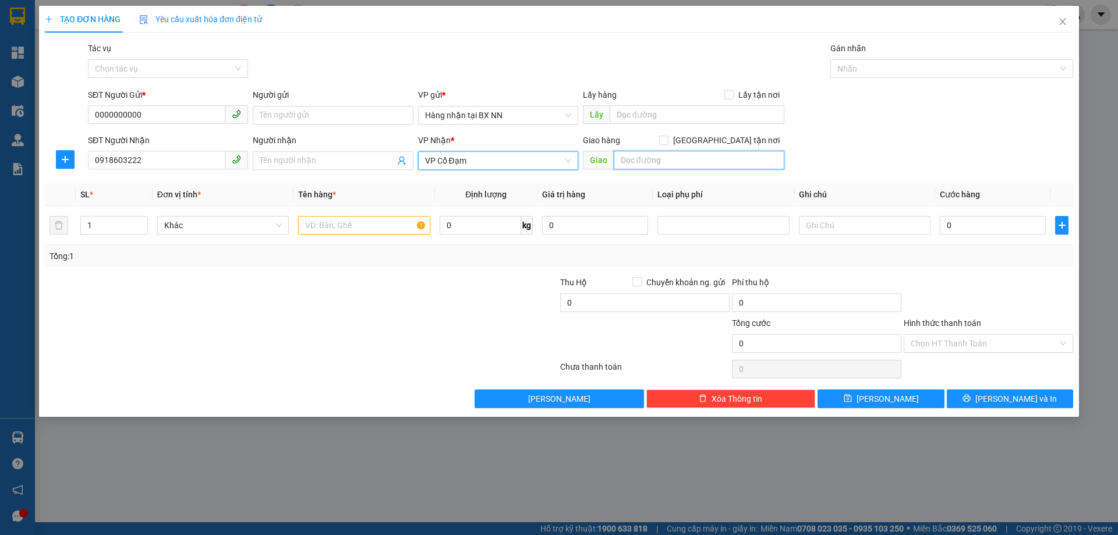
click at [615, 158] on input "text" at bounding box center [699, 160] width 171 height 19
type input "CỔ ĐẠM"
click at [368, 217] on input "text" at bounding box center [364, 225] width 132 height 19
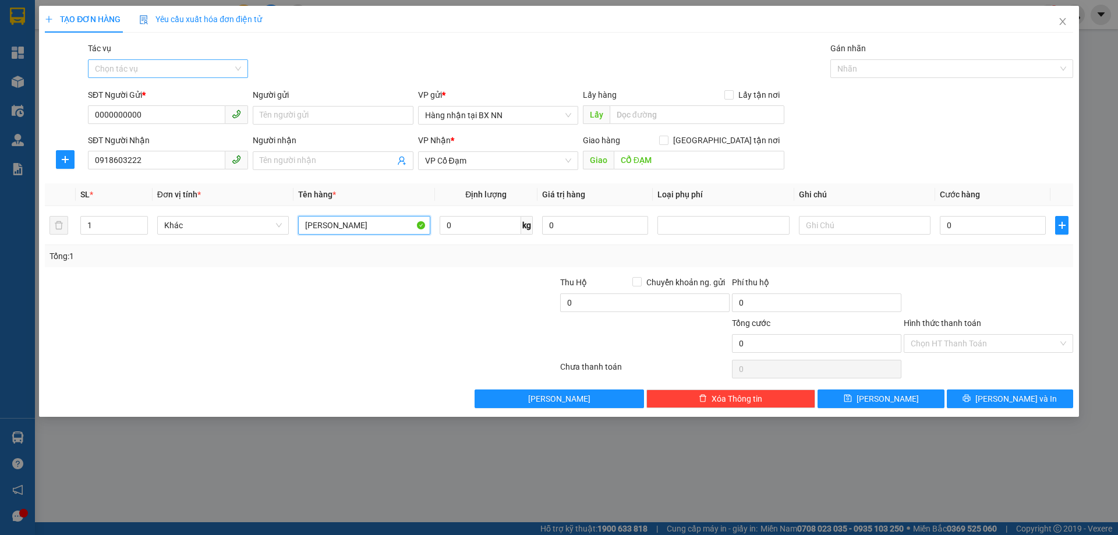
type input "[PERSON_NAME]"
click at [210, 64] on input "Tác vụ" at bounding box center [164, 68] width 138 height 17
click at [162, 91] on div "Nhập hàng lên xe" at bounding box center [168, 92] width 146 height 13
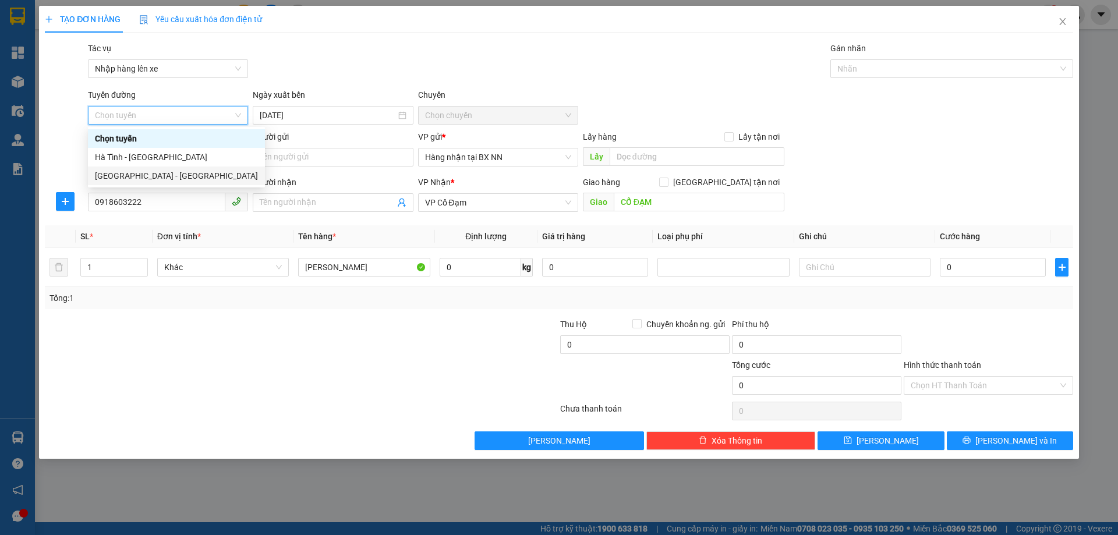
click at [125, 176] on div "[GEOGRAPHIC_DATA] - [GEOGRAPHIC_DATA]" at bounding box center [176, 175] width 163 height 13
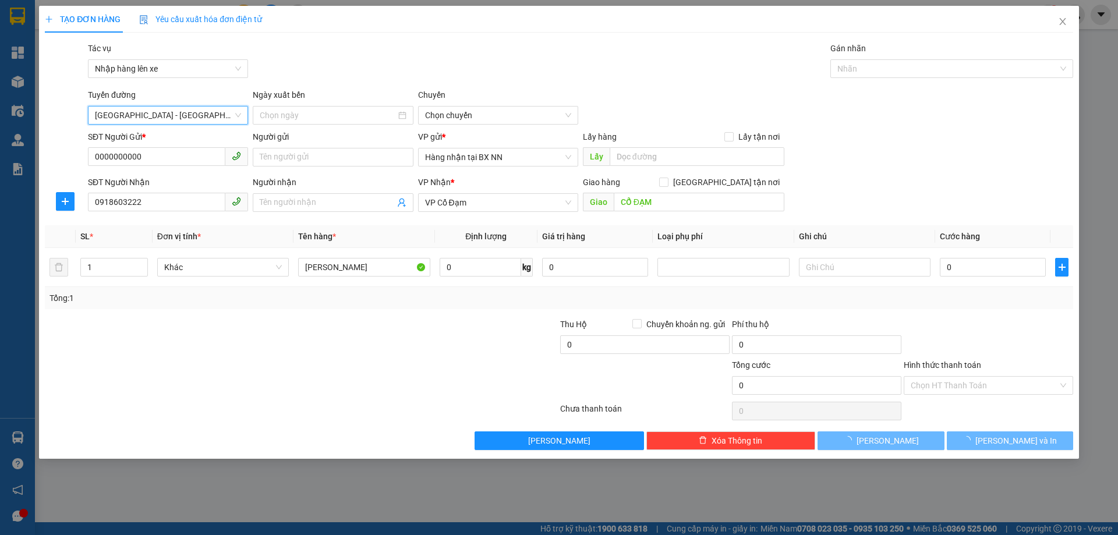
type input "[DATE]"
drag, startPoint x: 557, startPoint y: 116, endPoint x: 545, endPoint y: 121, distance: 13.1
click at [556, 116] on span "10:00 - 38H-042.63" at bounding box center [498, 115] width 146 height 17
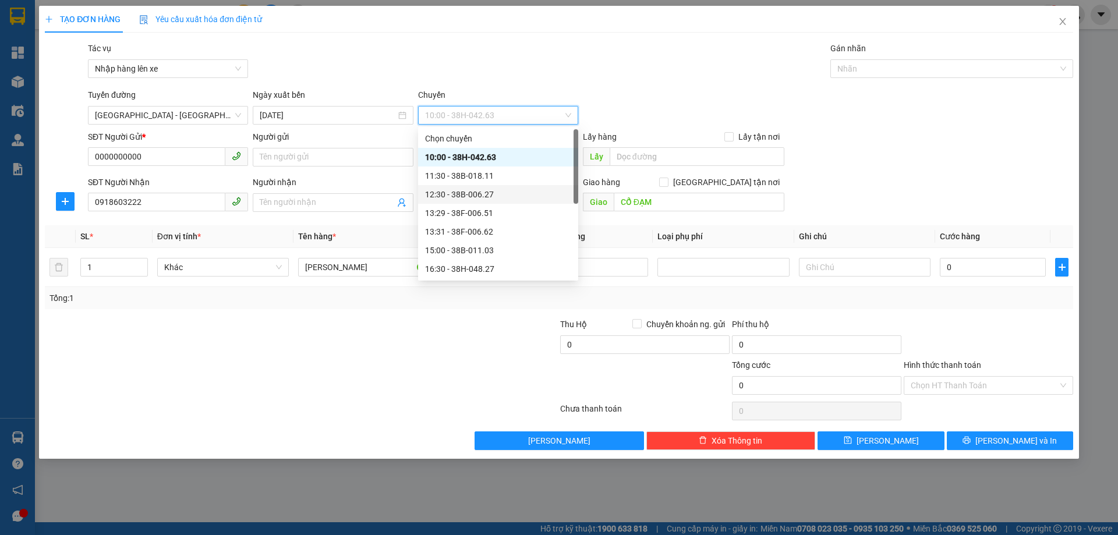
click at [456, 193] on div "12:30 - 38B-006.27" at bounding box center [498, 194] width 146 height 13
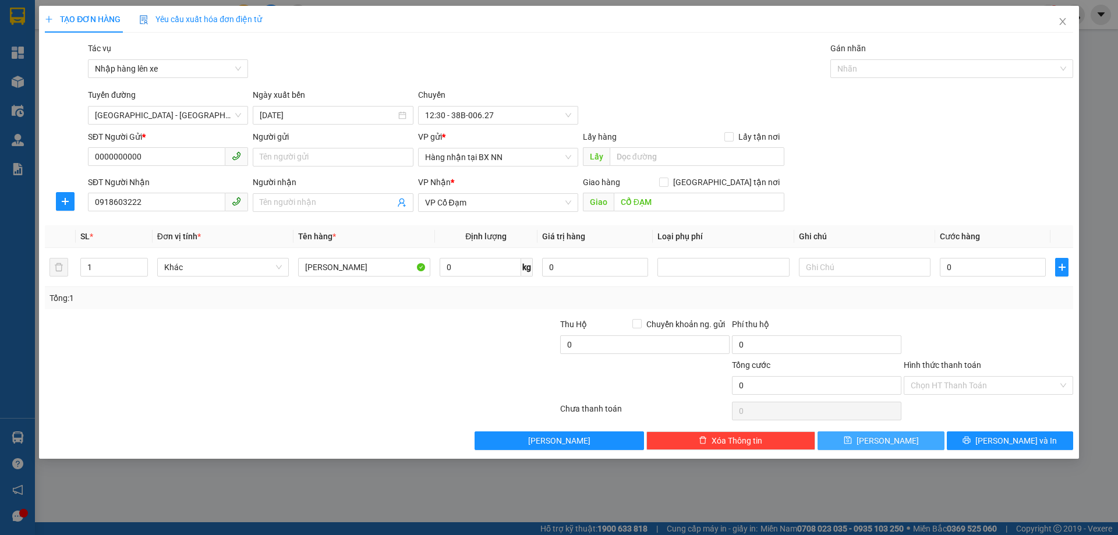
click at [912, 445] on button "[PERSON_NAME]" at bounding box center [880, 440] width 126 height 19
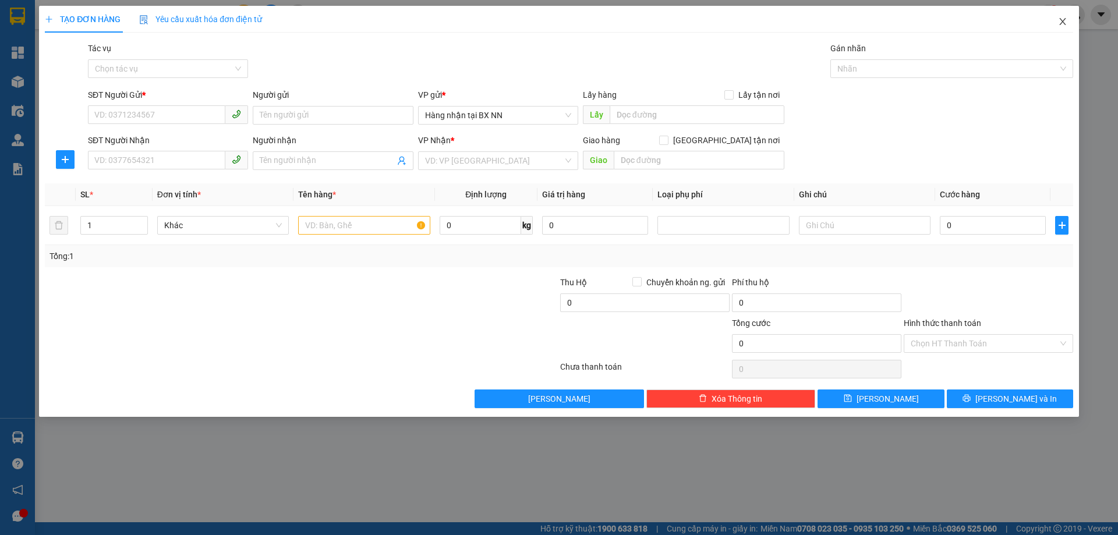
drag, startPoint x: 1064, startPoint y: 23, endPoint x: 1060, endPoint y: 34, distance: 11.6
click at [1063, 24] on icon "close" at bounding box center [1062, 21] width 9 height 9
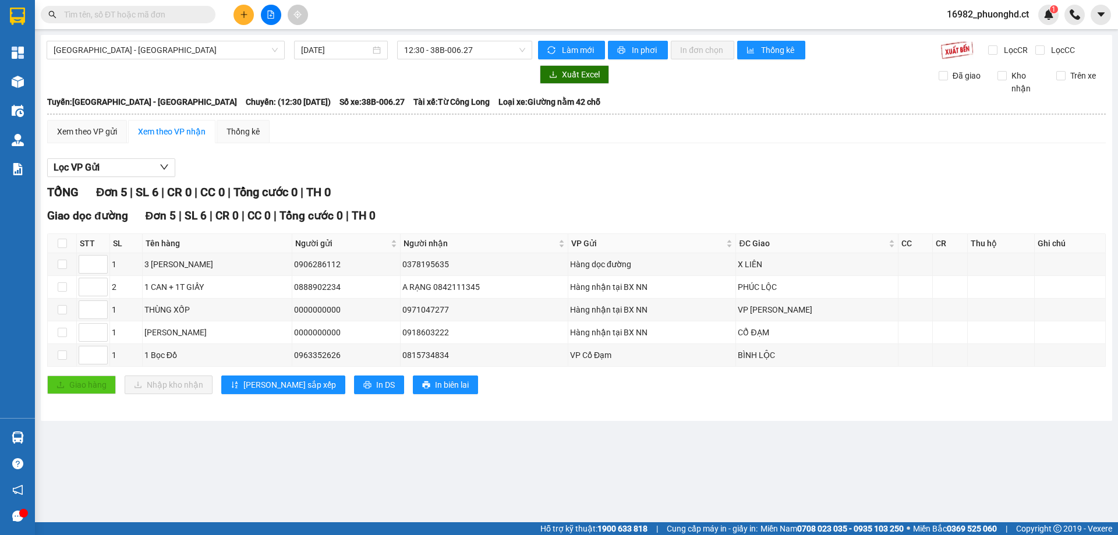
click at [1015, 15] on span "16982_phuonghd.ct" at bounding box center [987, 14] width 101 height 15
click at [972, 32] on span "Đăng xuất" at bounding box center [992, 36] width 77 height 13
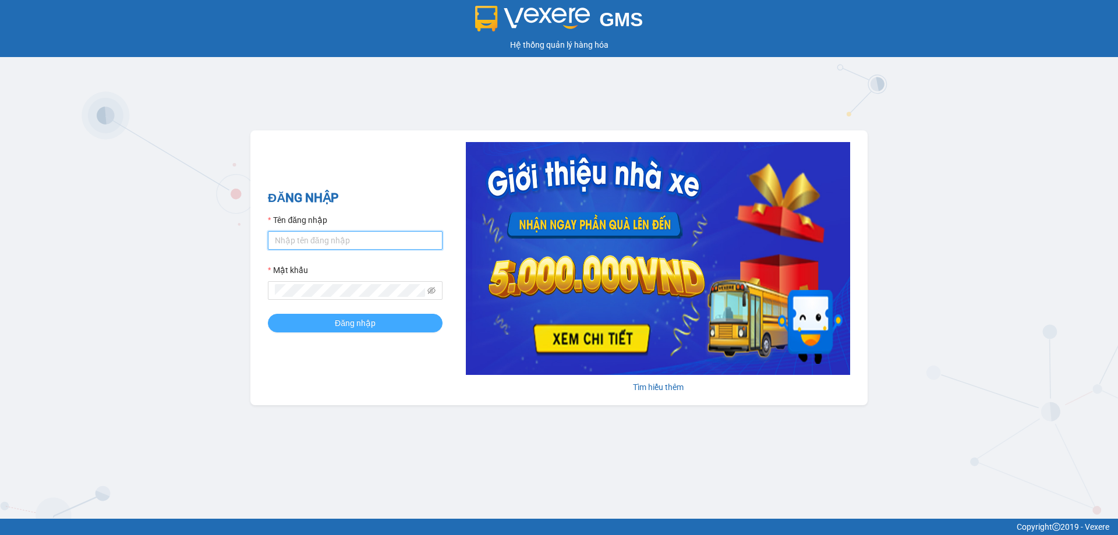
type input "phuonghd.ct"
click at [410, 328] on button "Đăng nhập" at bounding box center [355, 323] width 175 height 19
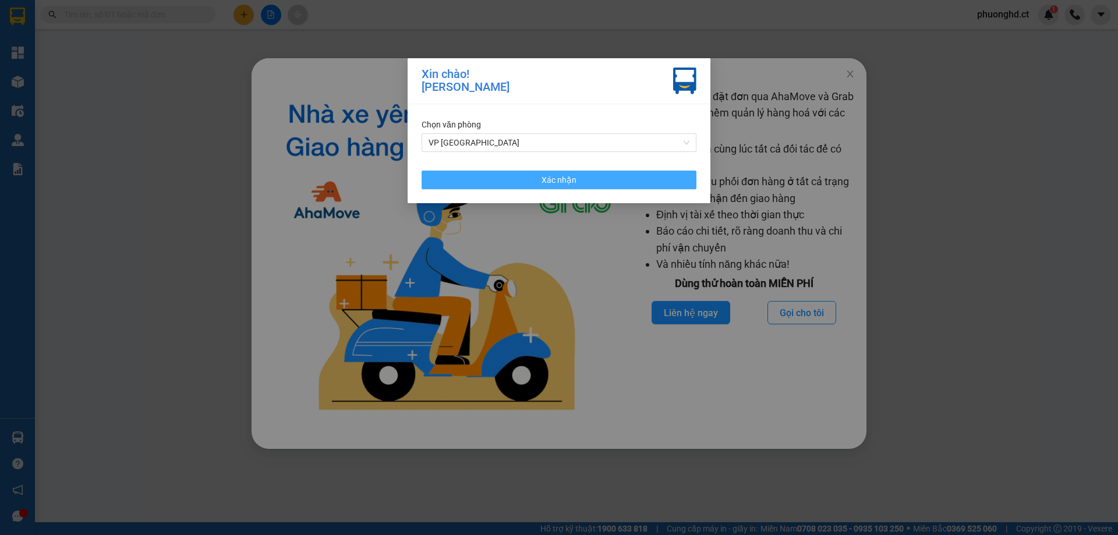
click at [547, 178] on span "Xác nhận" at bounding box center [558, 179] width 35 height 13
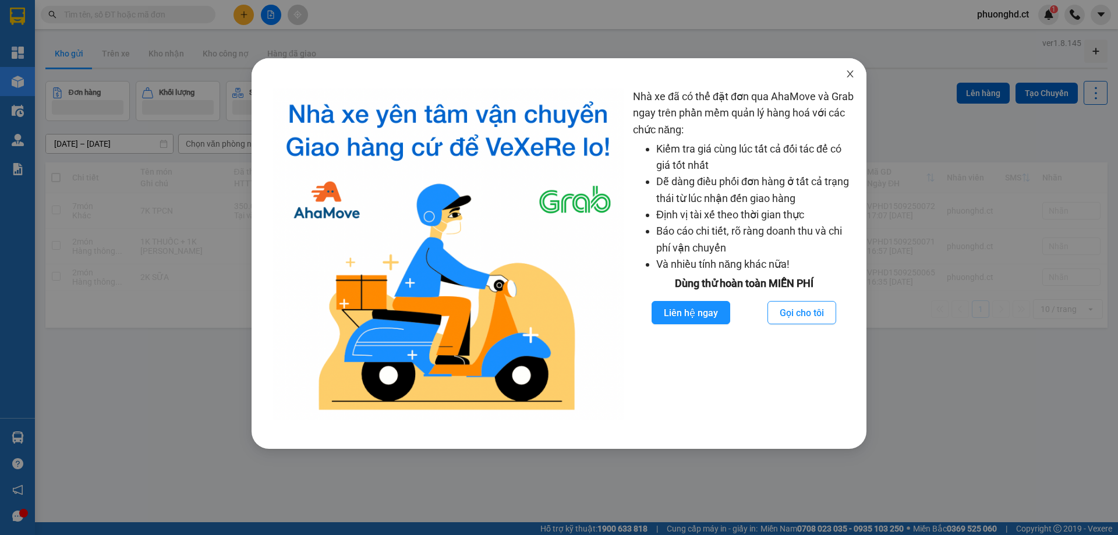
click at [849, 73] on icon "close" at bounding box center [849, 73] width 6 height 7
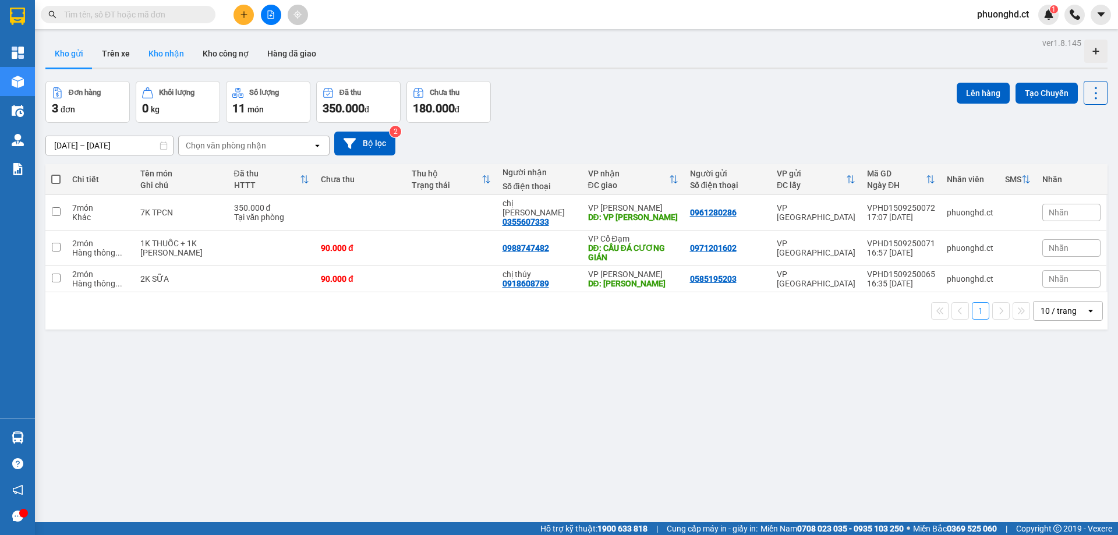
click at [156, 51] on button "Kho nhận" at bounding box center [166, 54] width 54 height 28
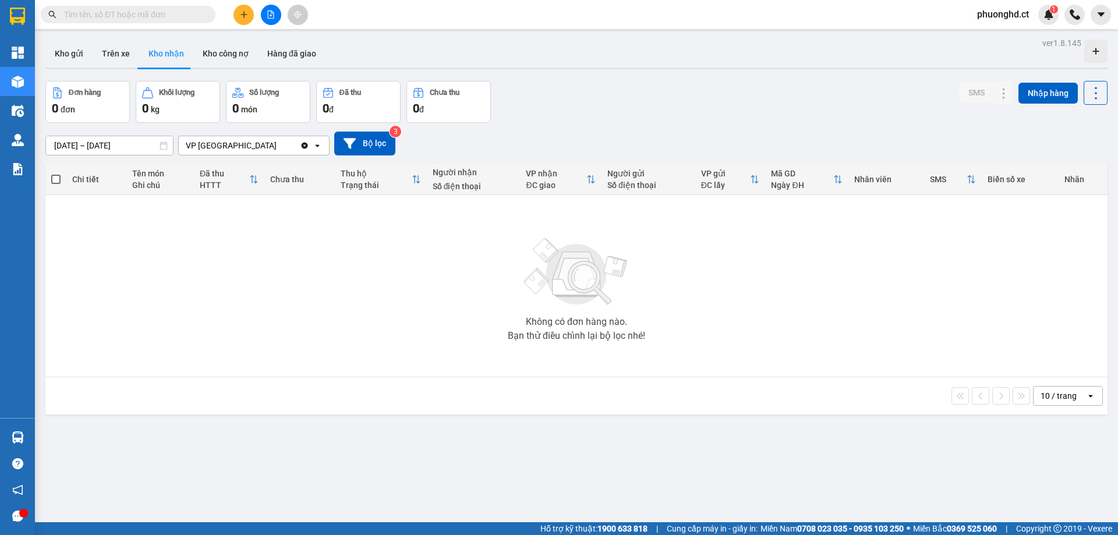
click at [273, 146] on div "VP [GEOGRAPHIC_DATA]" at bounding box center [239, 145] width 121 height 19
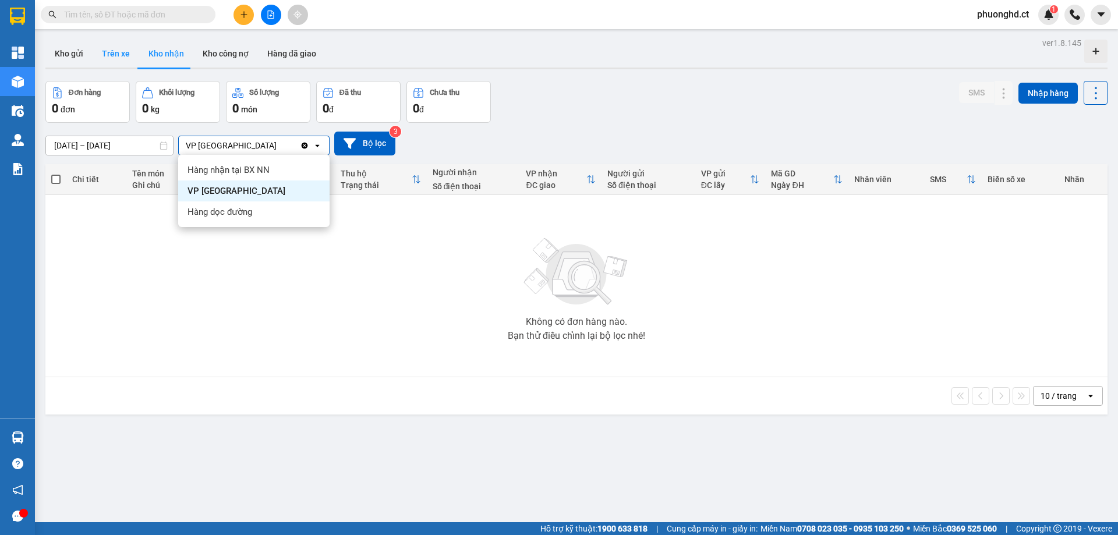
click at [125, 57] on button "Trên xe" at bounding box center [116, 54] width 47 height 28
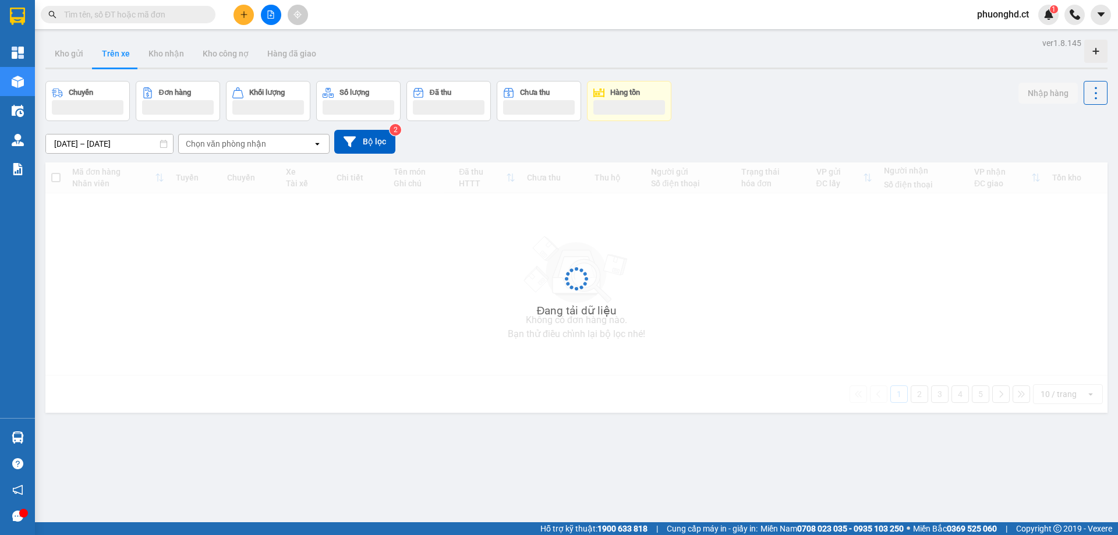
click at [237, 144] on div "Chọn văn phòng nhận" at bounding box center [226, 144] width 80 height 12
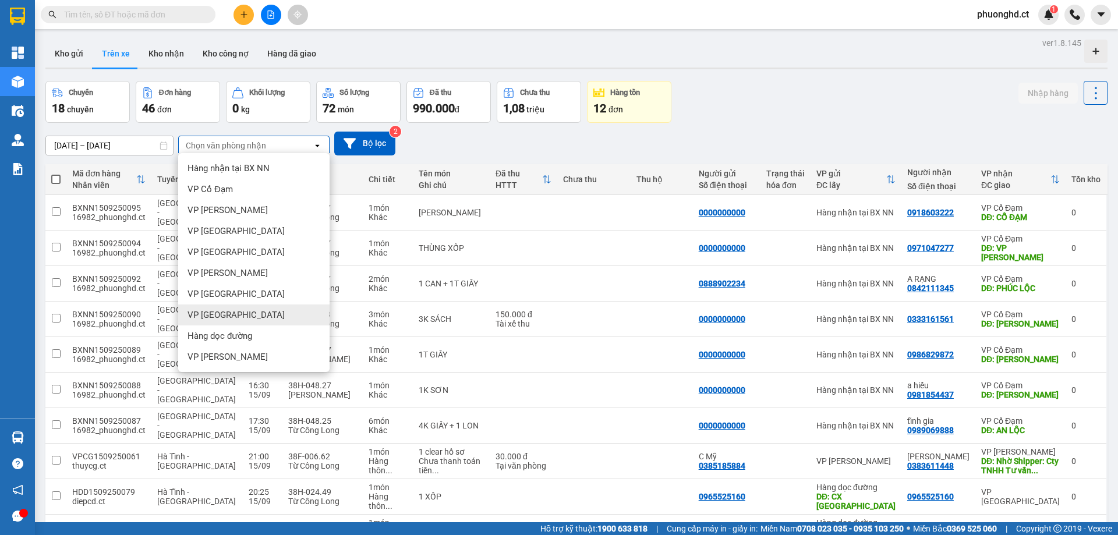
click at [236, 323] on div "VP [GEOGRAPHIC_DATA]" at bounding box center [253, 314] width 151 height 21
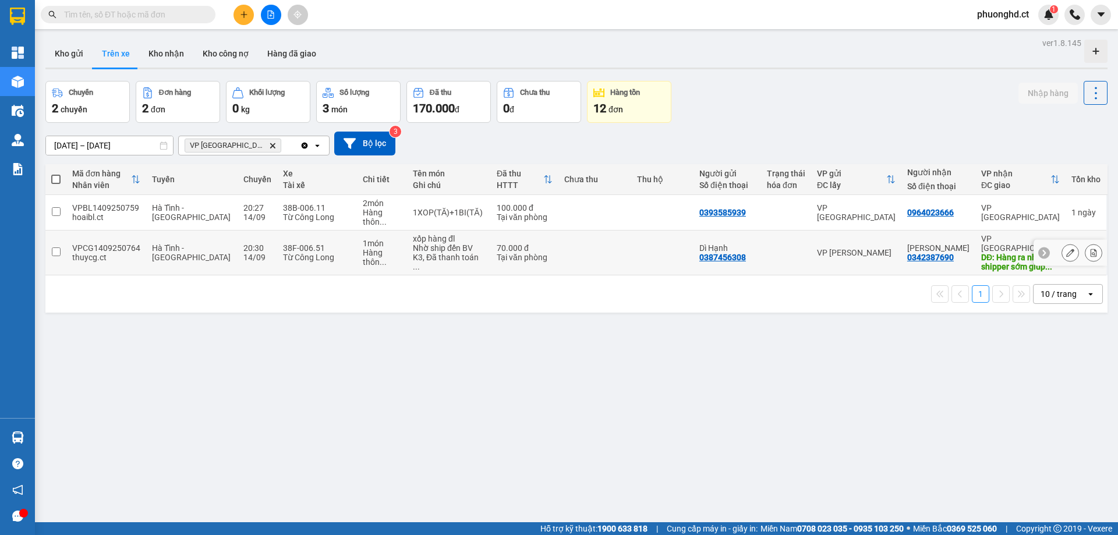
click at [435, 251] on div "Nhờ ship đến BV K3, Đã thanh toán ..." at bounding box center [449, 257] width 72 height 28
checkbox input "true"
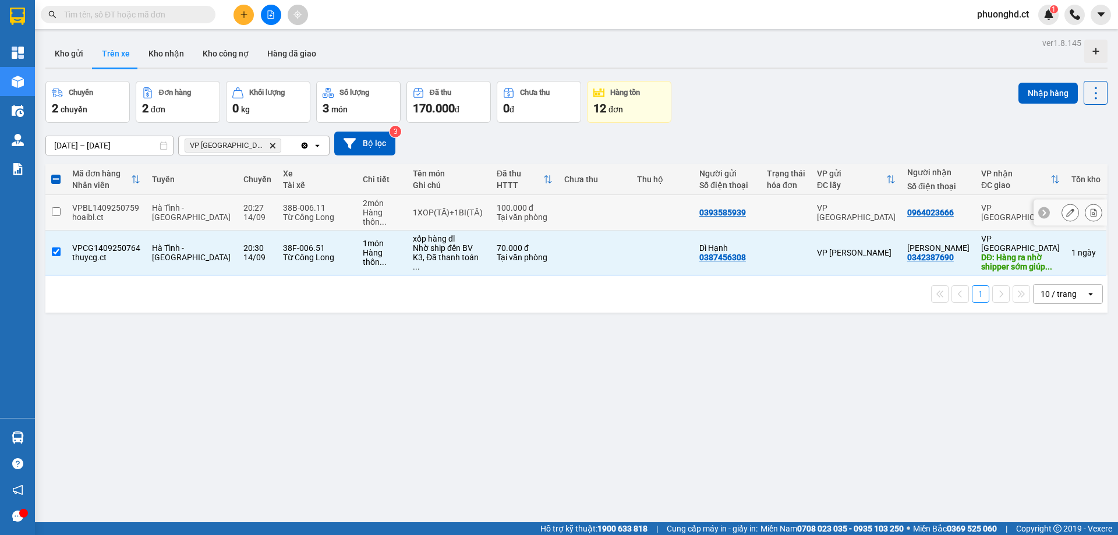
click at [1016, 200] on td "VP [GEOGRAPHIC_DATA]" at bounding box center [1020, 213] width 90 height 36
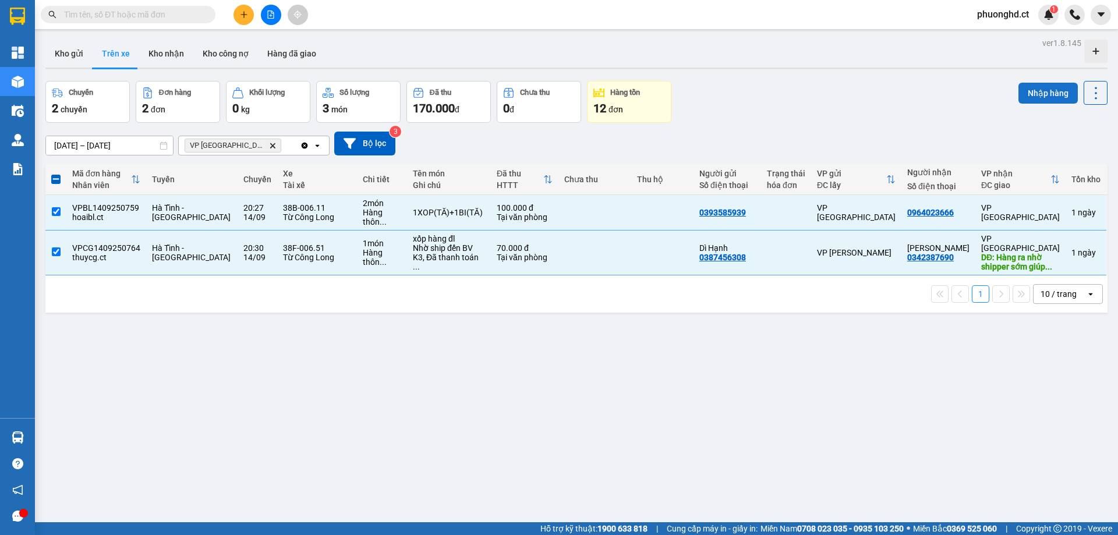
click at [1038, 95] on button "Nhập hàng" at bounding box center [1047, 93] width 59 height 21
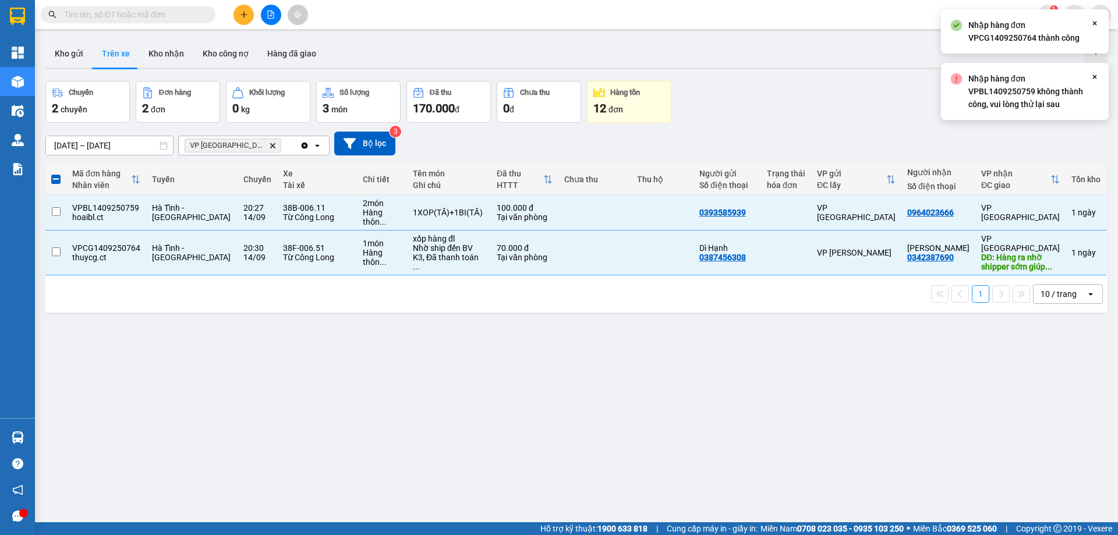
checkbox input "false"
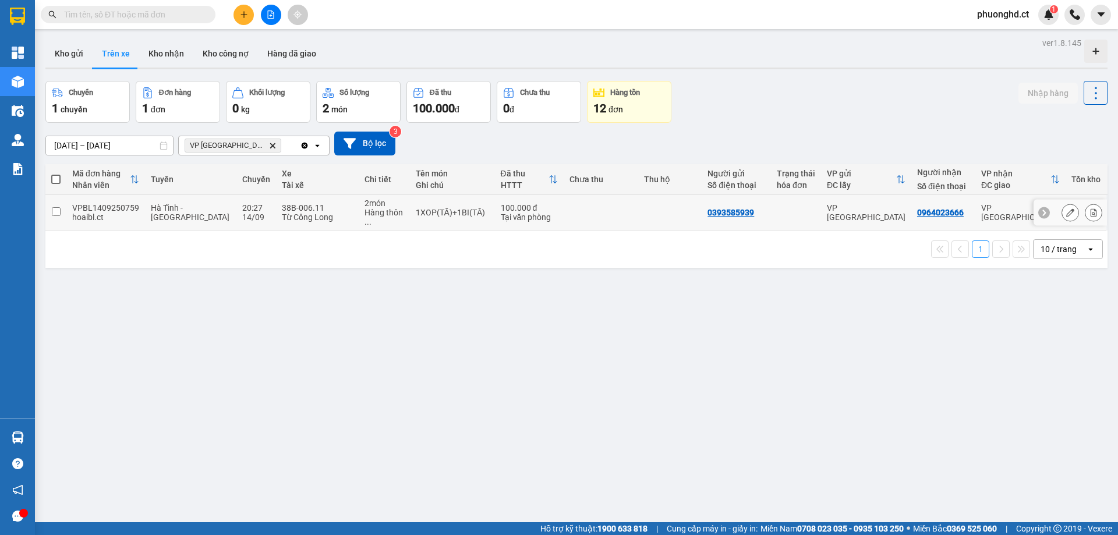
click at [1008, 206] on div "VP [GEOGRAPHIC_DATA]" at bounding box center [1020, 212] width 79 height 19
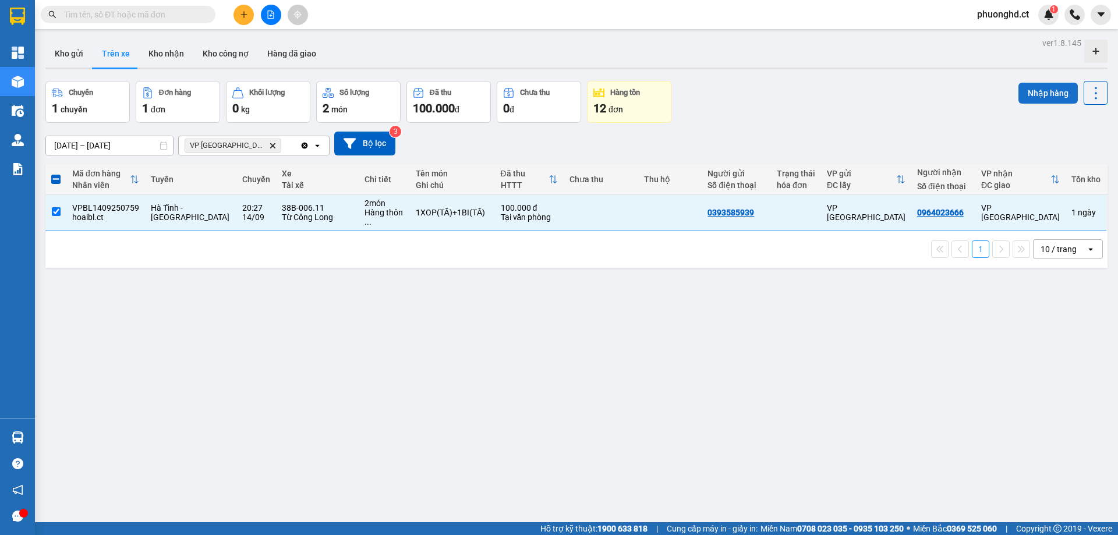
click at [1048, 98] on button "Nhập hàng" at bounding box center [1047, 93] width 59 height 21
checkbox input "false"
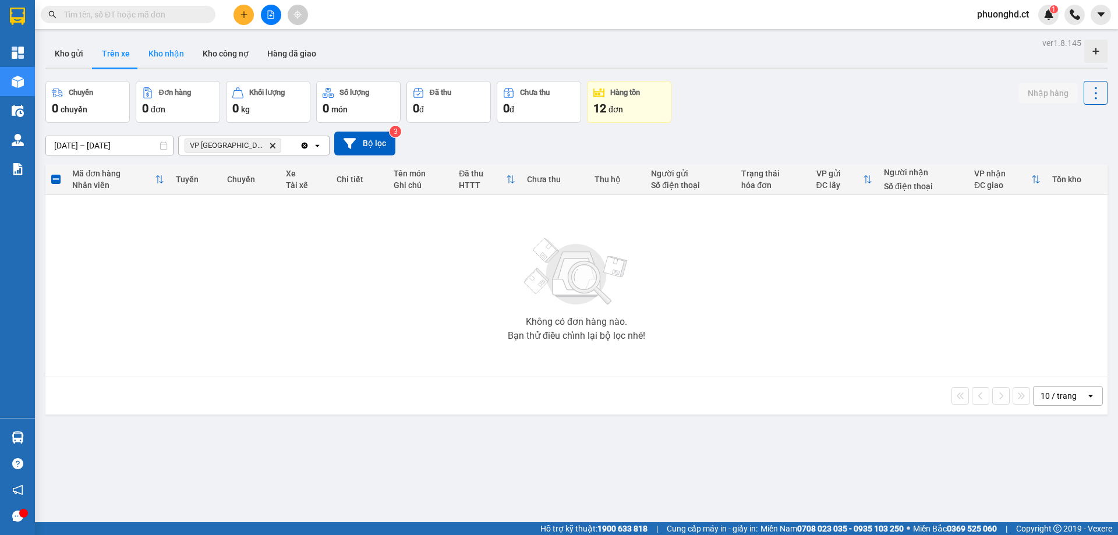
click at [151, 42] on button "Kho nhận" at bounding box center [166, 54] width 54 height 28
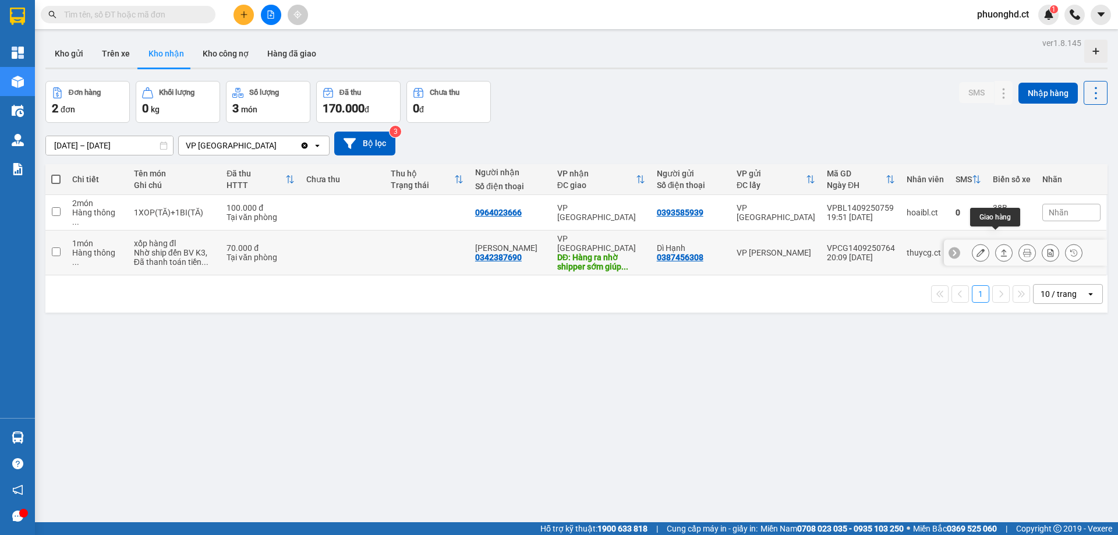
click at [1000, 249] on icon at bounding box center [1004, 253] width 8 height 8
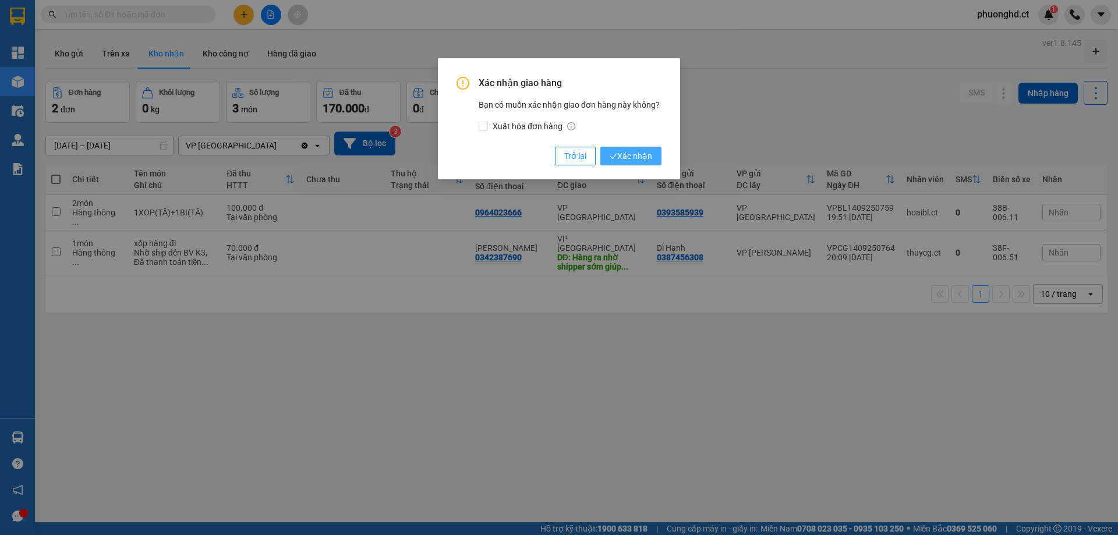
click at [642, 155] on span "Xác nhận" at bounding box center [630, 156] width 42 height 13
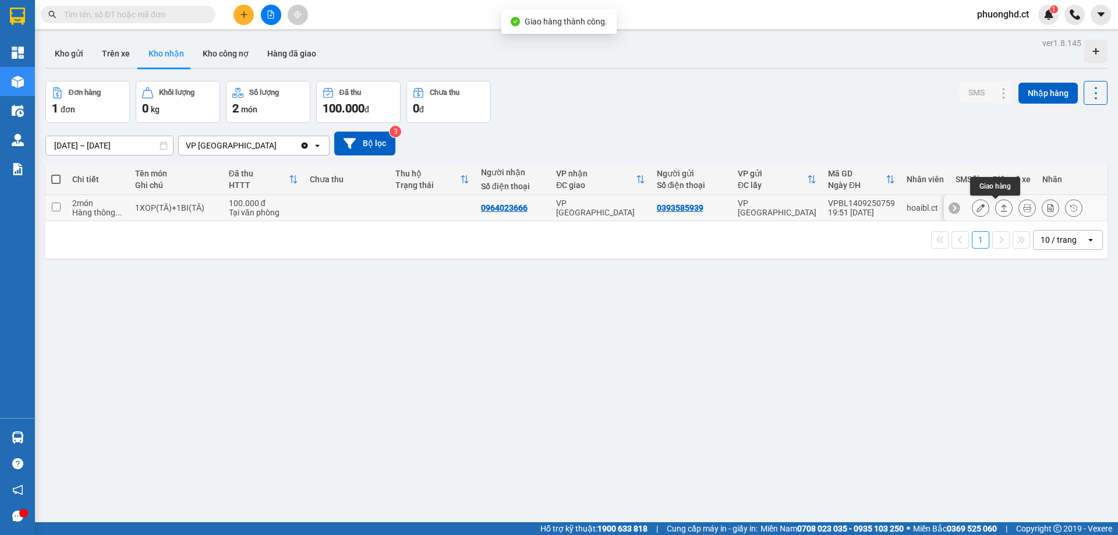
click at [1001, 211] on icon at bounding box center [1004, 207] width 6 height 7
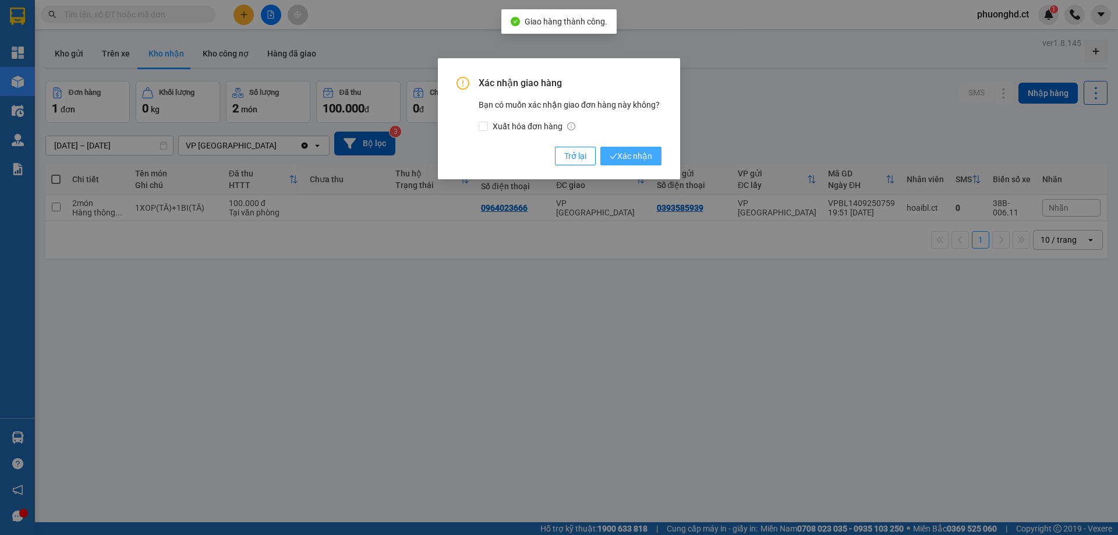
click at [642, 160] on span "Xác nhận" at bounding box center [630, 156] width 42 height 13
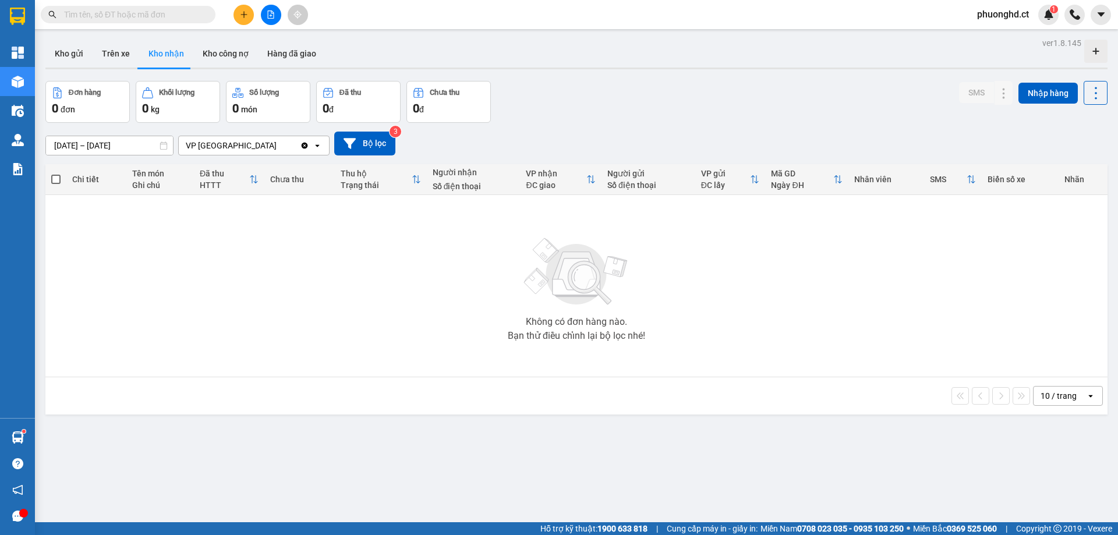
click at [688, 445] on div "ver 1.8.145 Kho gửi Trên xe Kho nhận Kho công nợ Hàng đã giao Đơn hàng 0 đơn Kh…" at bounding box center [576, 302] width 1071 height 535
click at [86, 47] on button "Kho gửi" at bounding box center [68, 54] width 47 height 28
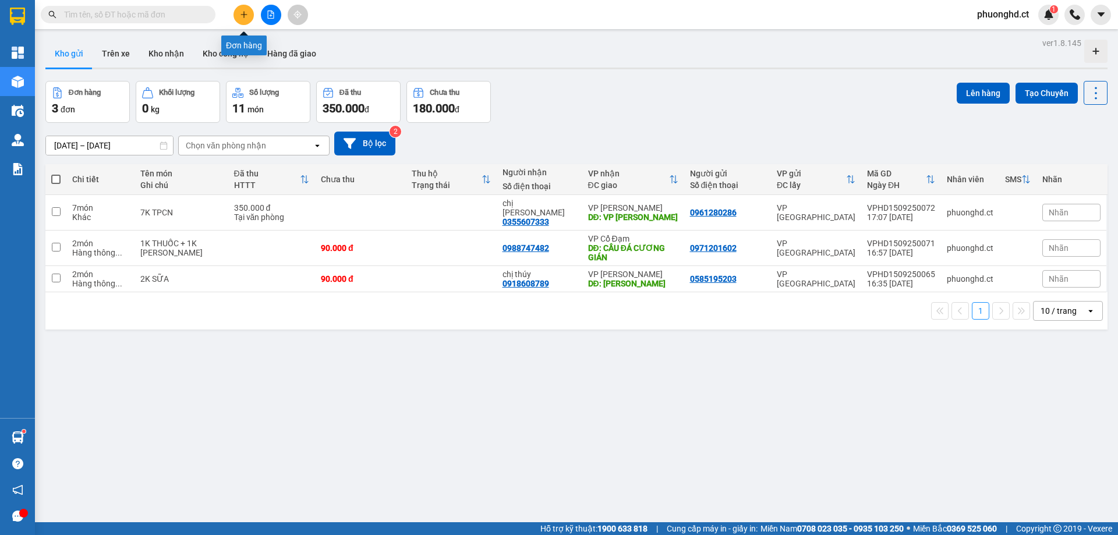
click at [241, 17] on icon "plus" at bounding box center [244, 14] width 8 height 8
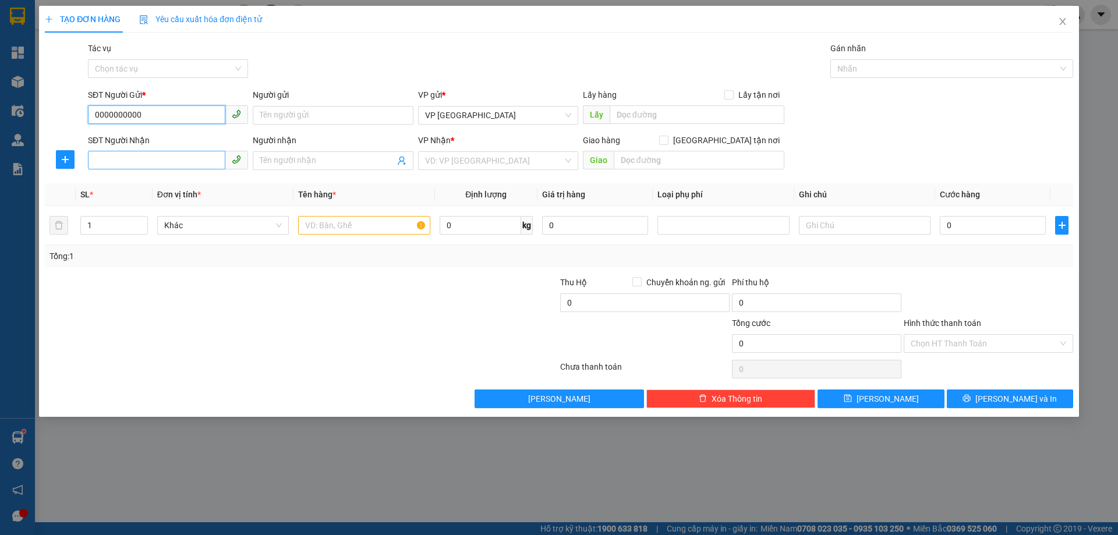
type input "0000000000"
click at [176, 158] on input "SĐT Người Nhận" at bounding box center [156, 160] width 137 height 19
click at [169, 182] on div "0904719945 - THU HÀ" at bounding box center [168, 184] width 146 height 13
type input "0904719945"
type input "THU HÀ"
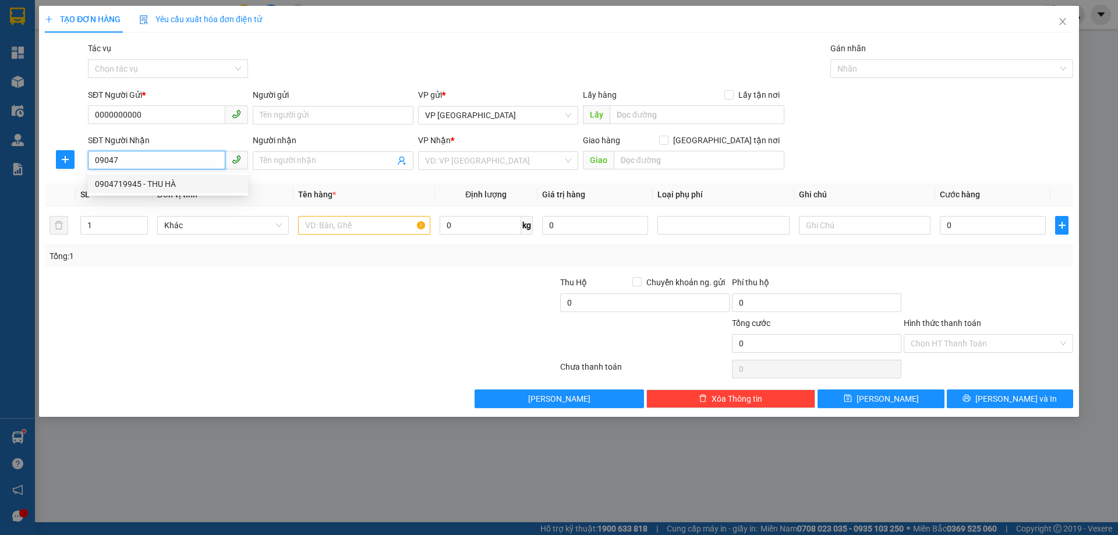
type input "XUÂN VIÊN"
type input "480.000"
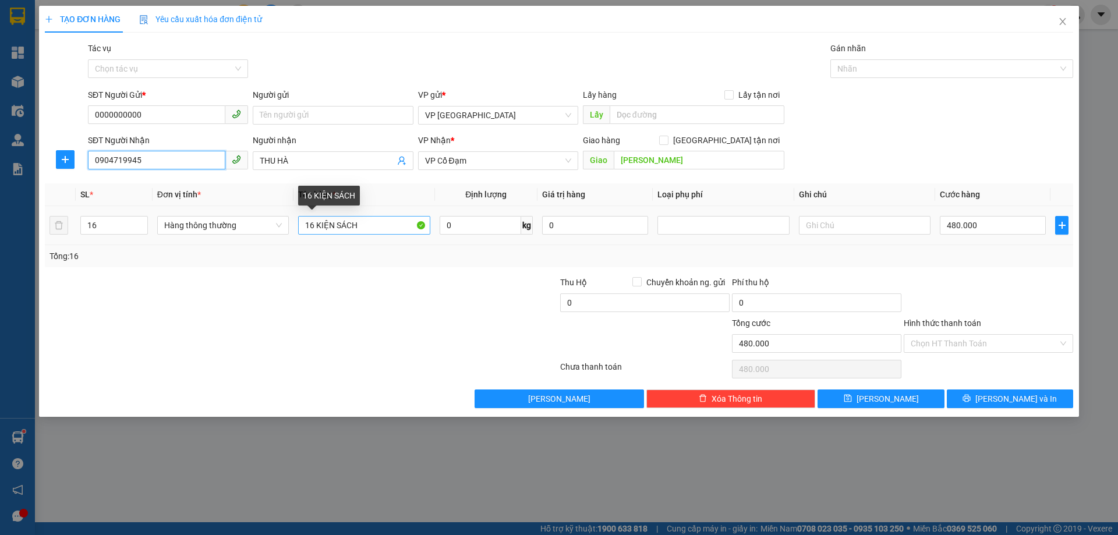
type input "0904719945"
drag, startPoint x: 313, startPoint y: 229, endPoint x: 303, endPoint y: 229, distance: 9.3
click at [303, 229] on input "16 KIỆN SÁCH" at bounding box center [364, 225] width 132 height 19
type input "8 KIỆN SÁCH"
drag, startPoint x: 107, startPoint y: 228, endPoint x: 24, endPoint y: 240, distance: 84.1
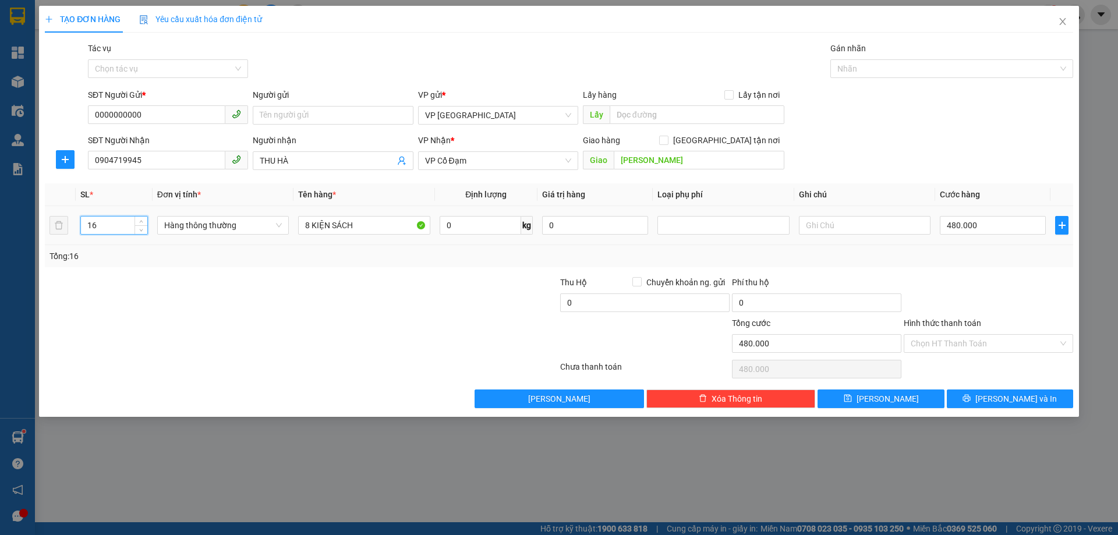
click at [24, 240] on div "TẠO ĐƠN HÀNG Yêu cầu xuất hóa đơn điện tử Transit Pickup Surcharge Ids Transit …" at bounding box center [559, 267] width 1118 height 535
type input "8"
click at [995, 227] on input "480.000" at bounding box center [993, 225] width 106 height 19
type input "0"
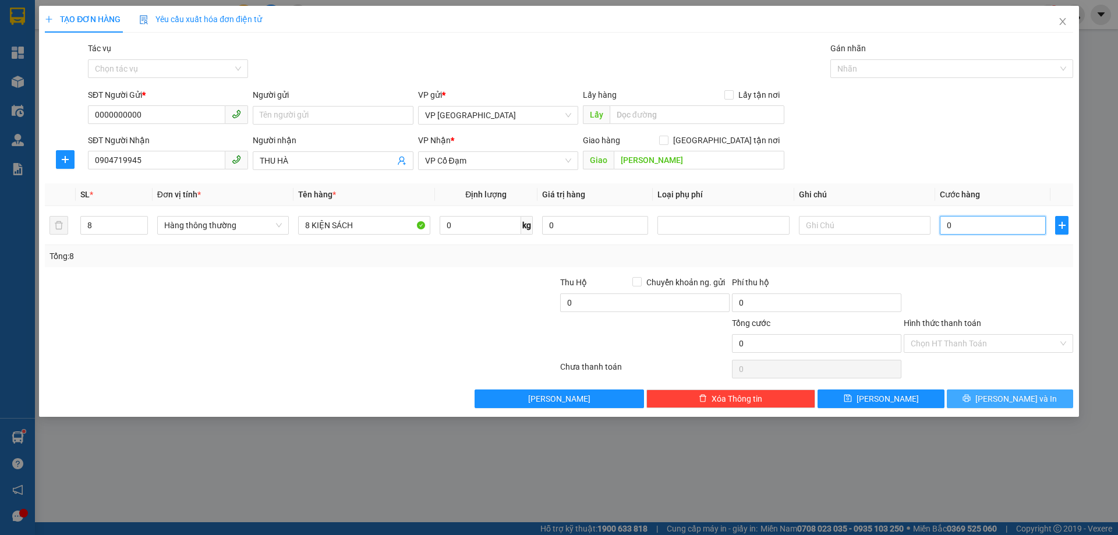
type input "0"
click at [1034, 400] on button "[PERSON_NAME] và In" at bounding box center [1010, 398] width 126 height 19
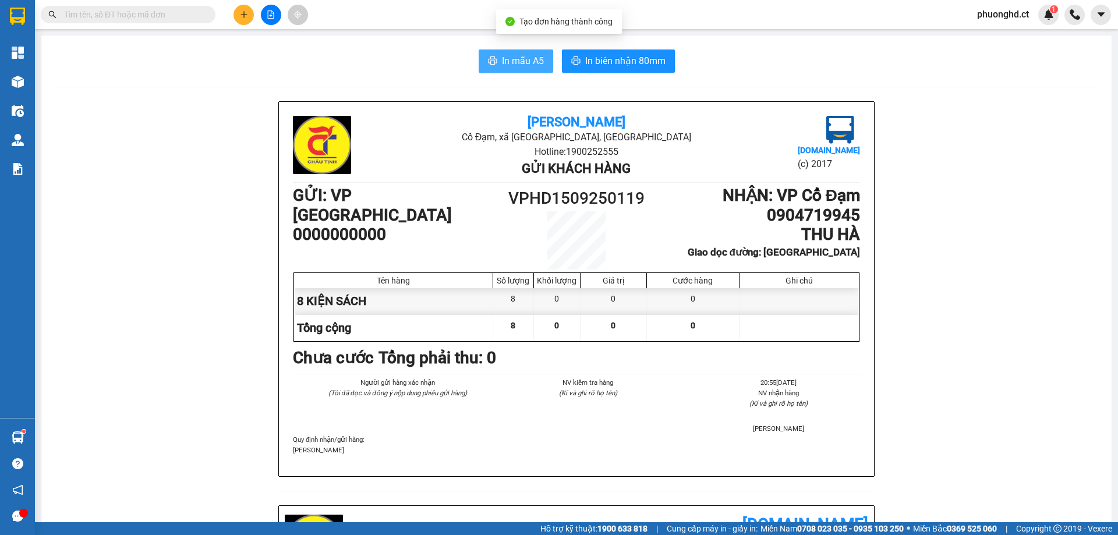
click at [521, 50] on button "In mẫu A5" at bounding box center [516, 60] width 75 height 23
click at [240, 17] on icon "plus" at bounding box center [244, 14] width 8 height 8
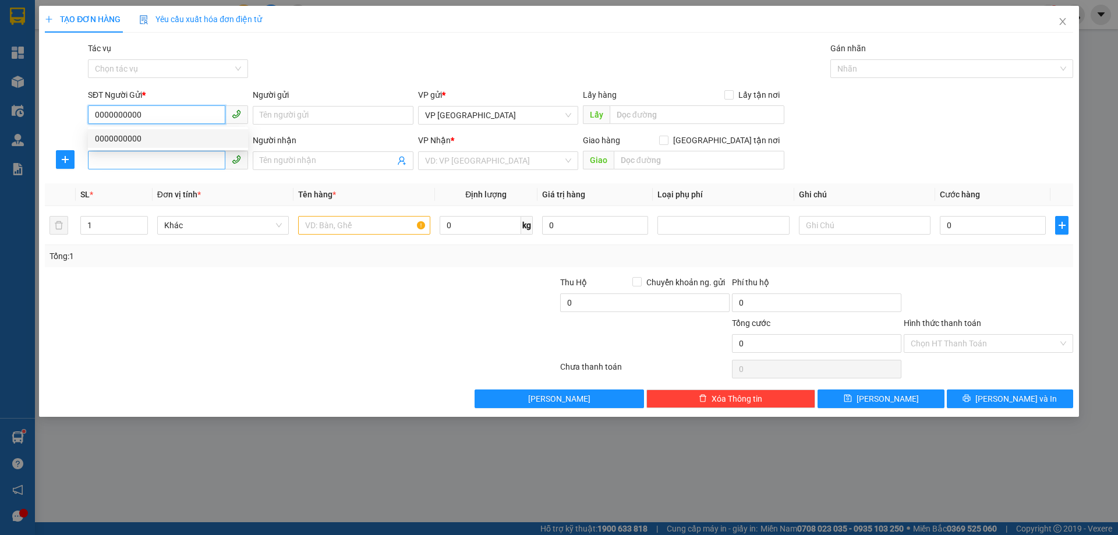
type input "0000000000"
click at [118, 162] on input "SĐT Người Nhận" at bounding box center [156, 160] width 137 height 19
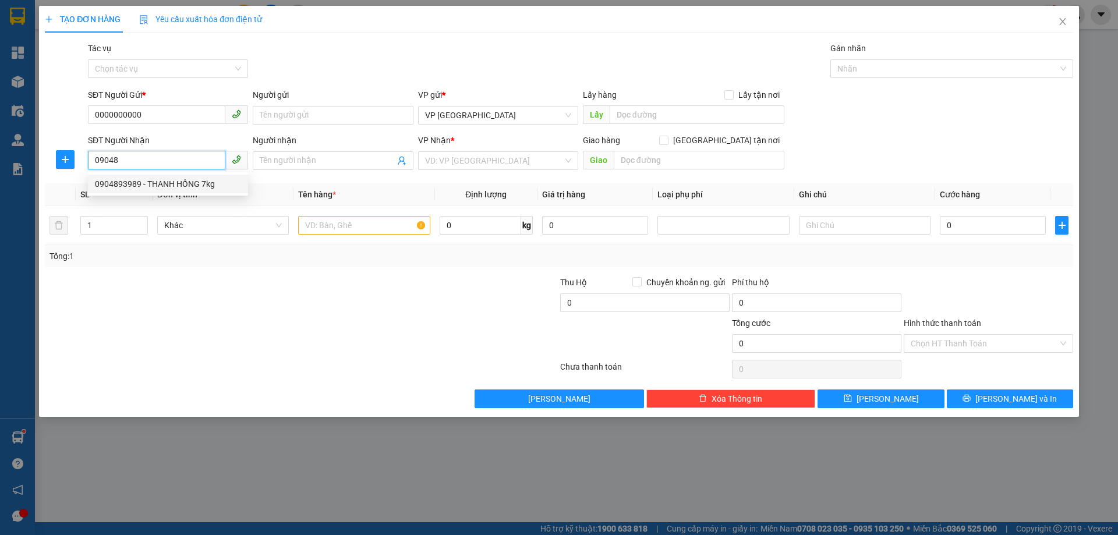
click at [166, 181] on div "0904893989 - THANH HỒNG 7kg" at bounding box center [168, 184] width 146 height 13
type input "0904893989"
type input "THANH HỒNG 7kg"
type input "XUÂN AN"
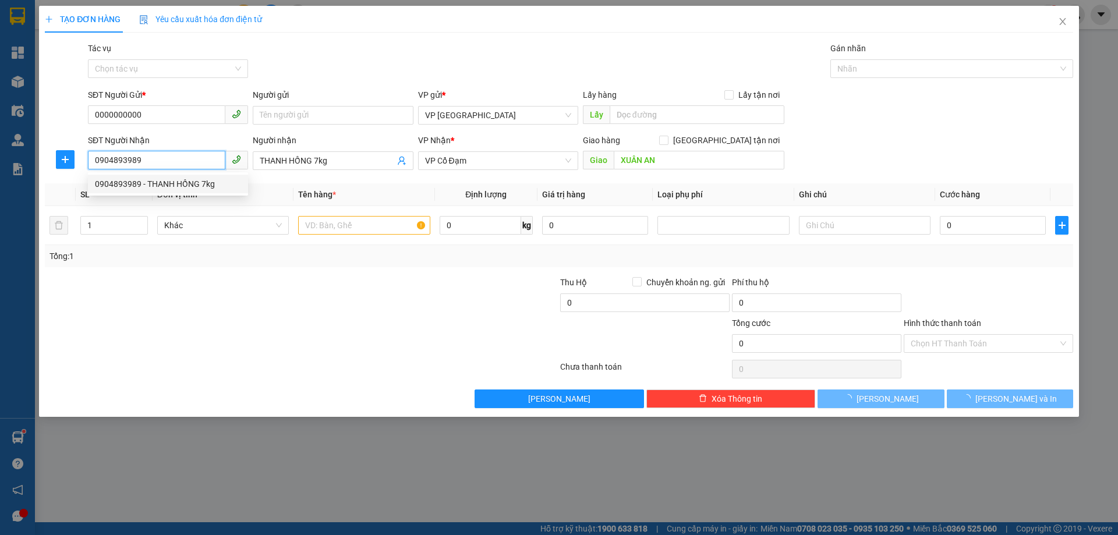
type input "14.000"
type input "0904893989"
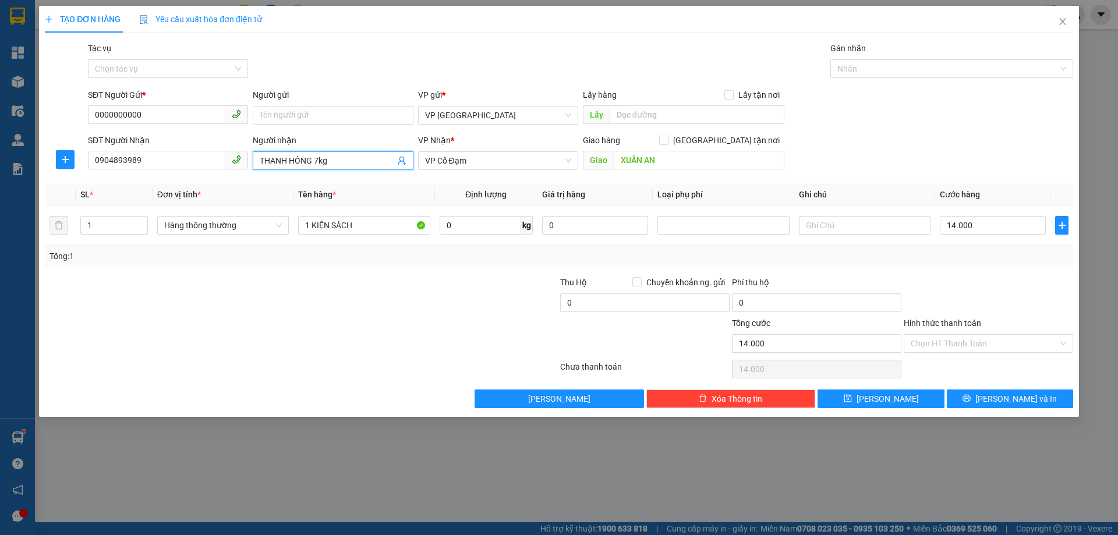
drag, startPoint x: 342, startPoint y: 168, endPoint x: 311, endPoint y: 162, distance: 31.4
click at [311, 162] on span "THANH HỒNG 7kg" at bounding box center [333, 160] width 160 height 19
drag, startPoint x: 311, startPoint y: 162, endPoint x: 336, endPoint y: 165, distance: 25.3
click at [336, 165] on input "THANH HỒNG 7kg" at bounding box center [327, 160] width 134 height 13
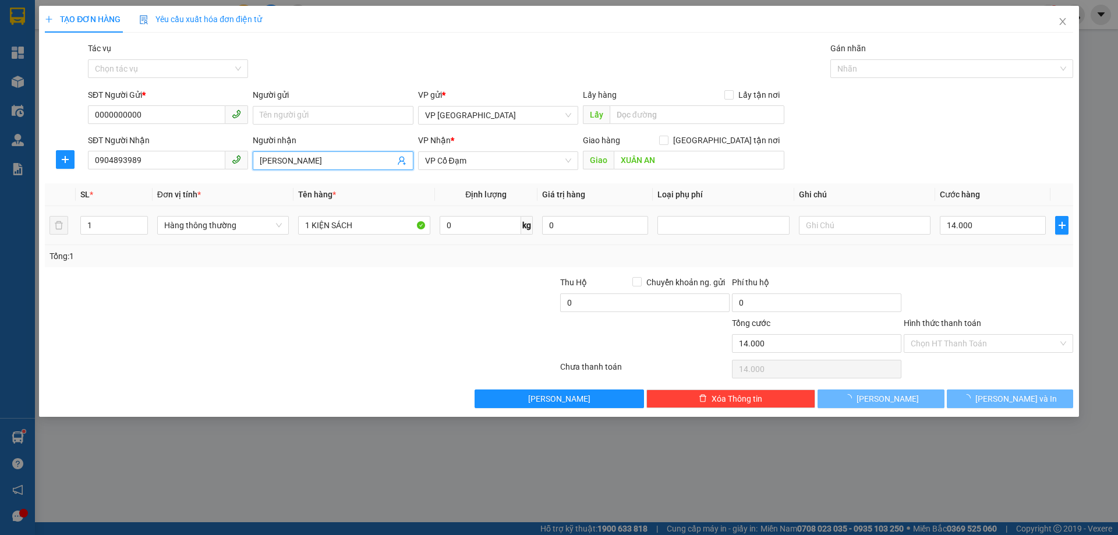
type input "THANH HỒNG"
drag, startPoint x: 1039, startPoint y: 215, endPoint x: 1033, endPoint y: 218, distance: 6.0
click at [1038, 215] on div "14.000" at bounding box center [993, 225] width 106 height 23
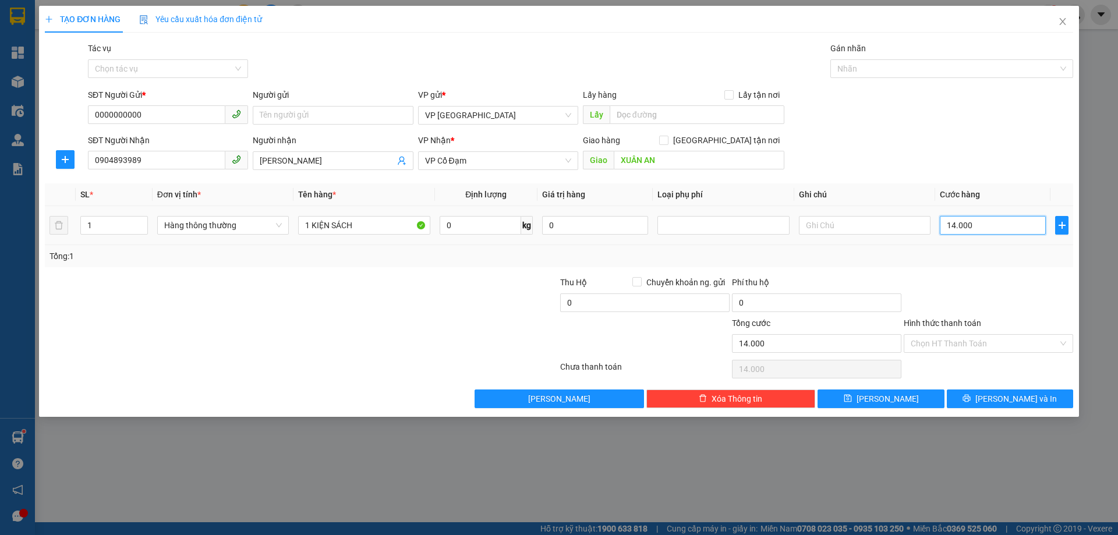
click at [1033, 218] on input "14.000" at bounding box center [993, 225] width 106 height 19
type input "0"
click at [1039, 395] on button "[PERSON_NAME] và In" at bounding box center [1010, 398] width 126 height 19
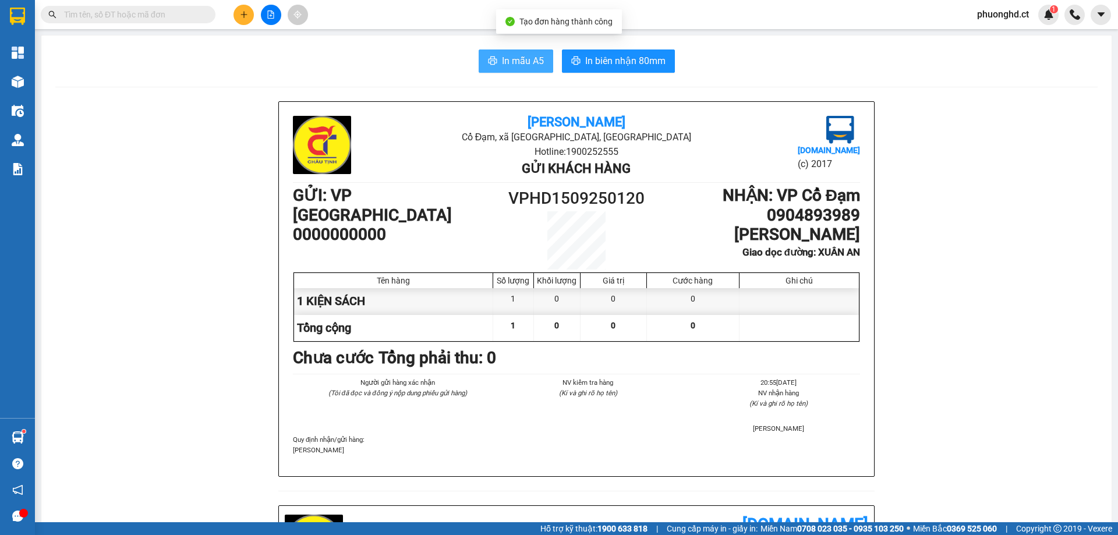
click at [541, 61] on button "In mẫu A5" at bounding box center [516, 60] width 75 height 23
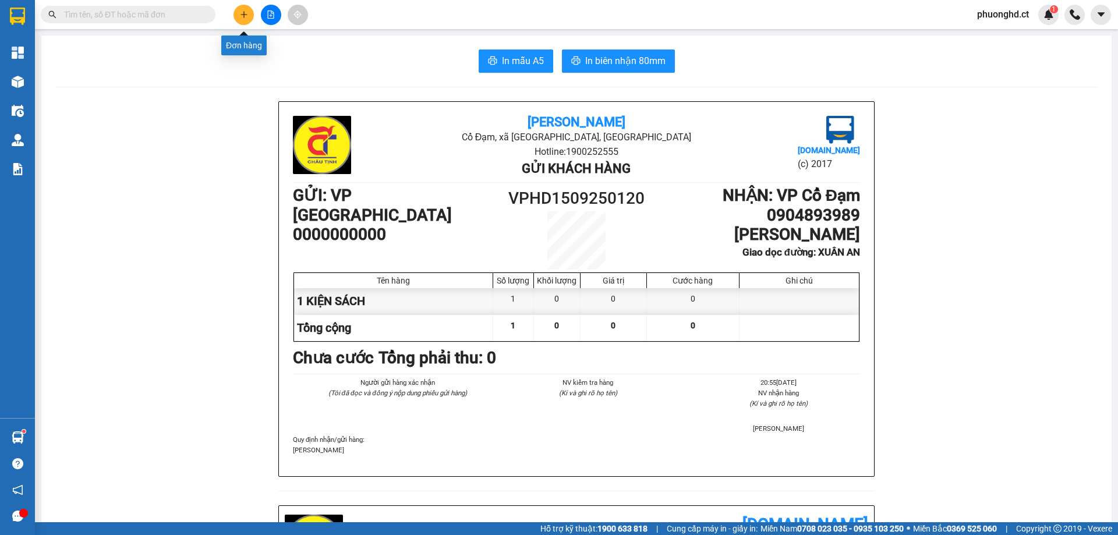
click at [243, 21] on button at bounding box center [243, 15] width 20 height 20
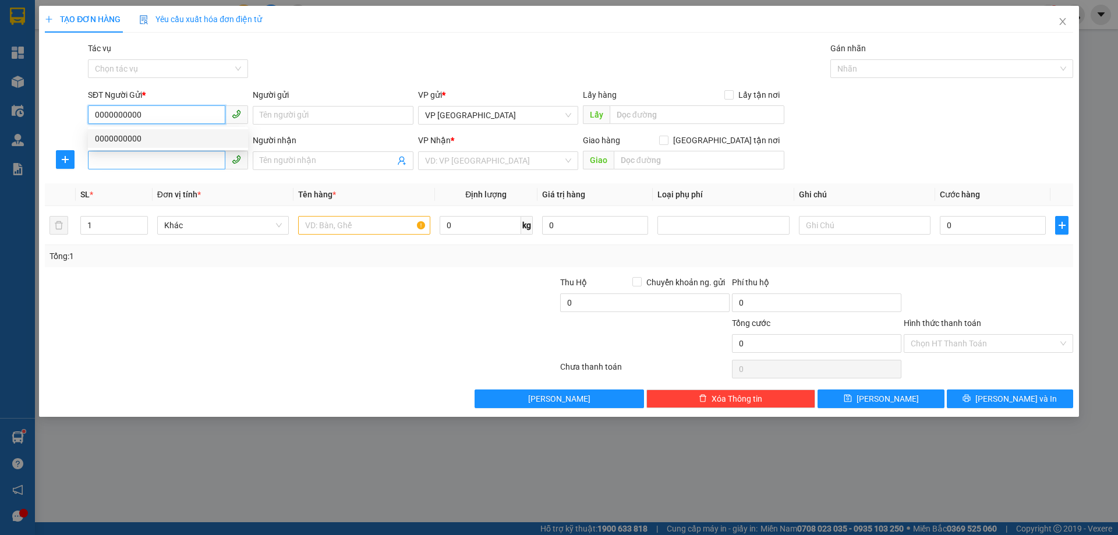
type input "0000000000"
click at [123, 153] on input "SĐT Người Nhận" at bounding box center [156, 160] width 137 height 19
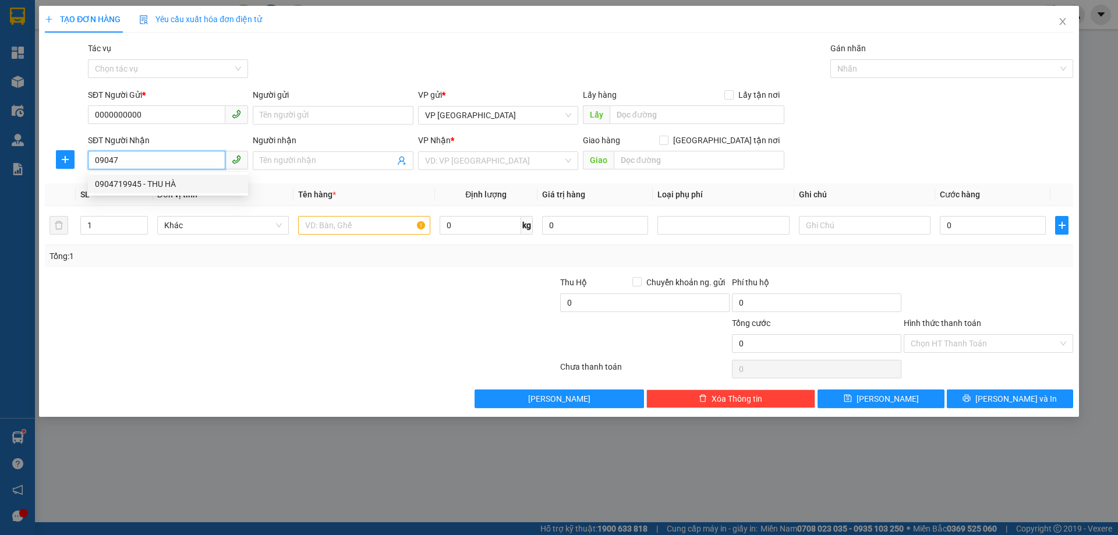
click at [129, 180] on div "0904719945 - THU HÀ" at bounding box center [168, 184] width 146 height 13
type input "0904719945"
type input "THU HÀ"
type input "XUÂN VIÊN"
type input "0904719945"
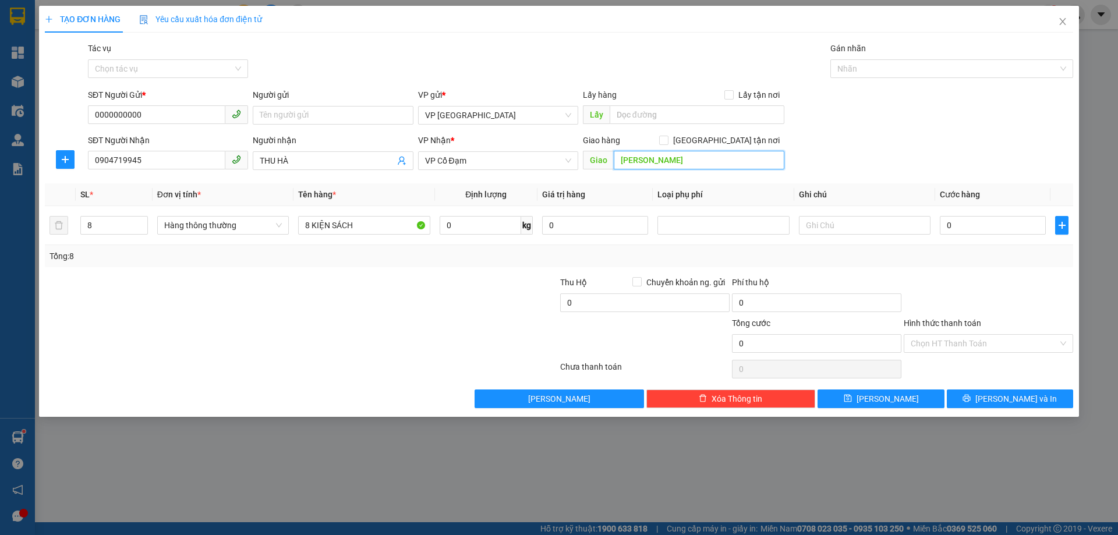
click at [650, 160] on input "XUÂN VIÊN" at bounding box center [699, 160] width 171 height 19
click at [647, 161] on input "XUÂN VIÊN" at bounding box center [699, 160] width 171 height 19
drag, startPoint x: 646, startPoint y: 161, endPoint x: 653, endPoint y: 161, distance: 7.0
click at [653, 161] on input "XUÂN VIÊN" at bounding box center [699, 160] width 171 height 19
click at [659, 162] on input "XUÂN VIÊN" at bounding box center [699, 160] width 171 height 19
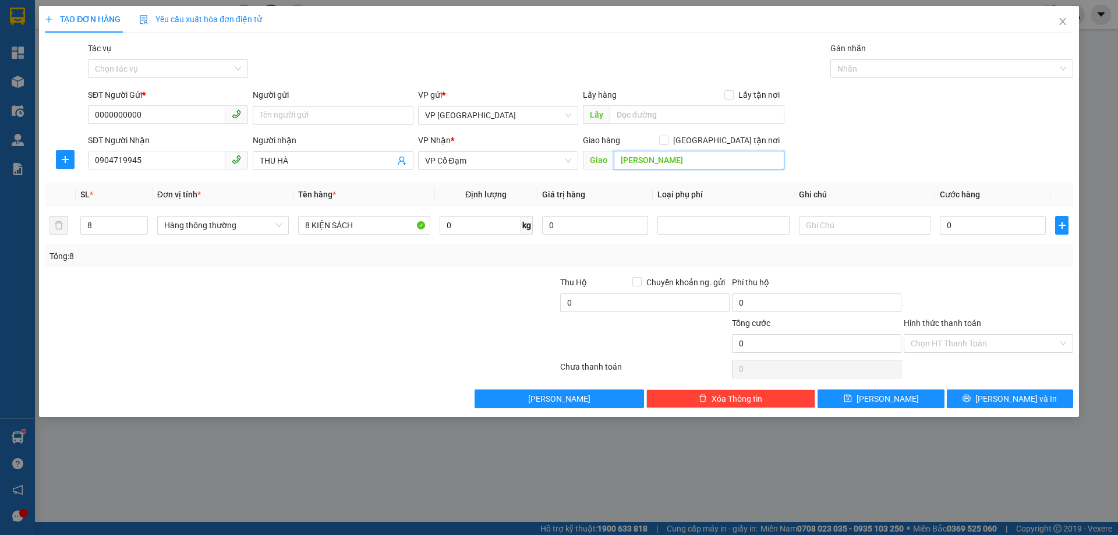
drag, startPoint x: 659, startPoint y: 162, endPoint x: 649, endPoint y: 160, distance: 10.2
click at [649, 160] on input "XUÂN VIÊN" at bounding box center [699, 160] width 171 height 19
type input "XUÂN AN"
drag, startPoint x: 94, startPoint y: 223, endPoint x: 71, endPoint y: 225, distance: 22.8
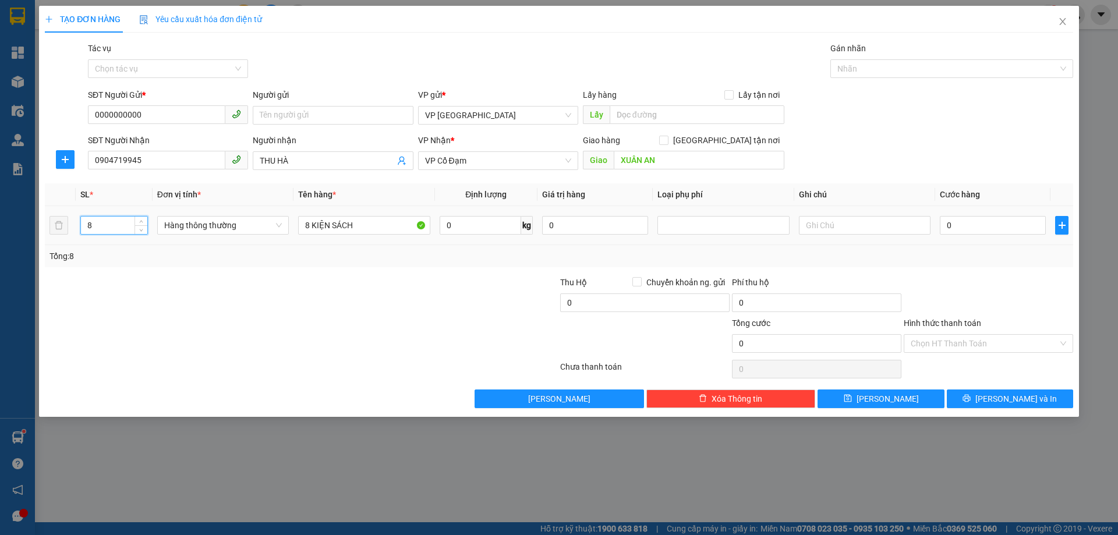
click at [71, 225] on tr "8 Hàng thông thường 8 KIỆN SÁCH 0 kg 0 0" at bounding box center [559, 225] width 1028 height 39
type input "1"
drag, startPoint x: 309, startPoint y: 226, endPoint x: 302, endPoint y: 230, distance: 7.6
click at [302, 230] on input "8 KIỆN SÁCH" at bounding box center [364, 225] width 132 height 19
type input "1 KIỆN SÁCH"
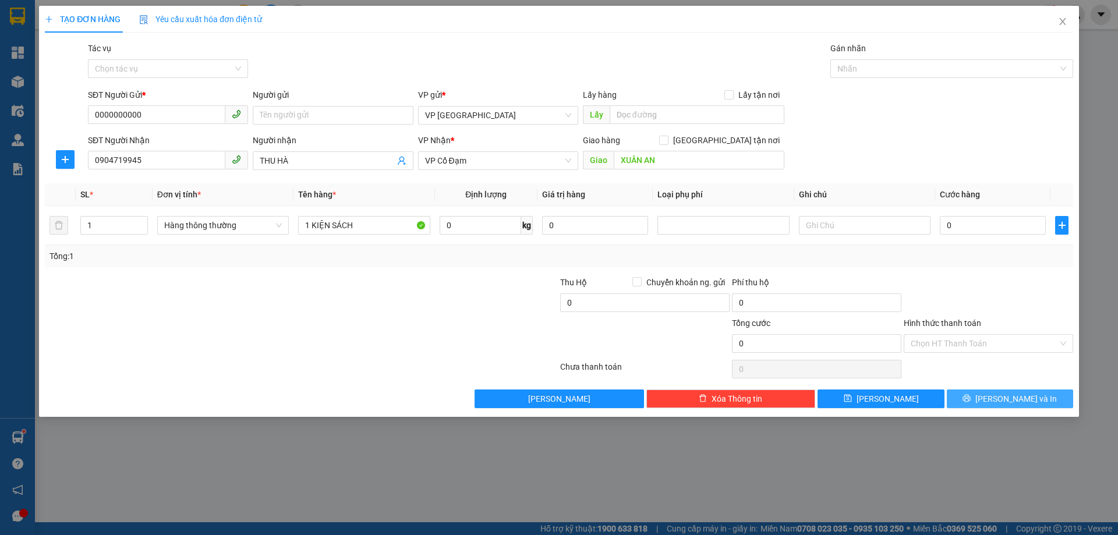
click at [1052, 402] on button "[PERSON_NAME] và In" at bounding box center [1010, 398] width 126 height 19
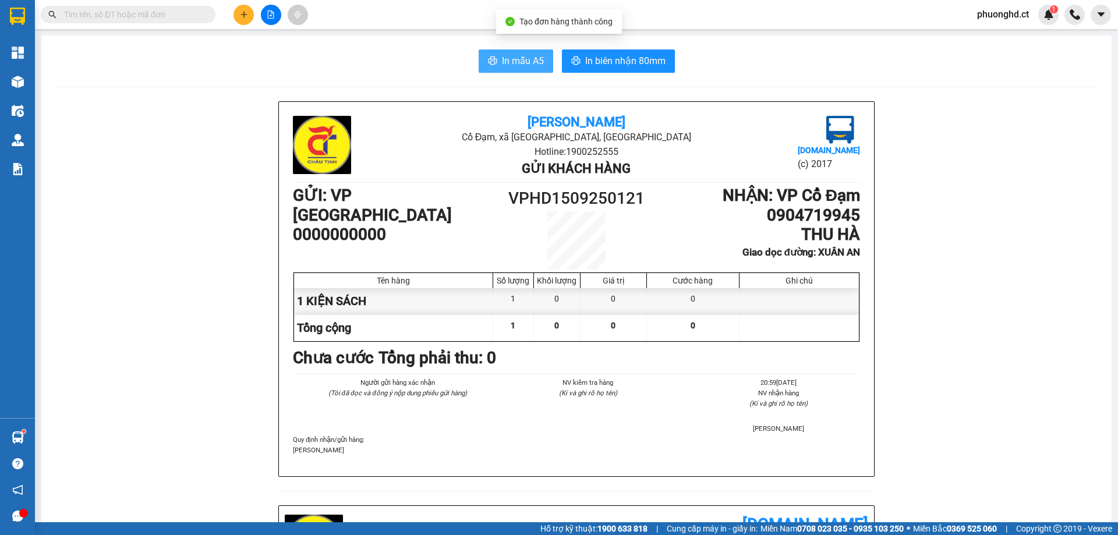
click at [533, 56] on span "In mẫu A5" at bounding box center [523, 61] width 42 height 15
